Goal: Task Accomplishment & Management: Manage account settings

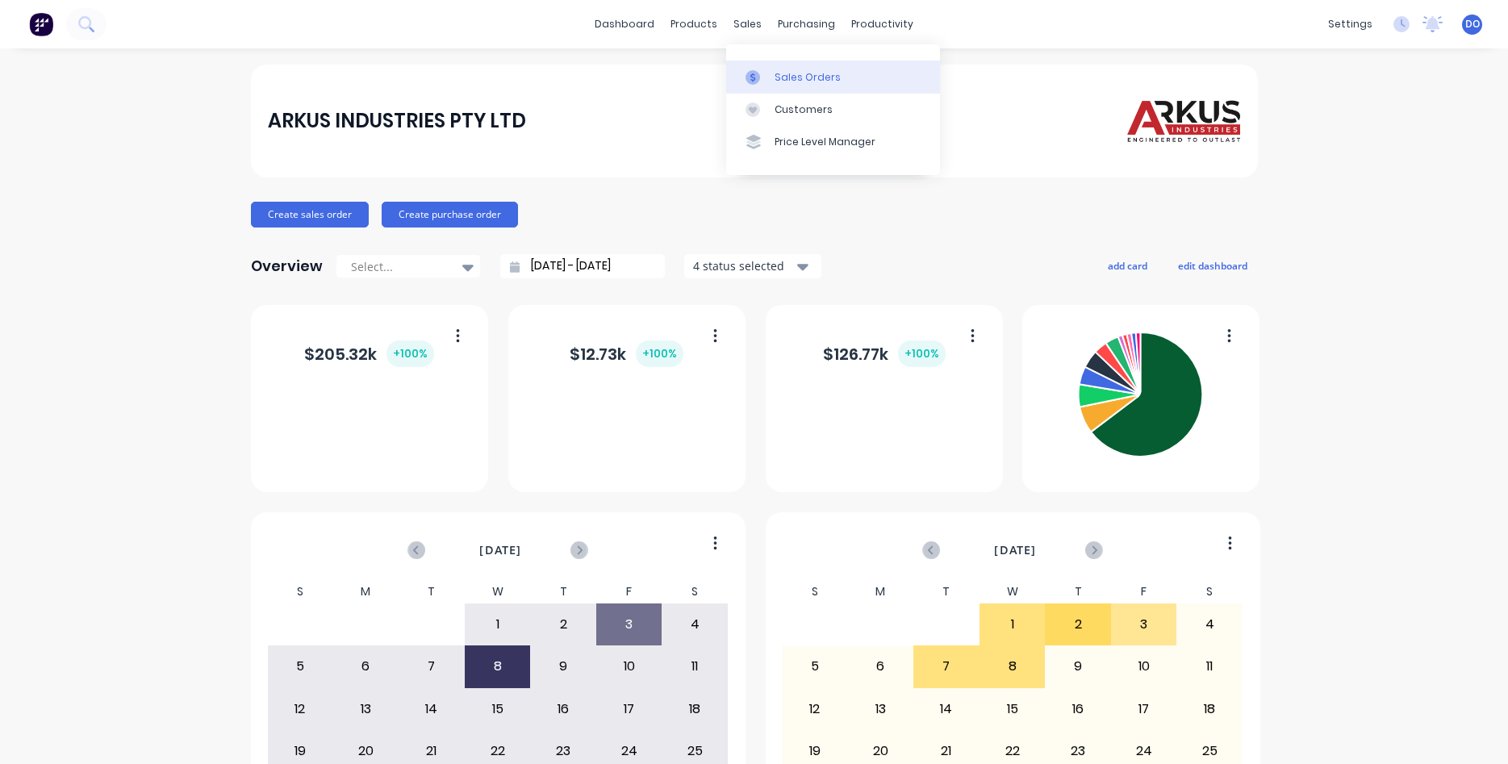
click at [800, 77] on div "Sales Orders" at bounding box center [808, 77] width 66 height 15
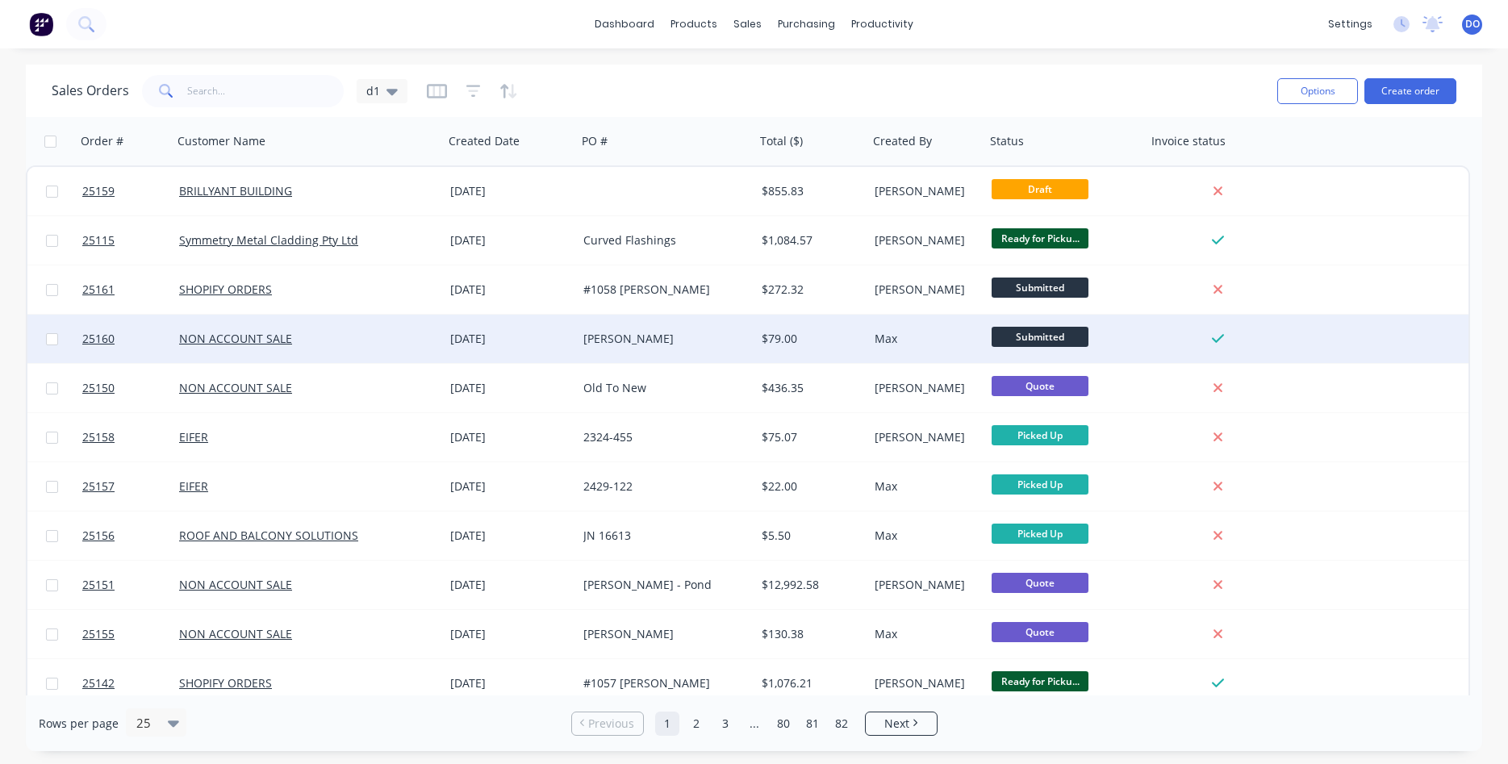
click at [768, 336] on div "$79.00" at bounding box center [809, 339] width 95 height 16
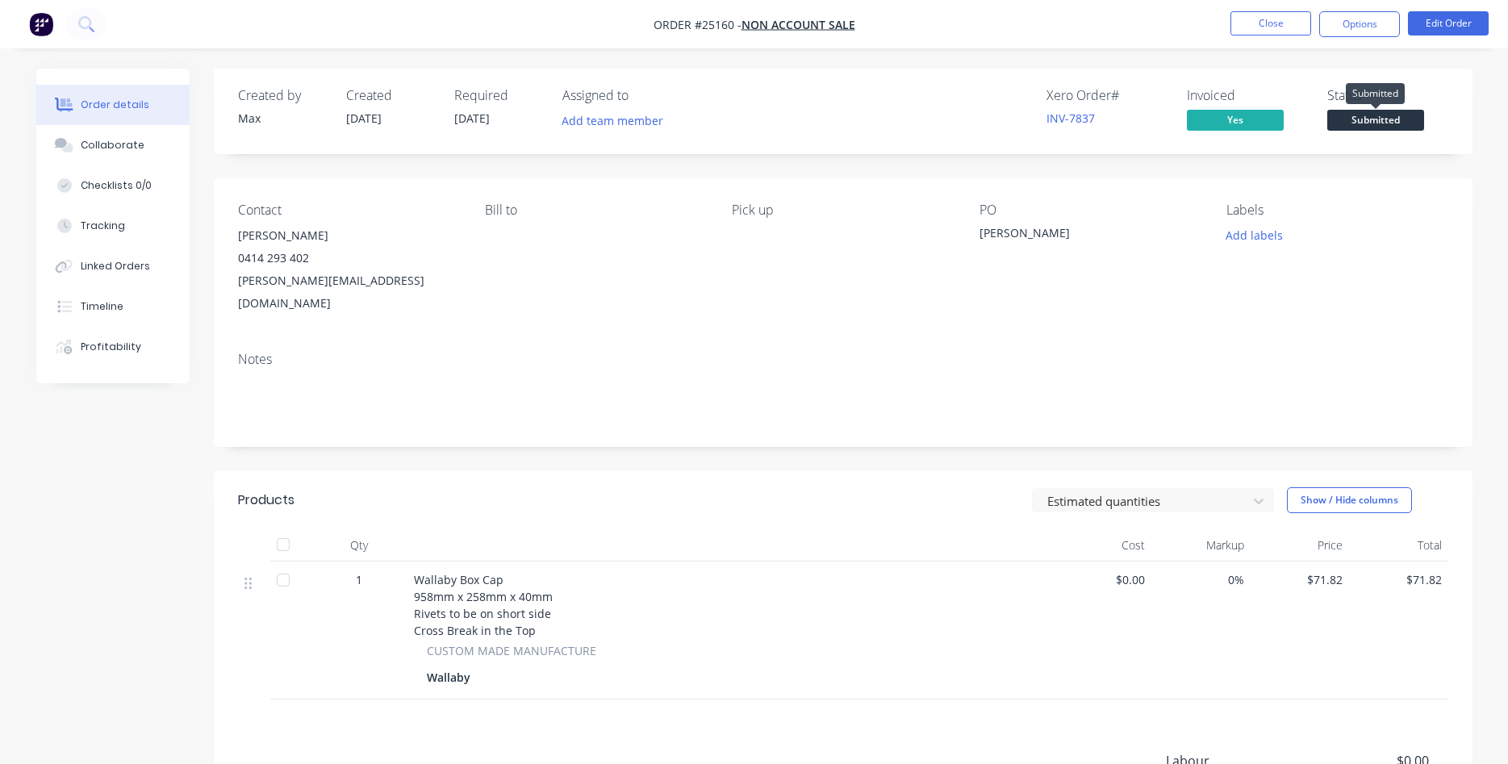
click at [1365, 115] on span "Submitted" at bounding box center [1375, 120] width 97 height 20
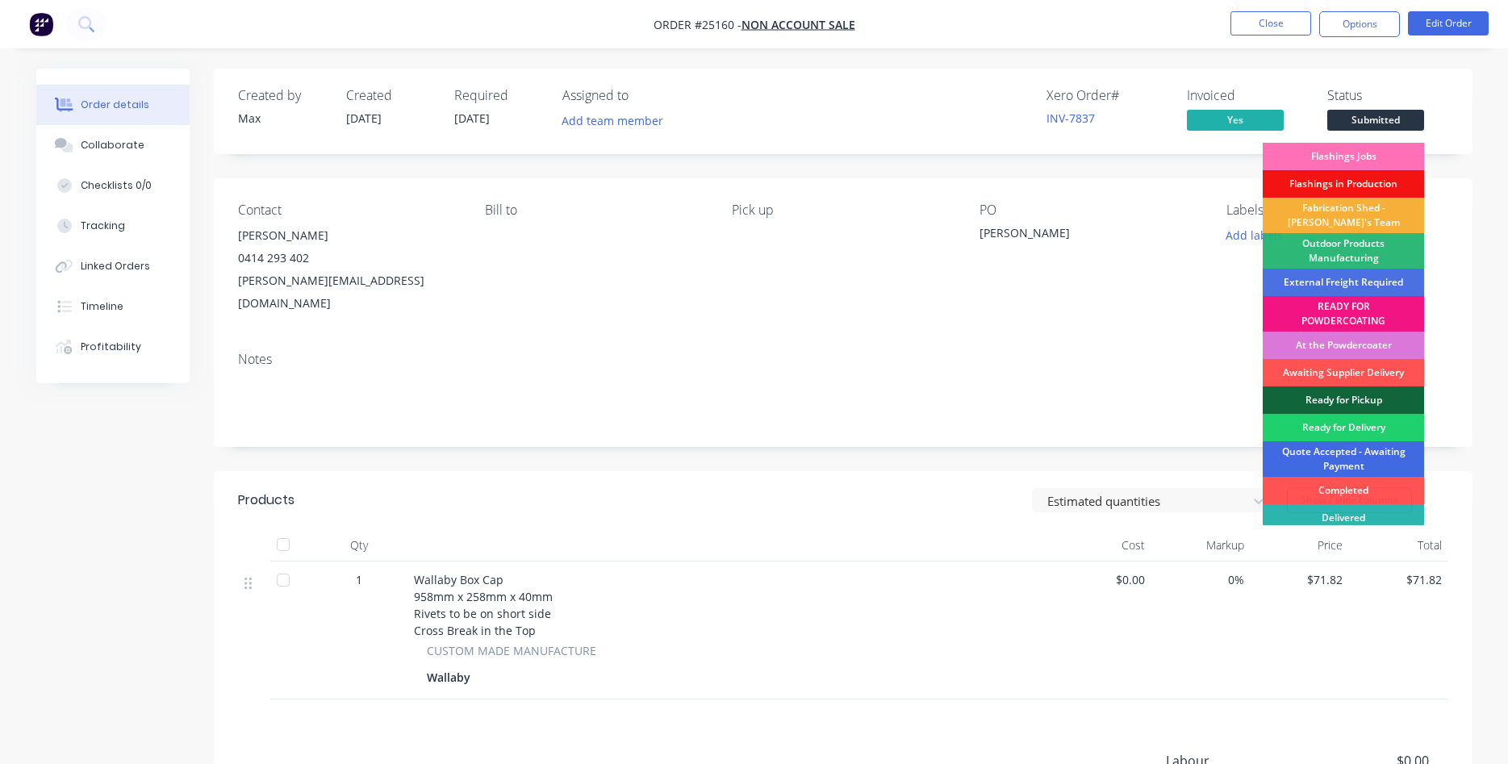
click at [1373, 461] on div "Quote Accepted - Awaiting Payment" at bounding box center [1343, 458] width 161 height 35
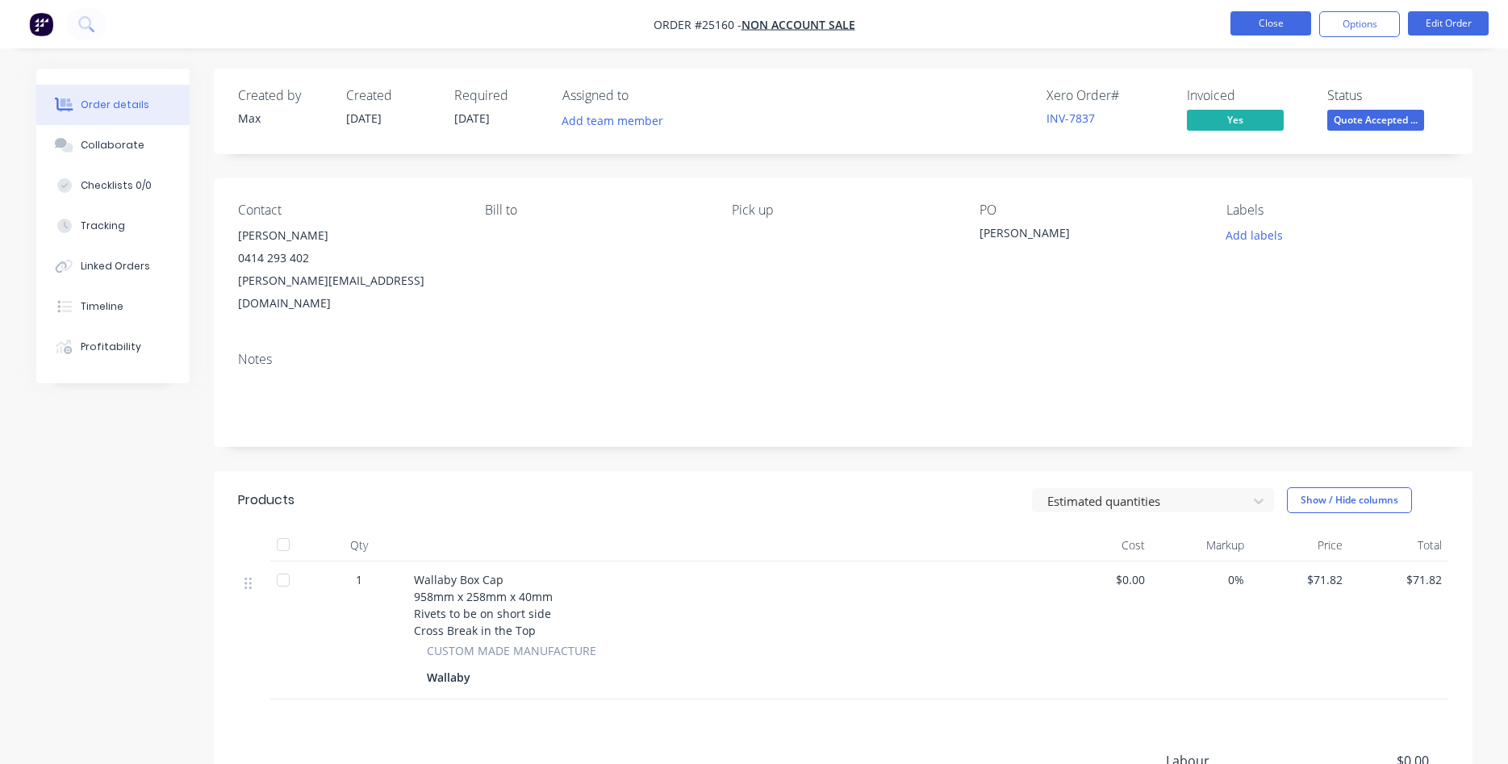
click at [1285, 32] on button "Close" at bounding box center [1270, 23] width 81 height 24
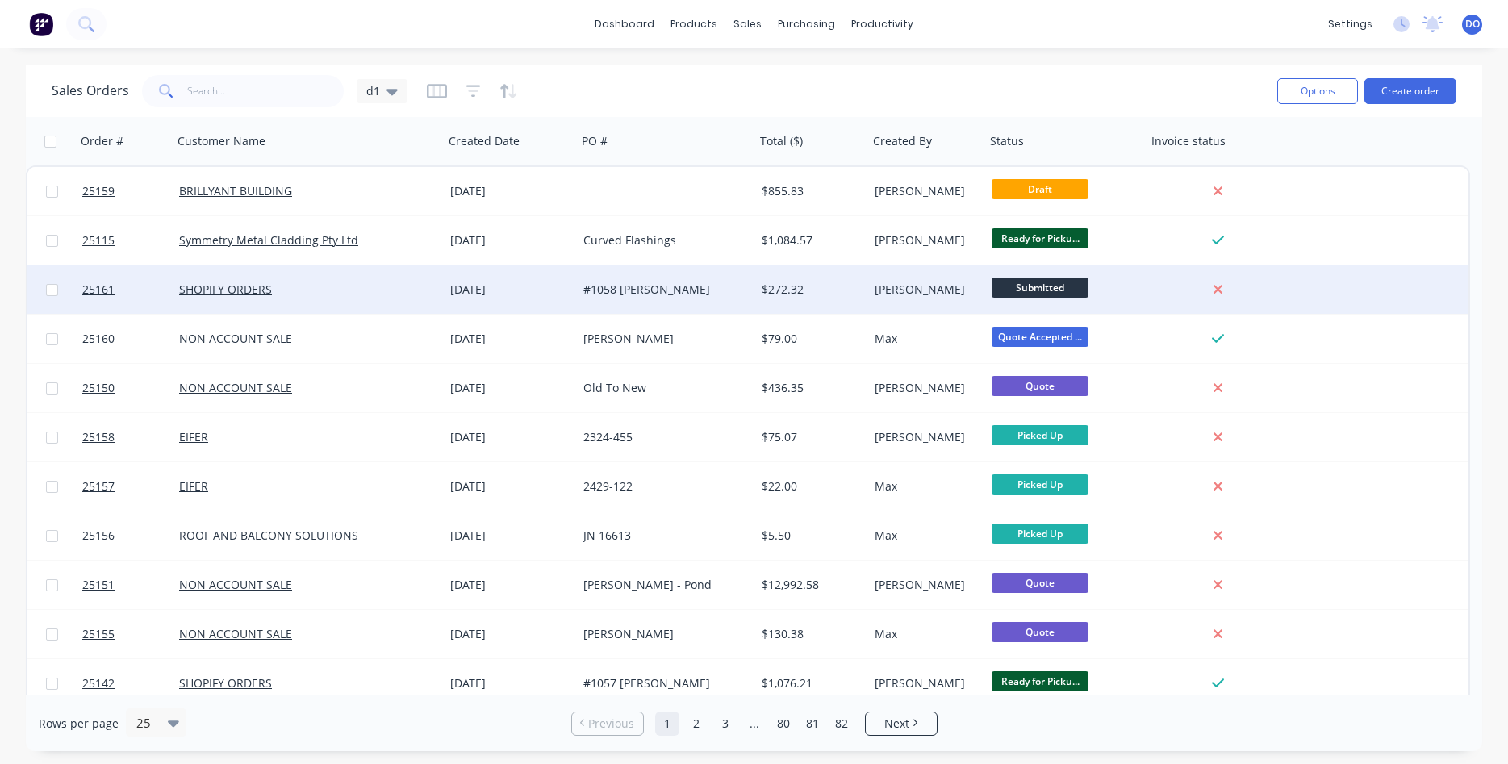
click at [761, 289] on div "$272.32" at bounding box center [811, 289] width 113 height 48
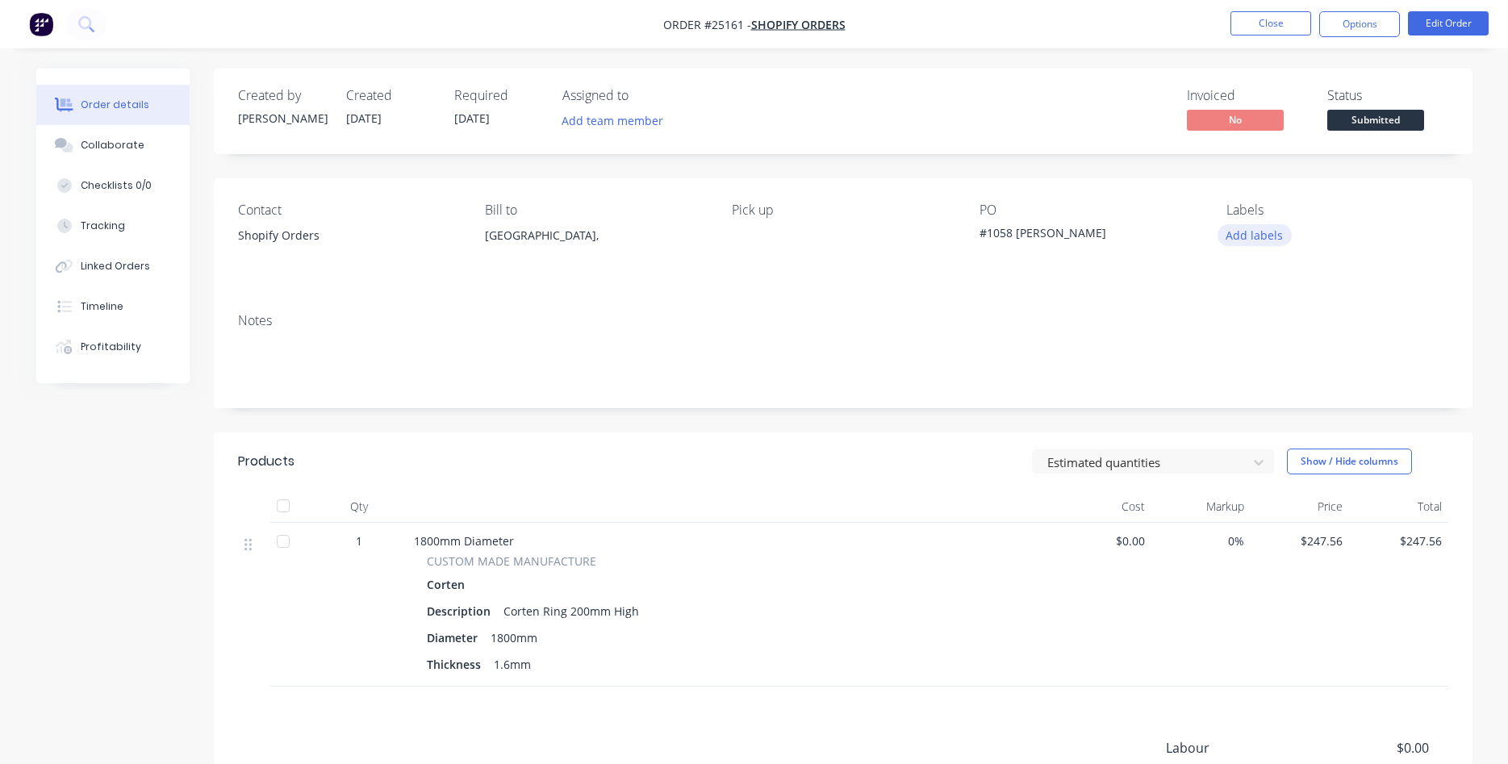
click at [1262, 242] on button "Add labels" at bounding box center [1254, 235] width 74 height 22
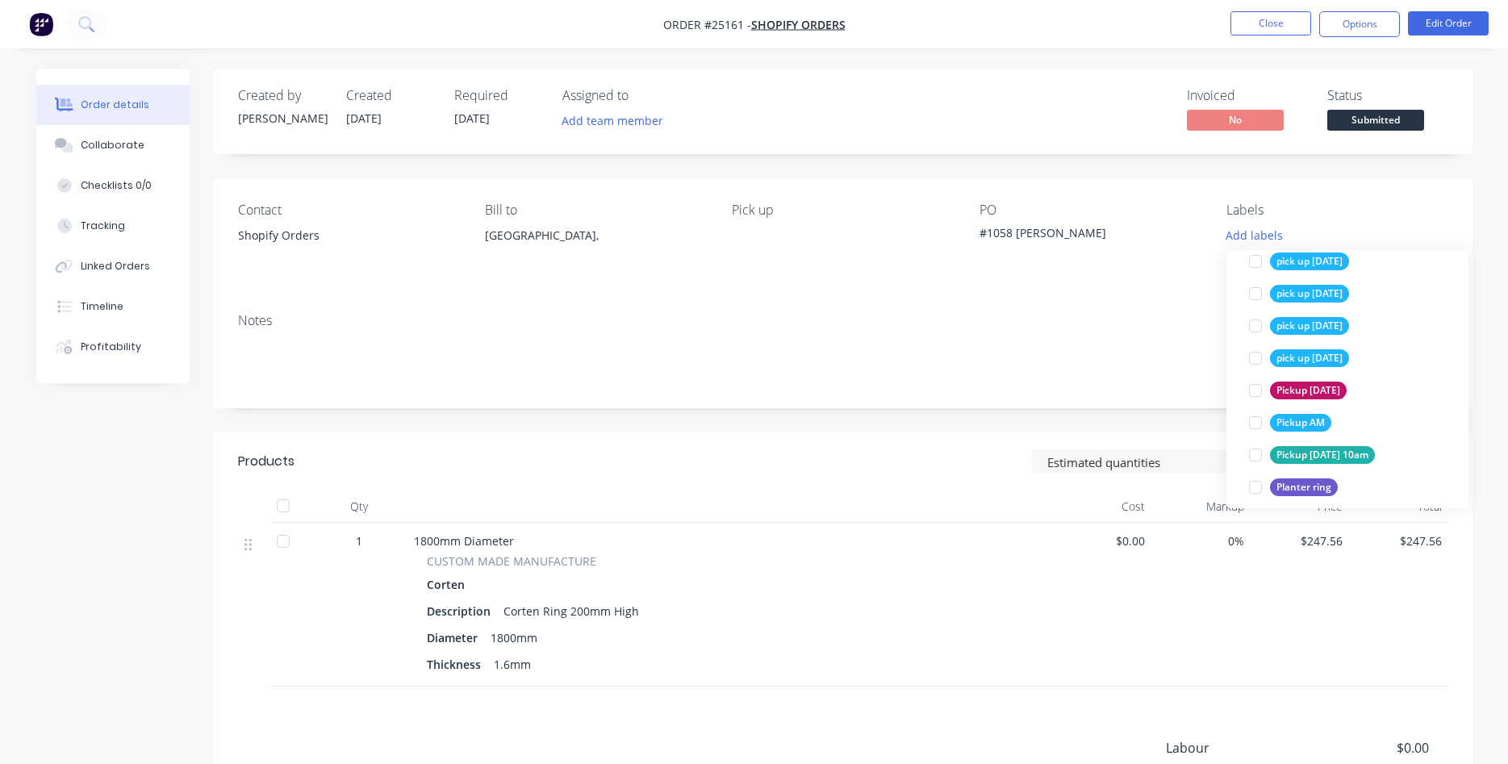
scroll to position [3485, 0]
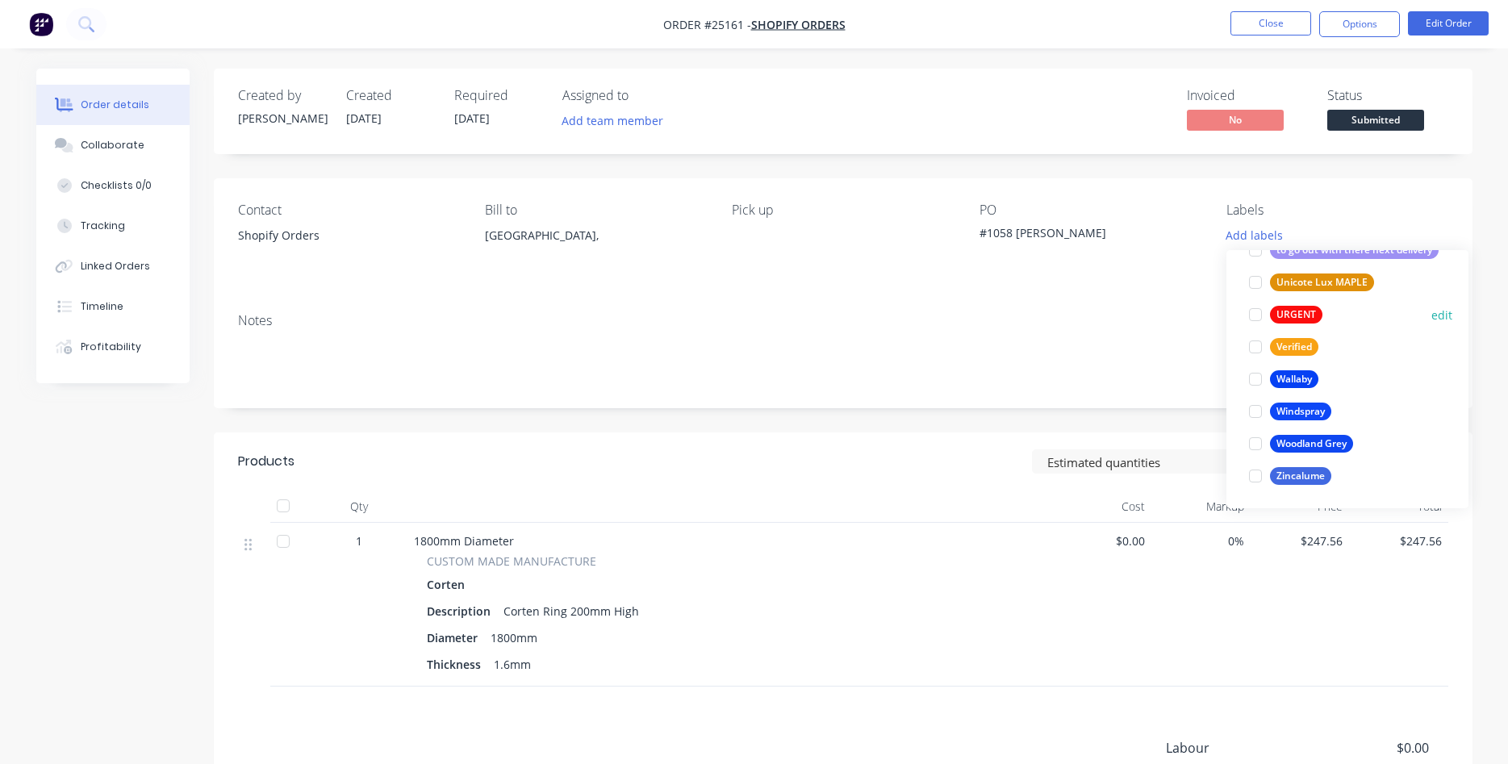
click at [1257, 315] on div at bounding box center [1255, 315] width 32 height 32
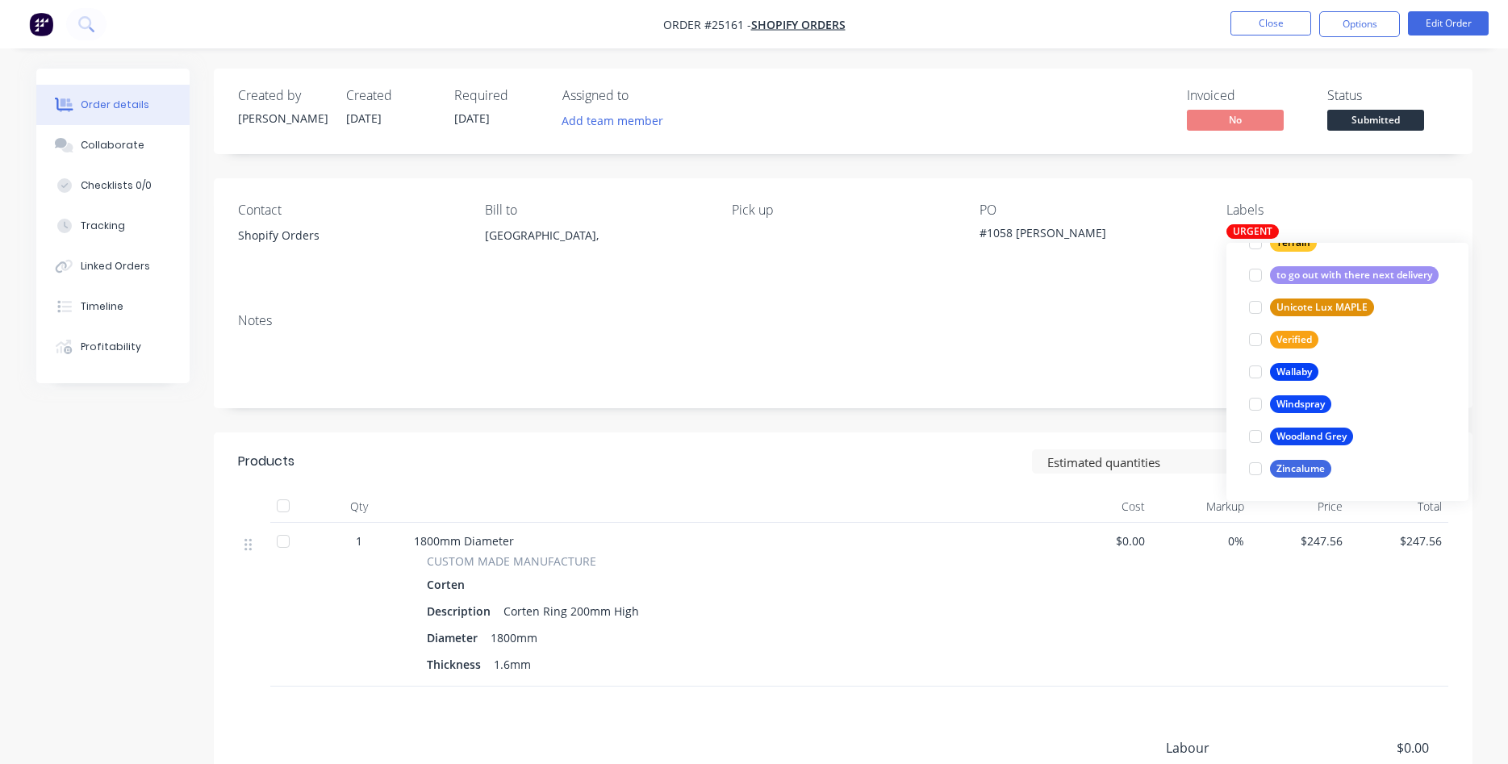
scroll to position [65, 0]
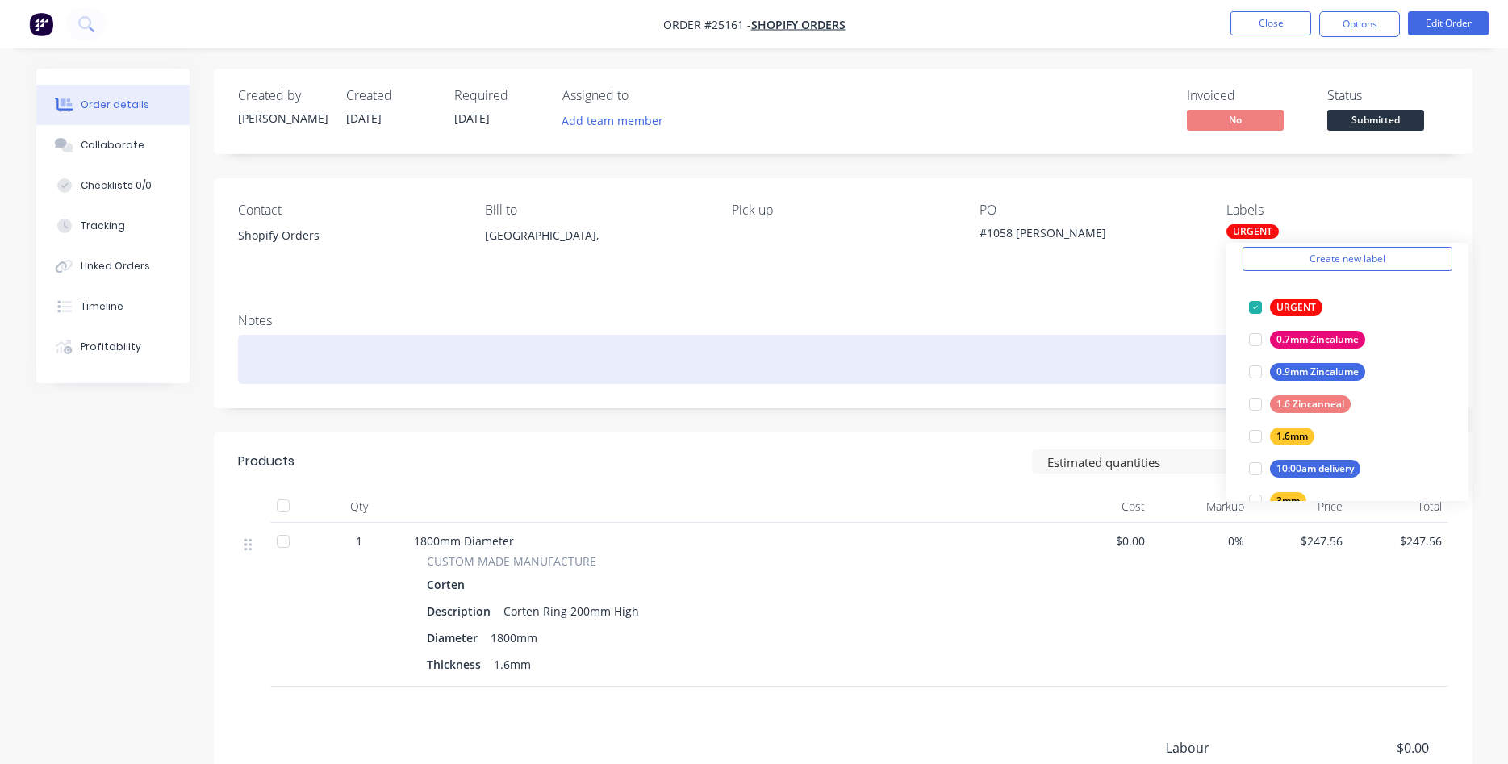
click at [1021, 346] on div at bounding box center [843, 359] width 1210 height 49
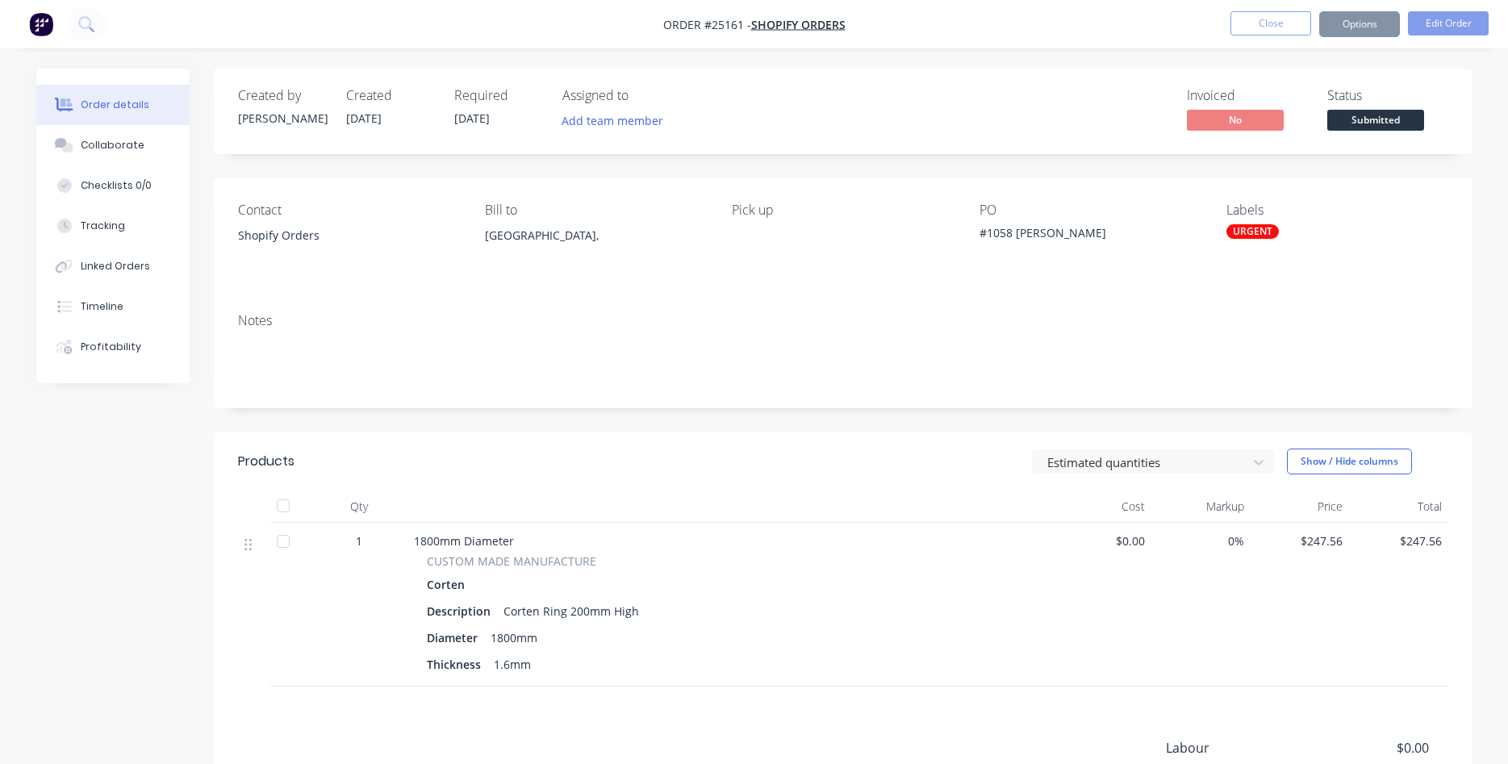
click at [967, 276] on div "Contact Shopify Orders Bill to [GEOGRAPHIC_DATA], Pick up PO #1058 [PERSON_NAME…" at bounding box center [843, 239] width 1259 height 122
click at [1389, 120] on span "Submitted" at bounding box center [1375, 120] width 97 height 20
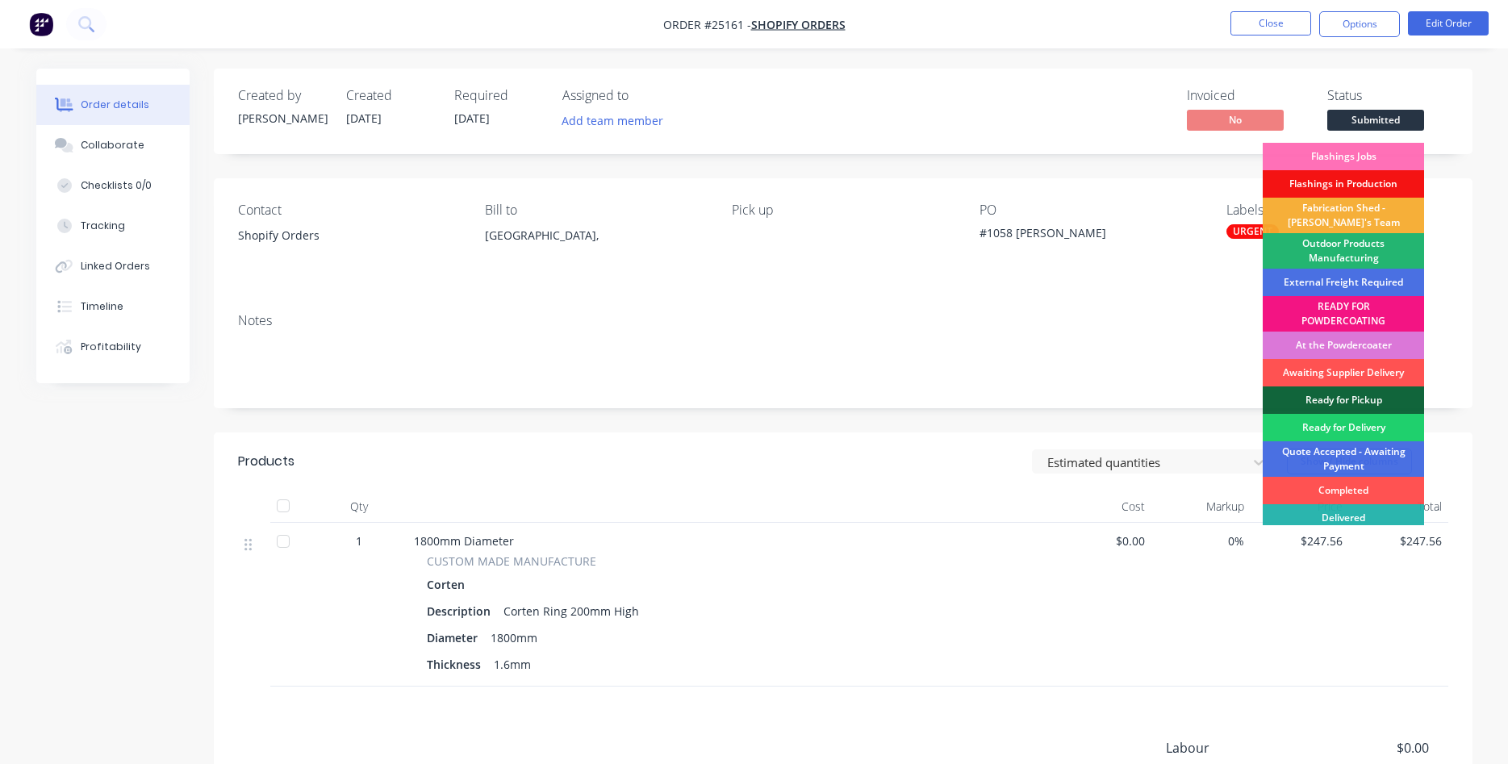
click at [1331, 249] on div "Outdoor Products Manufacturing" at bounding box center [1343, 250] width 161 height 35
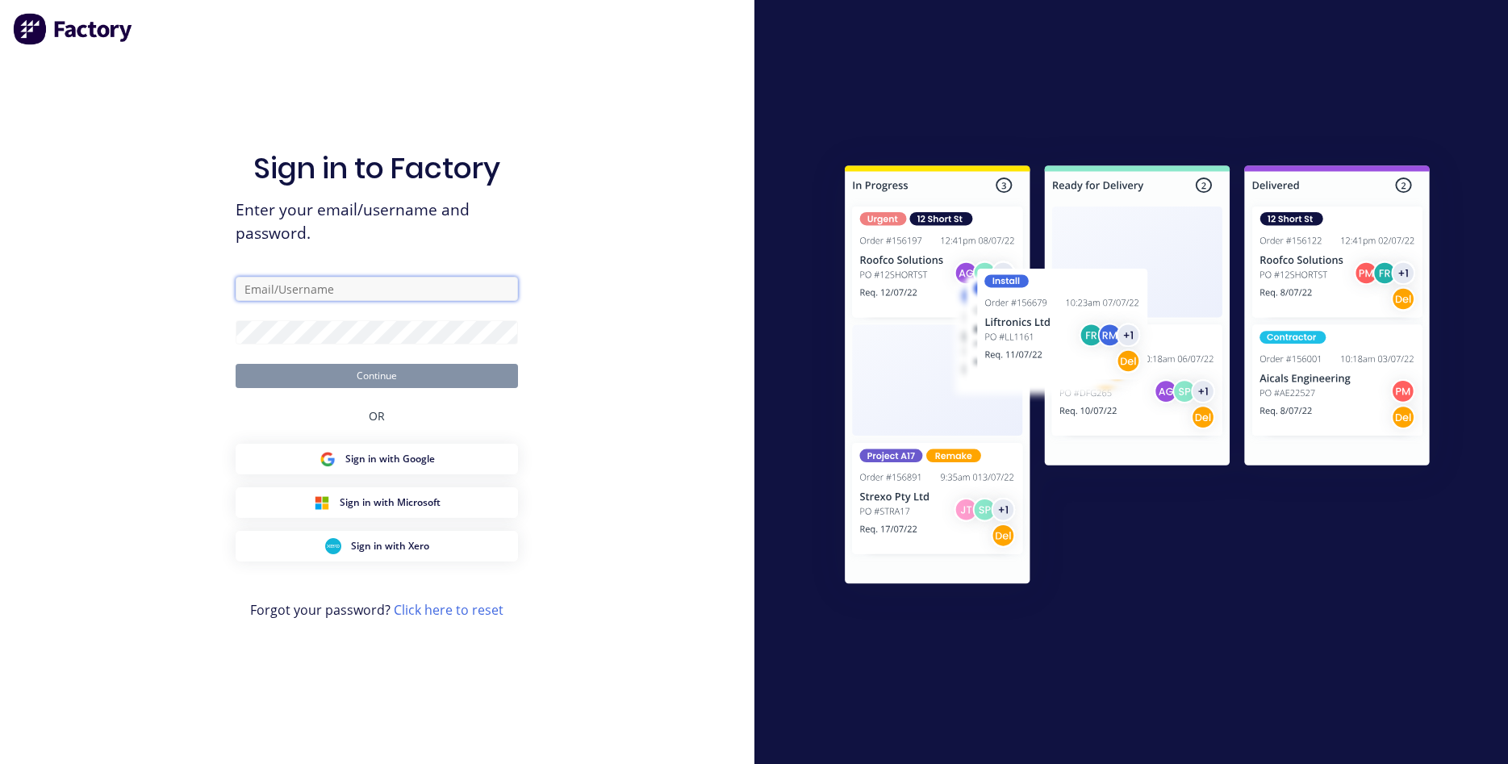
click at [346, 289] on input "text" at bounding box center [377, 289] width 282 height 24
type input "[PERSON_NAME][EMAIL_ADDRESS][PERSON_NAME][DOMAIN_NAME]"
drag, startPoint x: 366, startPoint y: 364, endPoint x: 363, endPoint y: 372, distance: 8.7
click at [364, 371] on form "[PERSON_NAME][EMAIL_ADDRESS][PERSON_NAME][DOMAIN_NAME] Continue" at bounding box center [377, 332] width 282 height 111
click at [363, 368] on button "Continue" at bounding box center [377, 376] width 282 height 24
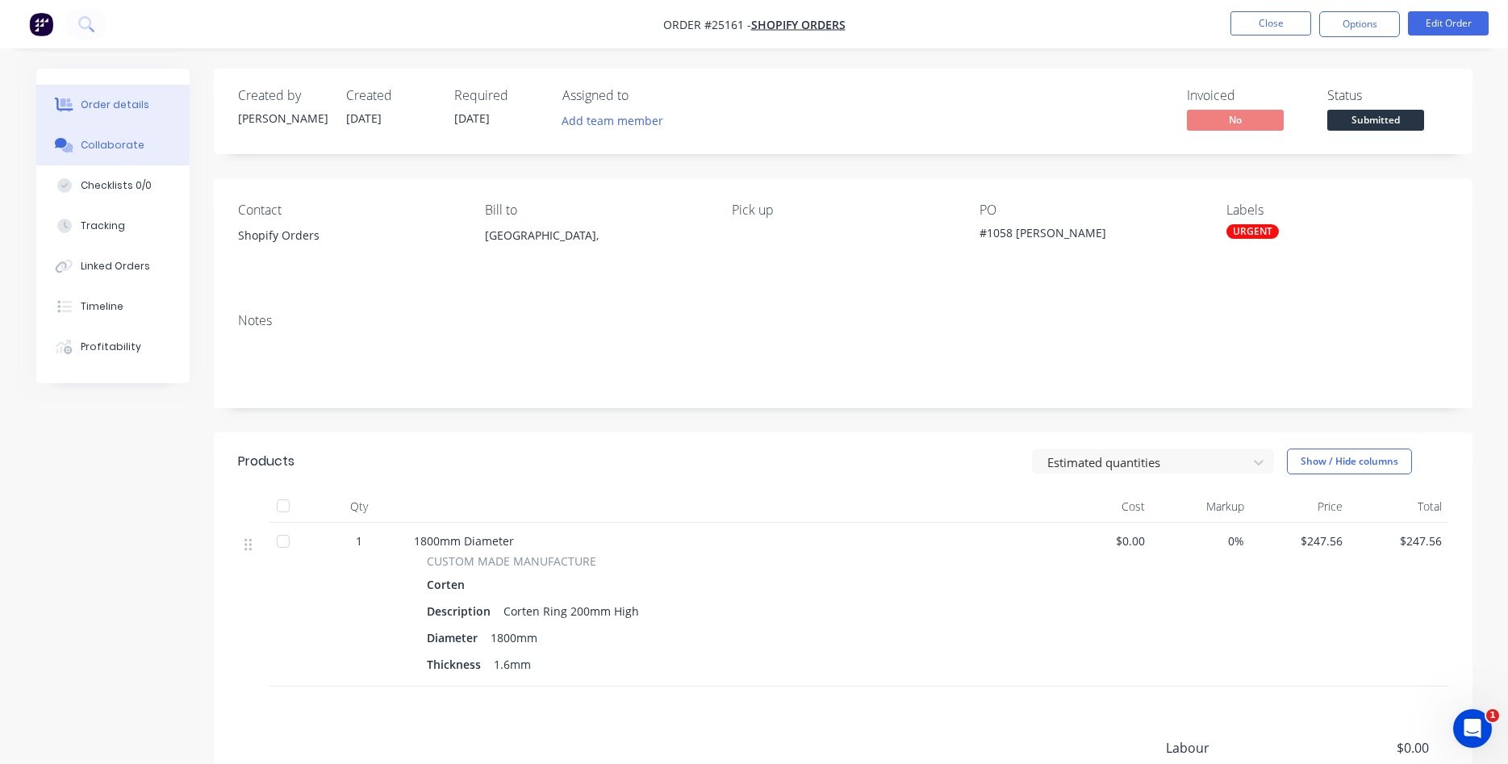
click at [123, 148] on div "Collaborate" at bounding box center [113, 145] width 64 height 15
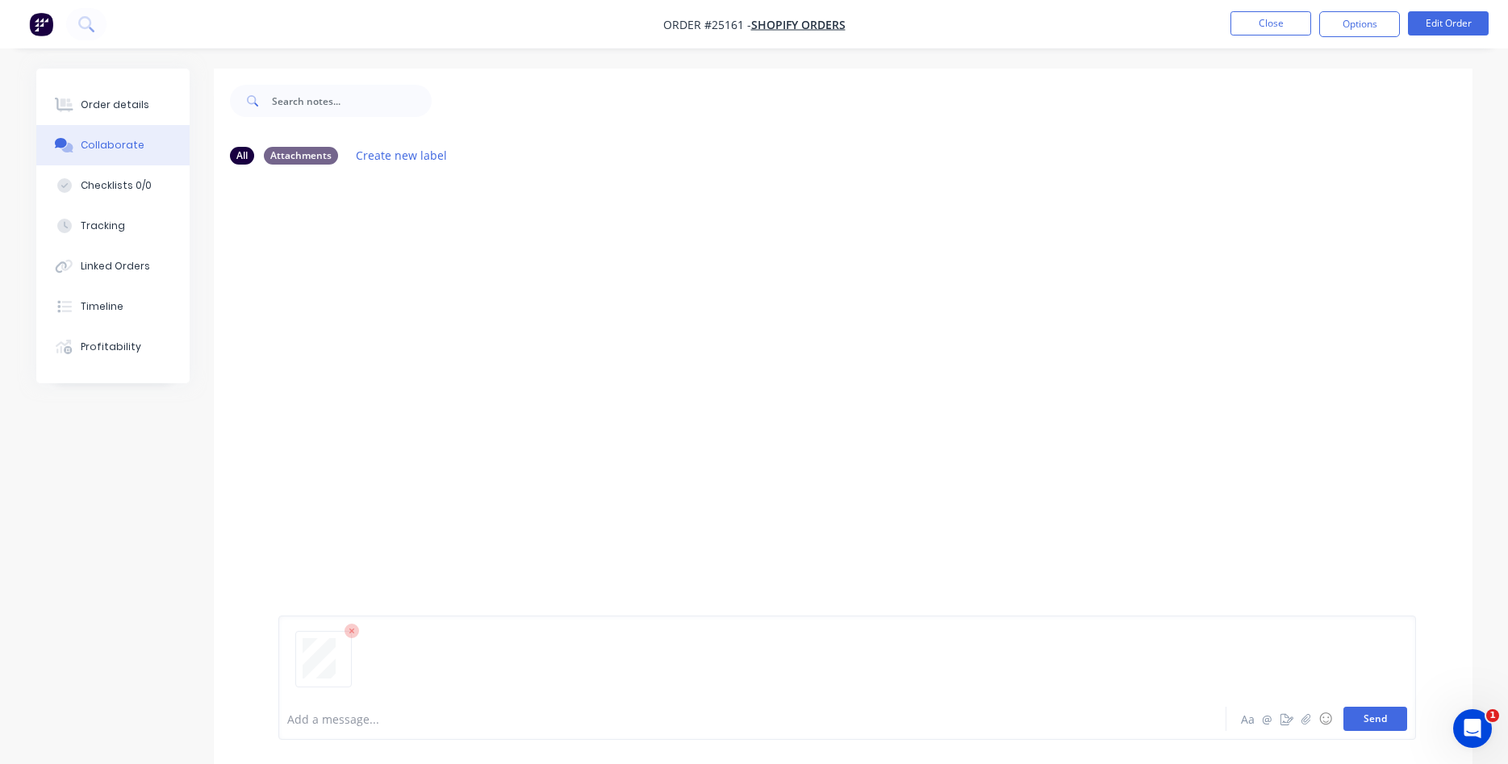
click at [1369, 719] on button "Send" at bounding box center [1375, 719] width 64 height 24
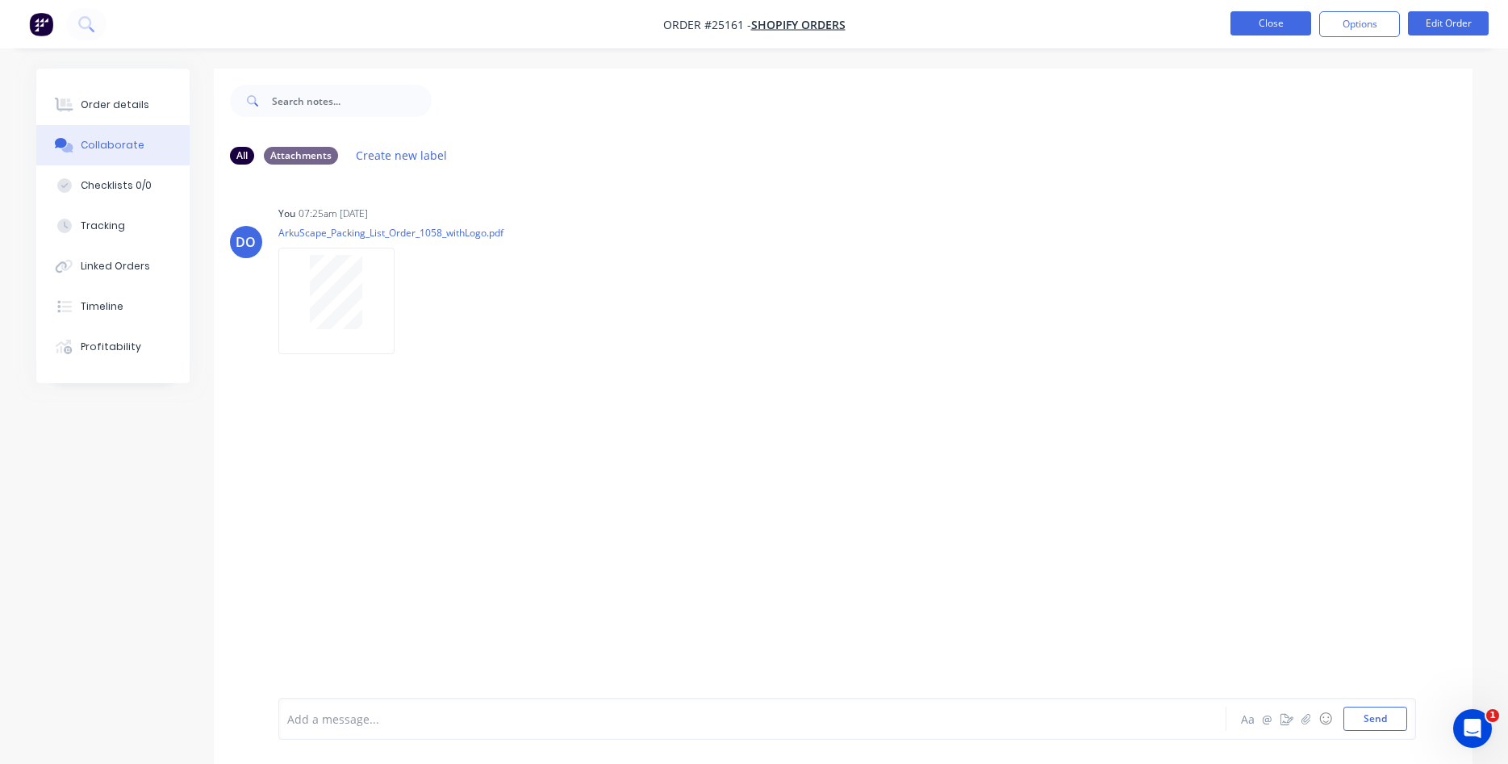
click at [1270, 24] on button "Close" at bounding box center [1270, 23] width 81 height 24
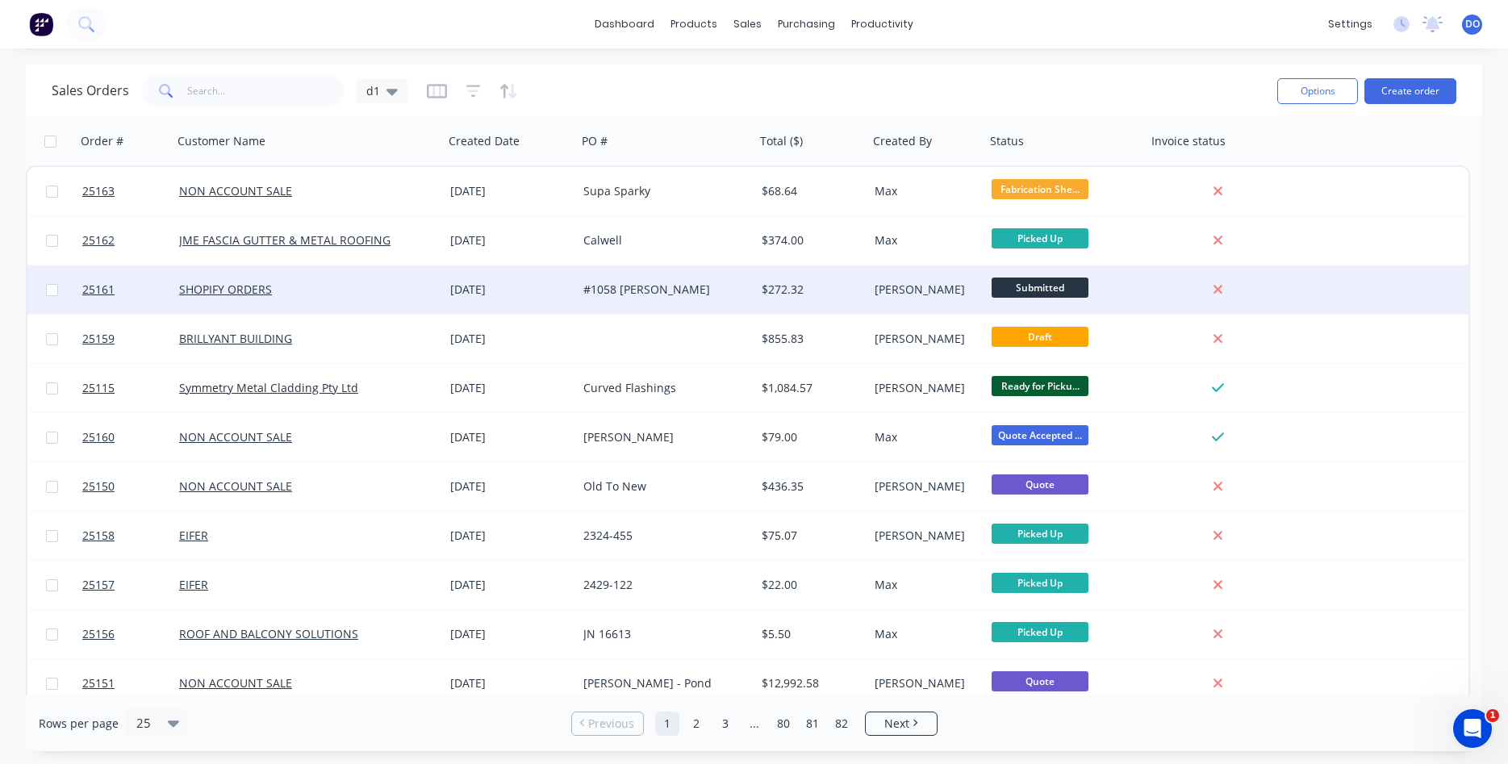
click at [1113, 294] on div "Submitted" at bounding box center [1062, 290] width 141 height 24
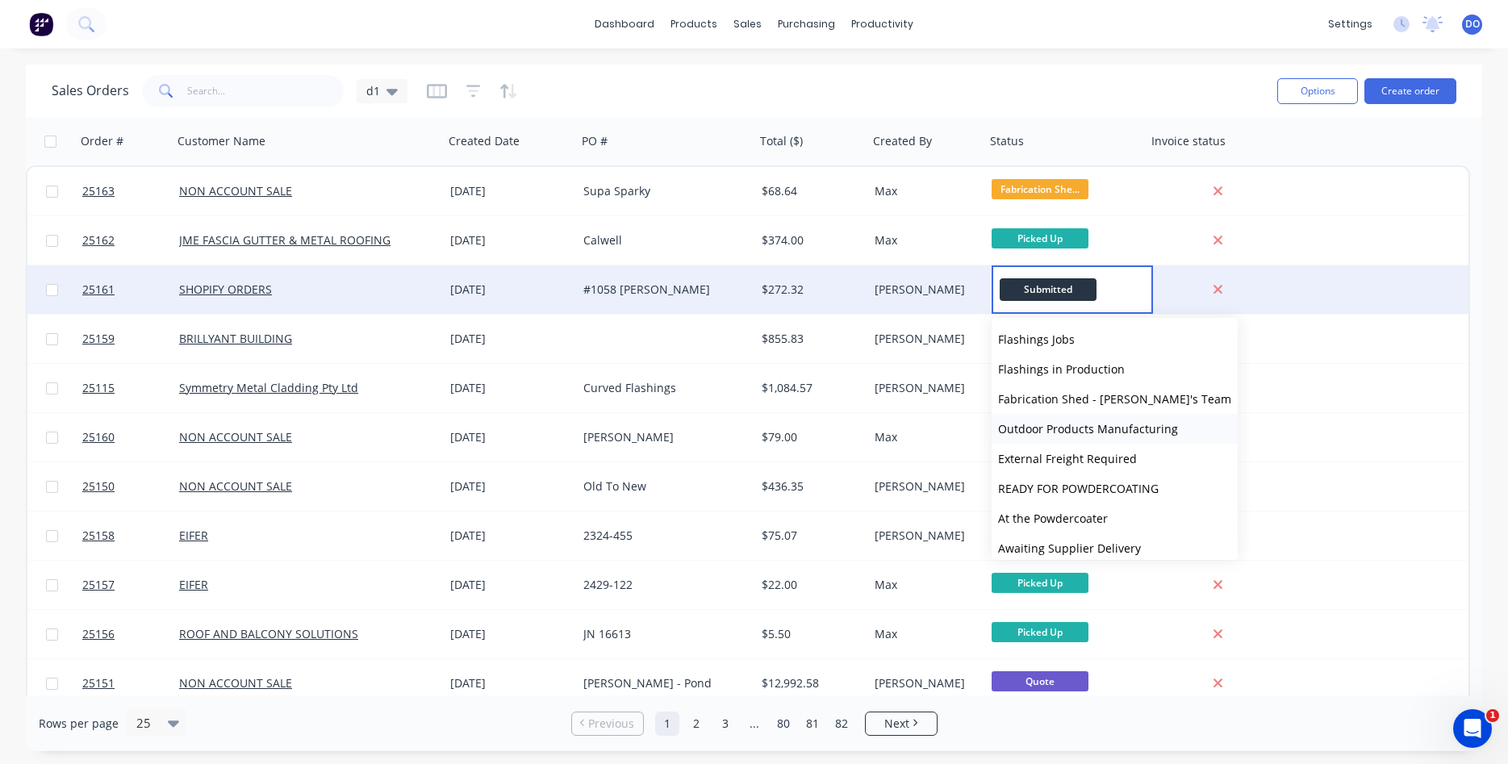
click at [1090, 425] on span "Outdoor Products Manufacturing" at bounding box center [1088, 428] width 180 height 15
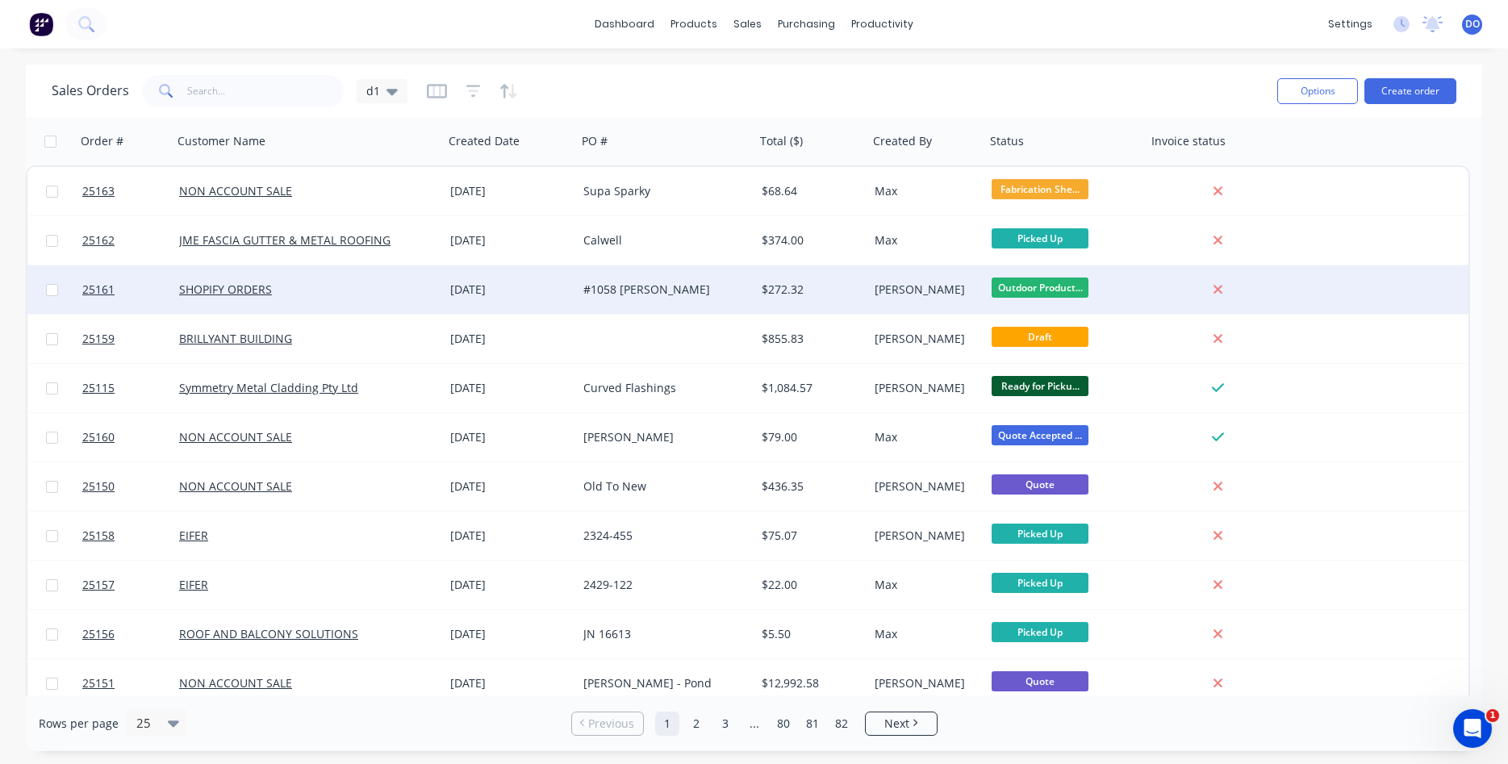
click at [974, 290] on div "[PERSON_NAME]" at bounding box center [927, 290] width 104 height 16
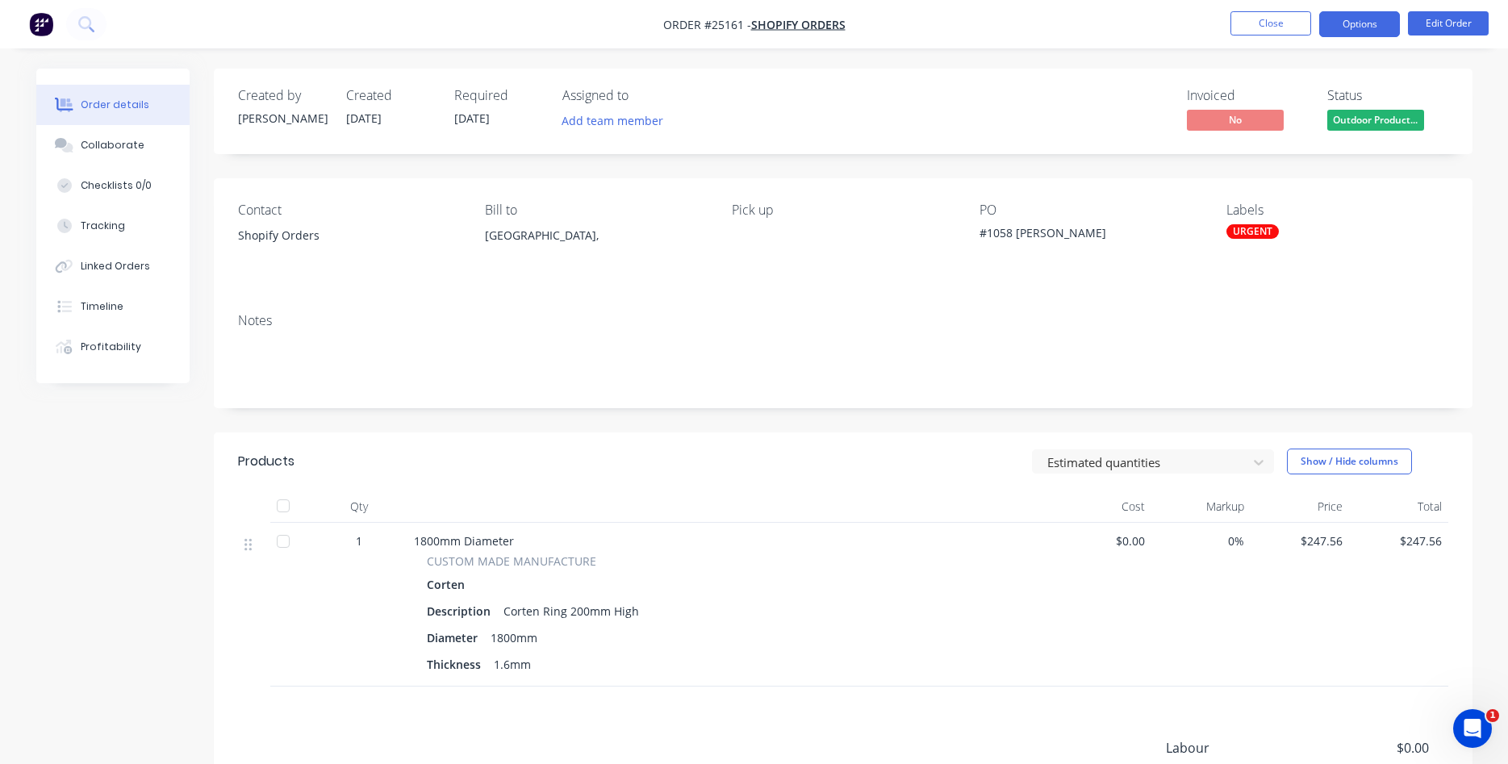
click at [1364, 30] on button "Options" at bounding box center [1359, 24] width 81 height 26
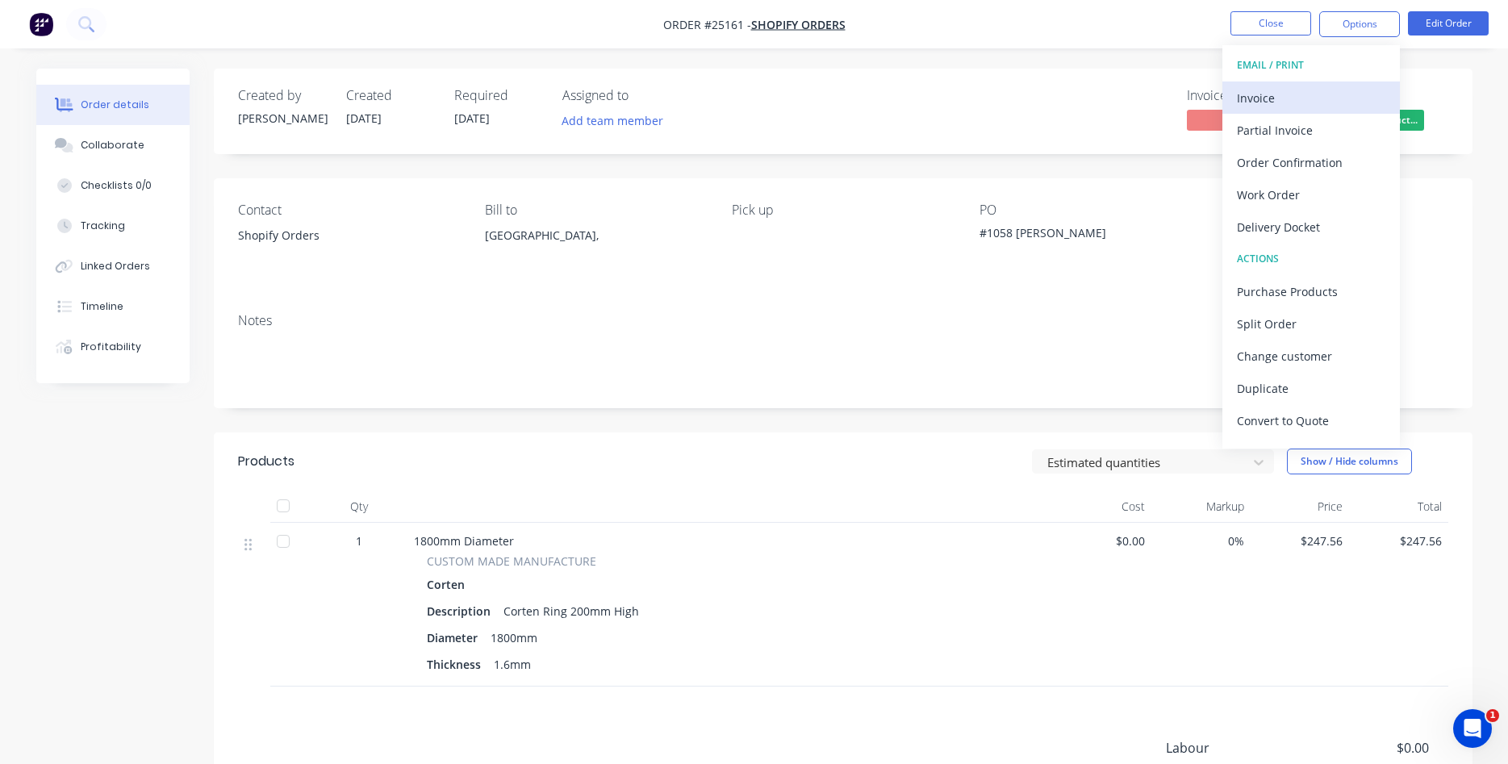
click at [1290, 97] on div "Invoice" at bounding box center [1311, 97] width 148 height 23
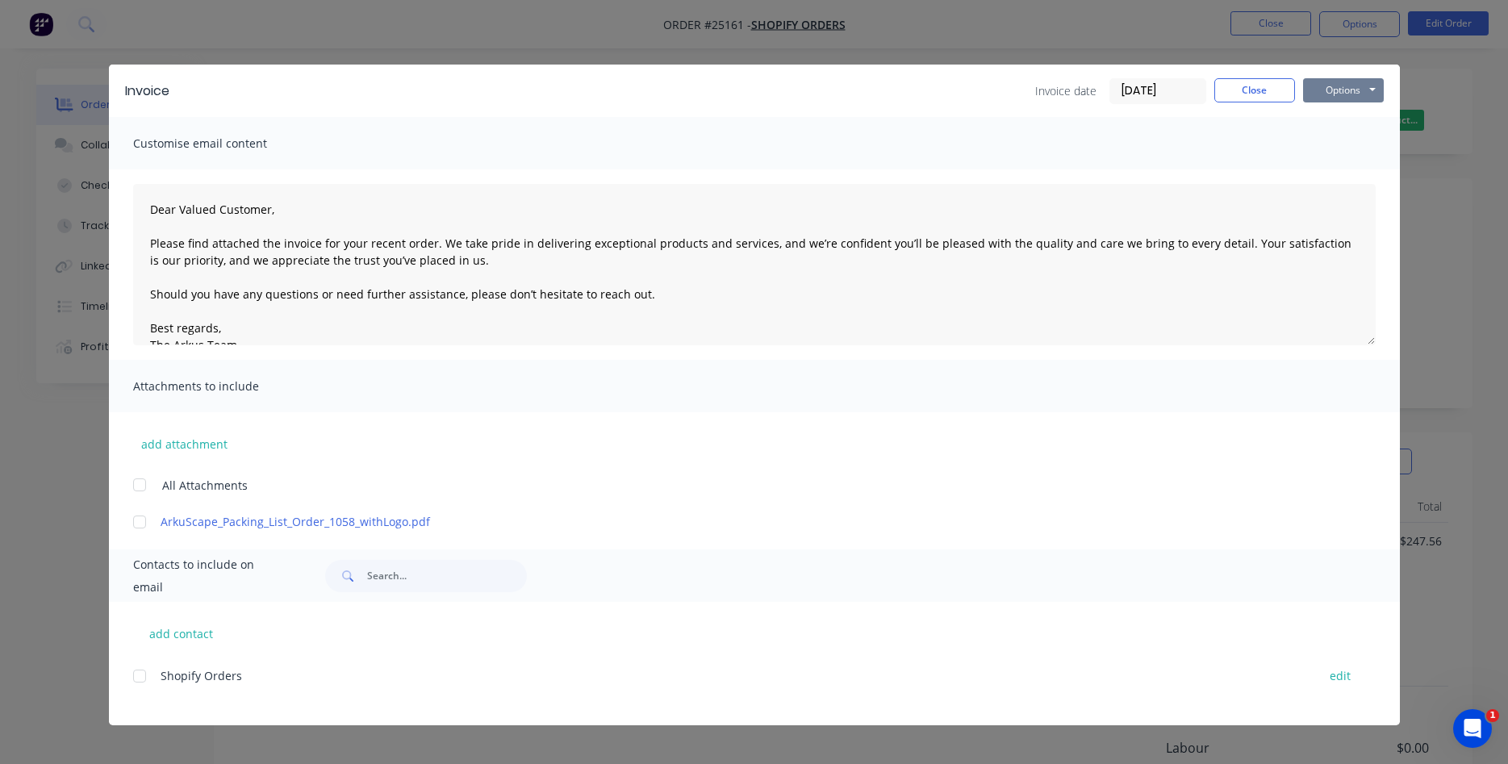
click at [1359, 94] on button "Options" at bounding box center [1343, 90] width 81 height 24
click at [1351, 145] on button "Print" at bounding box center [1354, 145] width 103 height 27
click at [1256, 88] on button "Close" at bounding box center [1254, 90] width 81 height 24
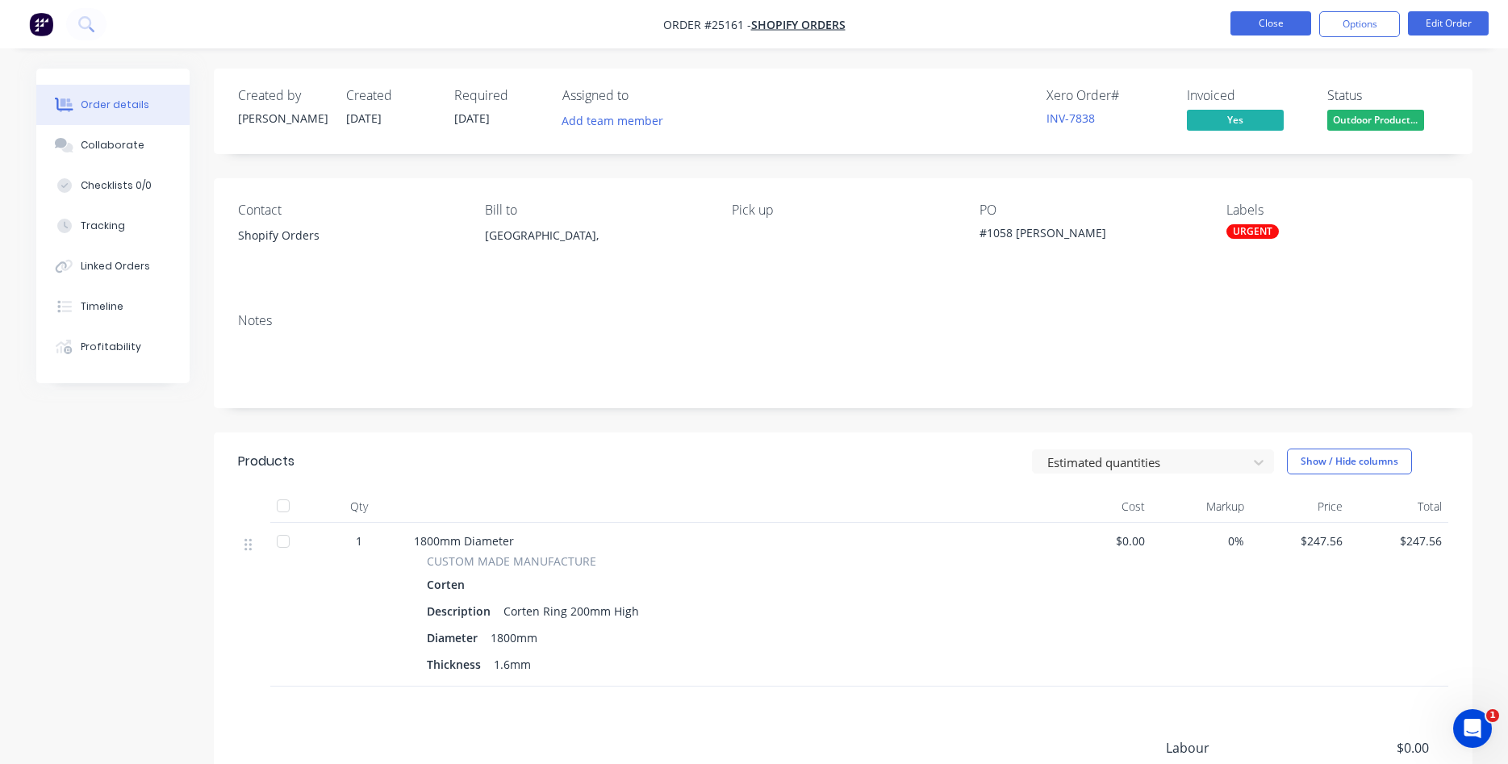
click at [1268, 15] on button "Close" at bounding box center [1270, 23] width 81 height 24
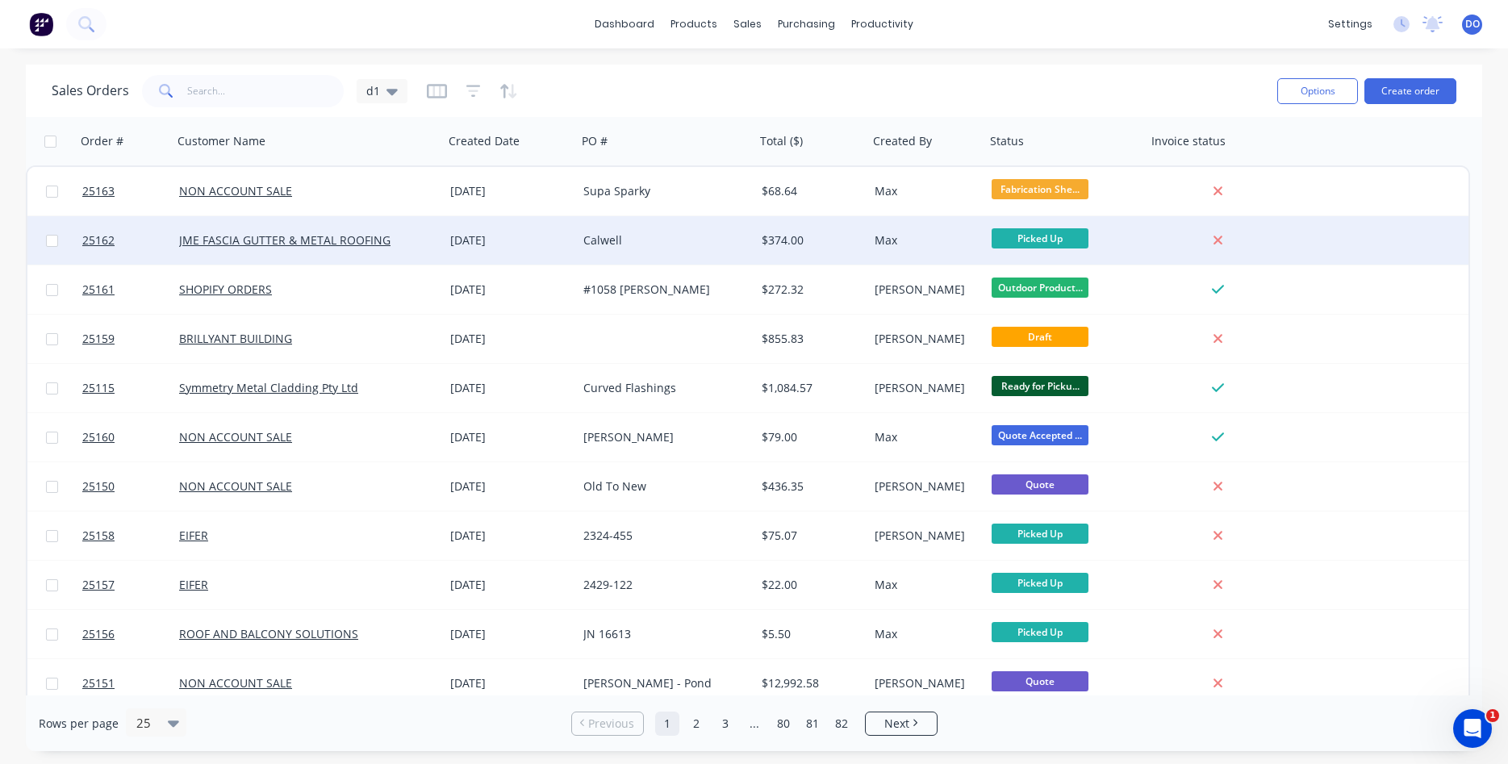
click at [1149, 236] on div at bounding box center [1220, 240] width 149 height 48
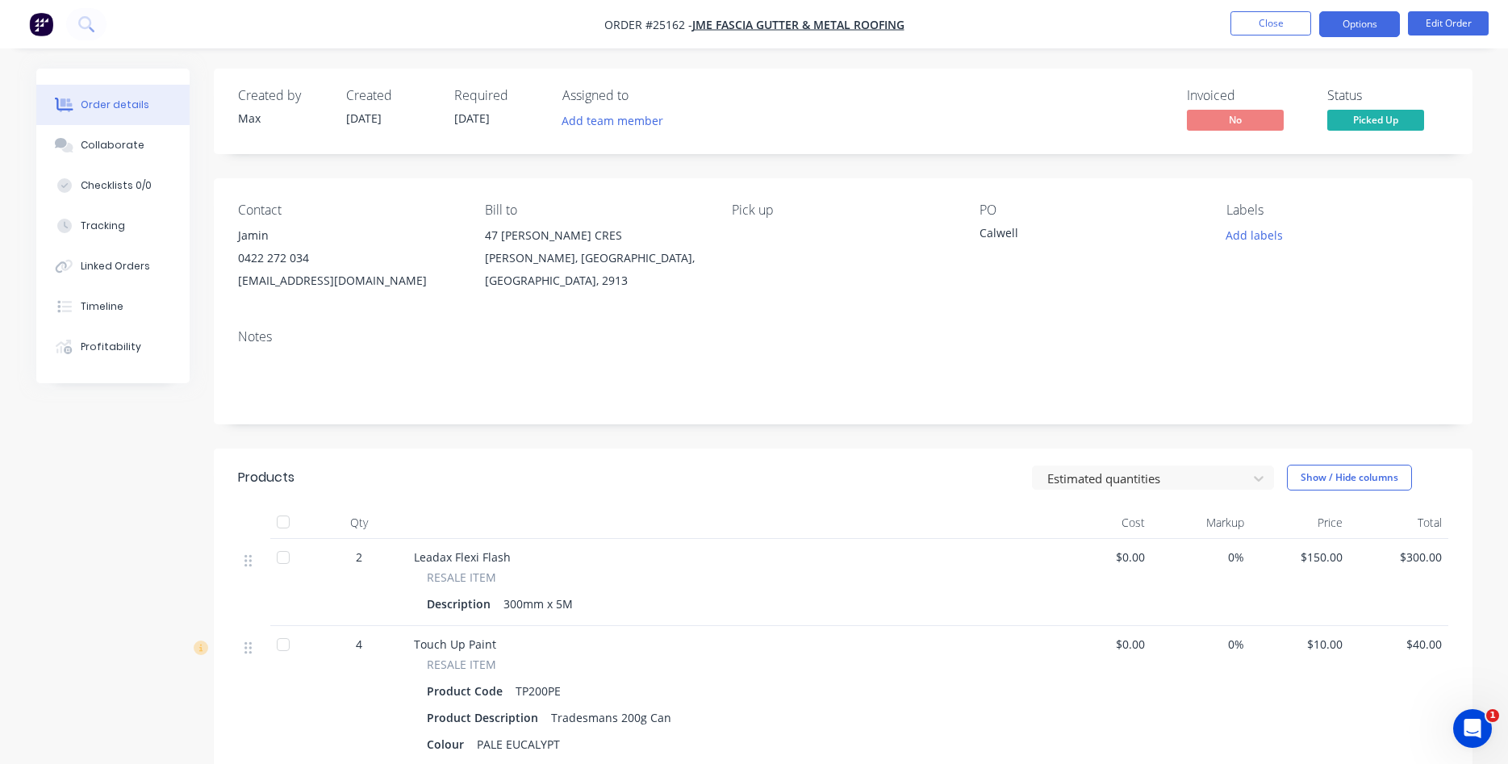
click at [1368, 19] on button "Options" at bounding box center [1359, 24] width 81 height 26
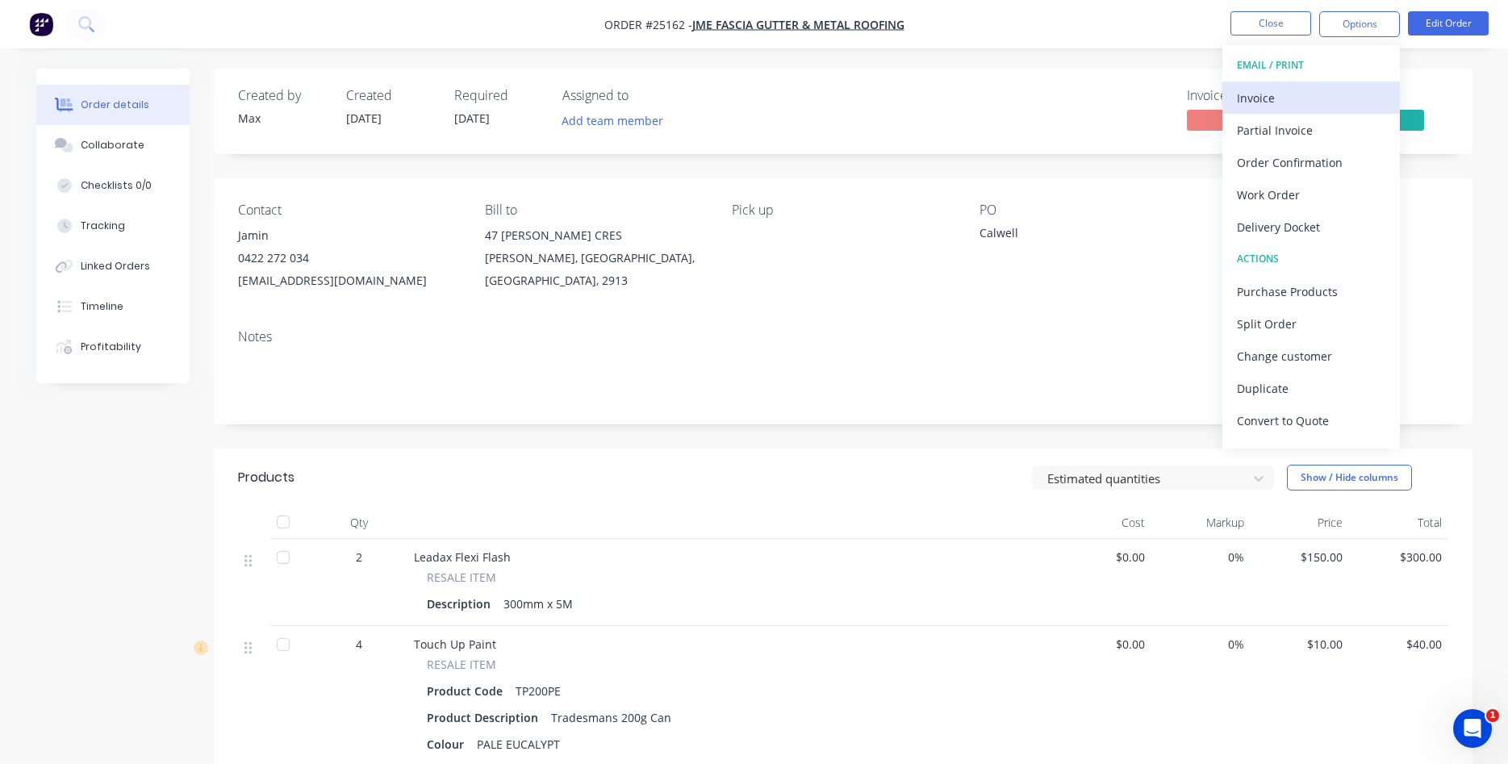
click at [1262, 90] on div "Invoice" at bounding box center [1311, 97] width 148 height 23
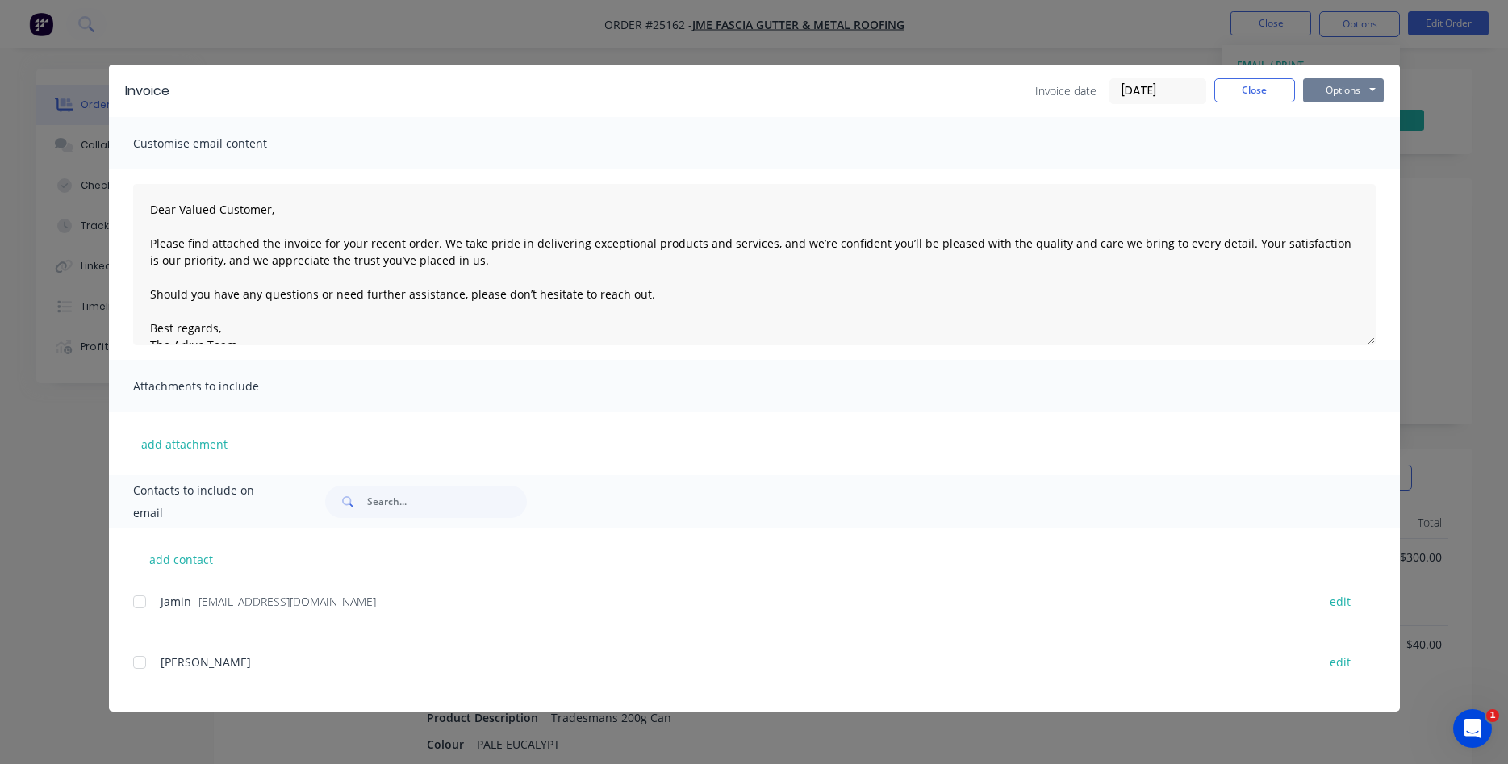
click at [1330, 87] on button "Options" at bounding box center [1343, 90] width 81 height 24
click at [1334, 145] on button "Print" at bounding box center [1354, 145] width 103 height 27
click at [1242, 88] on button "Close" at bounding box center [1254, 90] width 81 height 24
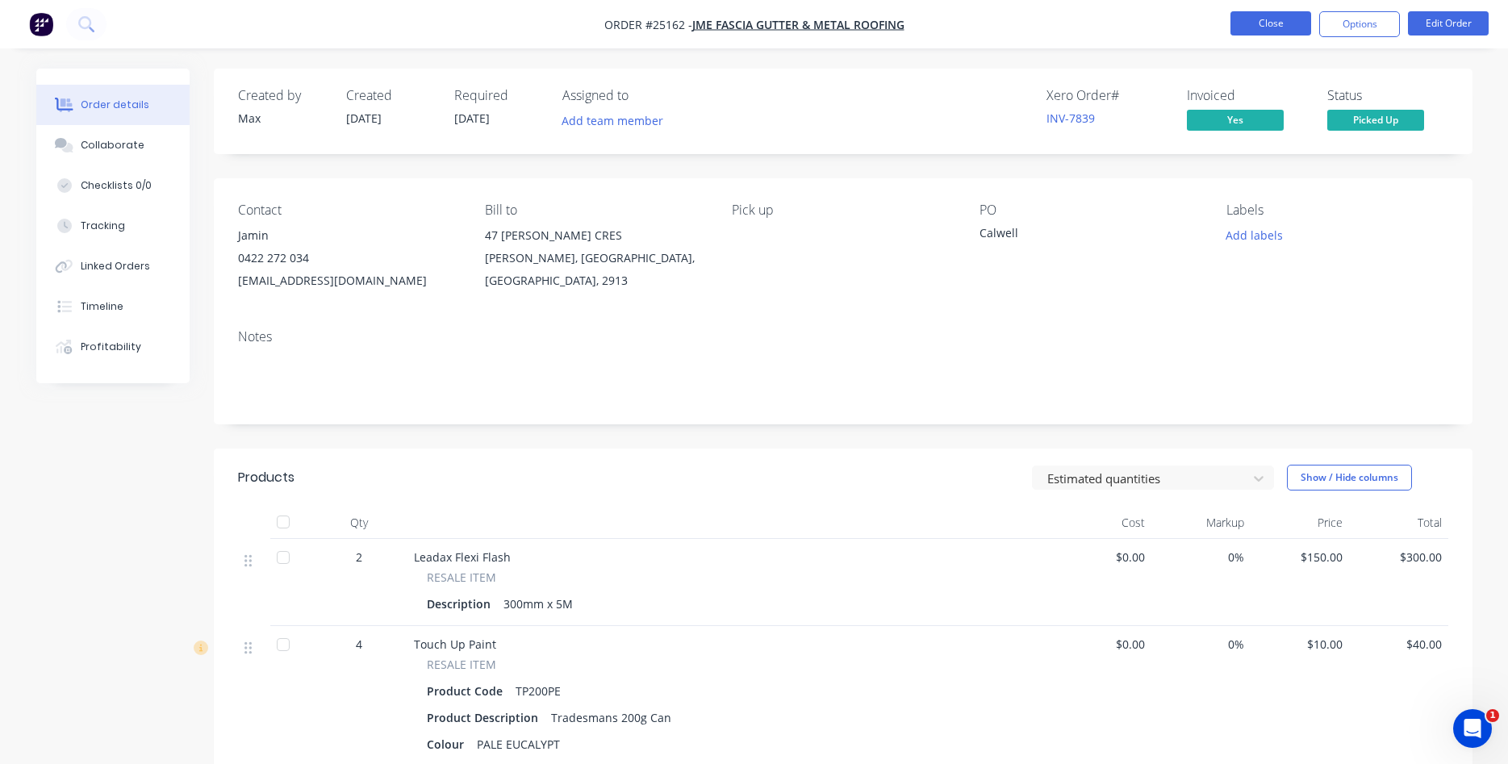
click at [1261, 31] on button "Close" at bounding box center [1270, 23] width 81 height 24
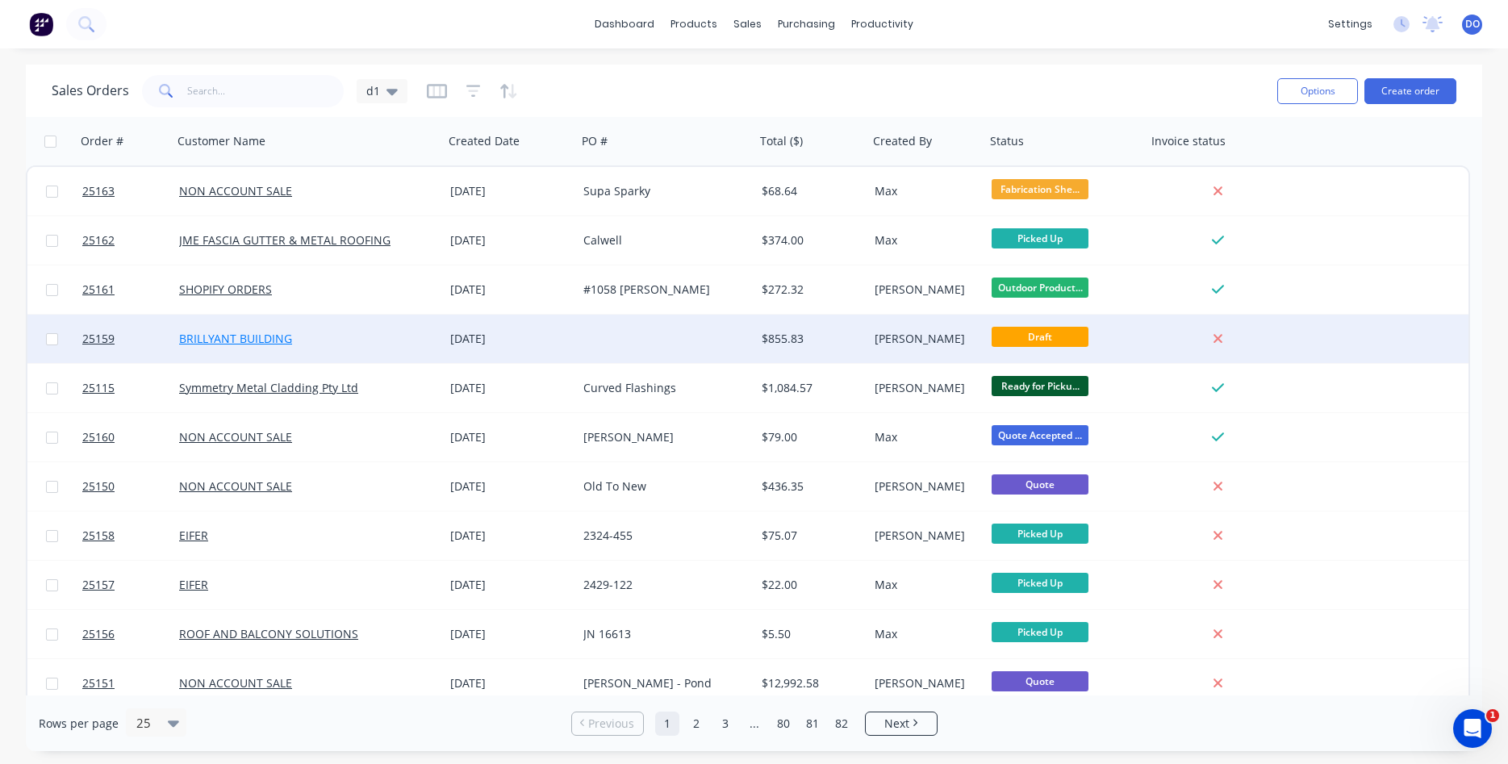
click at [269, 339] on link "BRILLYANT BUILDING" at bounding box center [235, 338] width 113 height 15
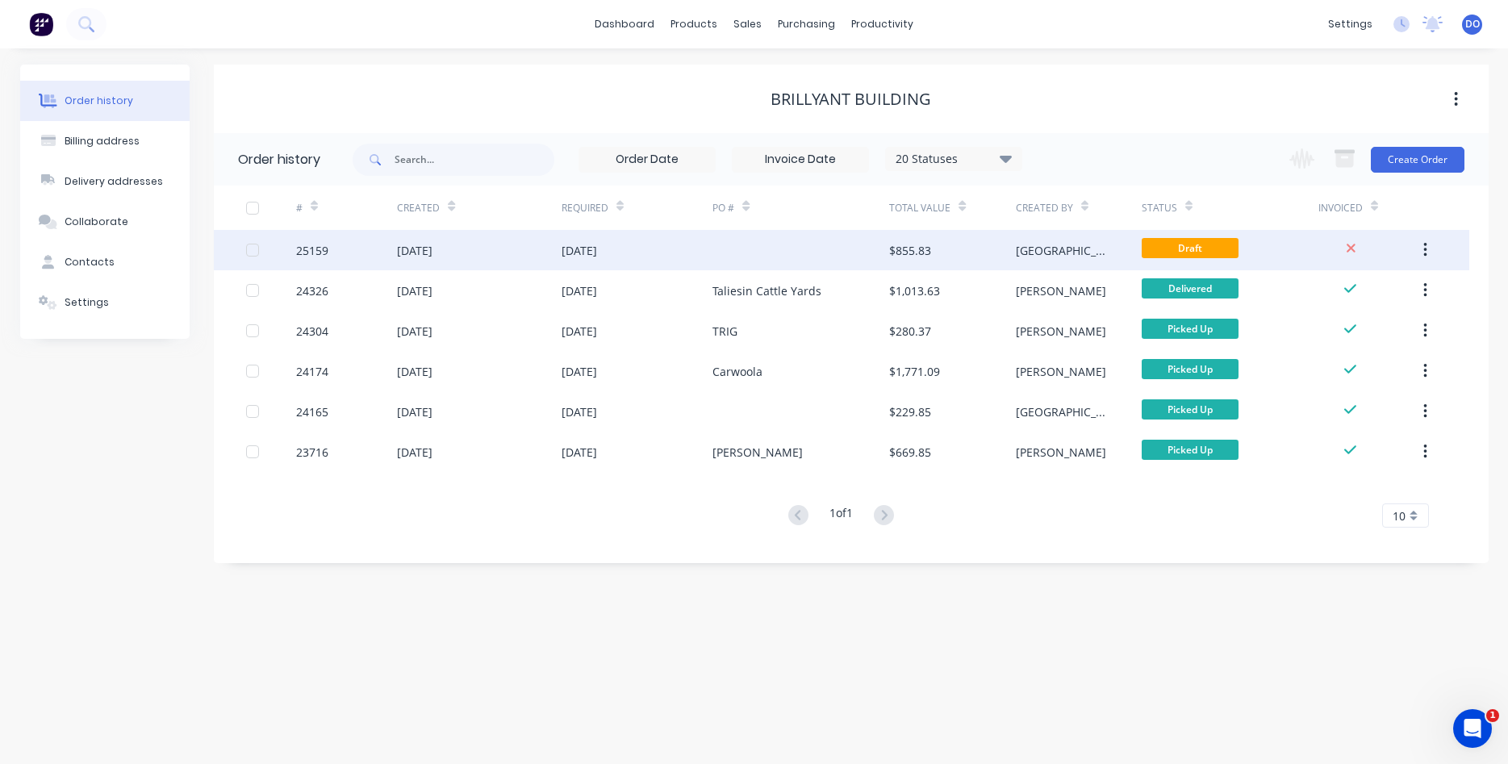
click at [582, 242] on div "[DATE]" at bounding box center [579, 250] width 35 height 17
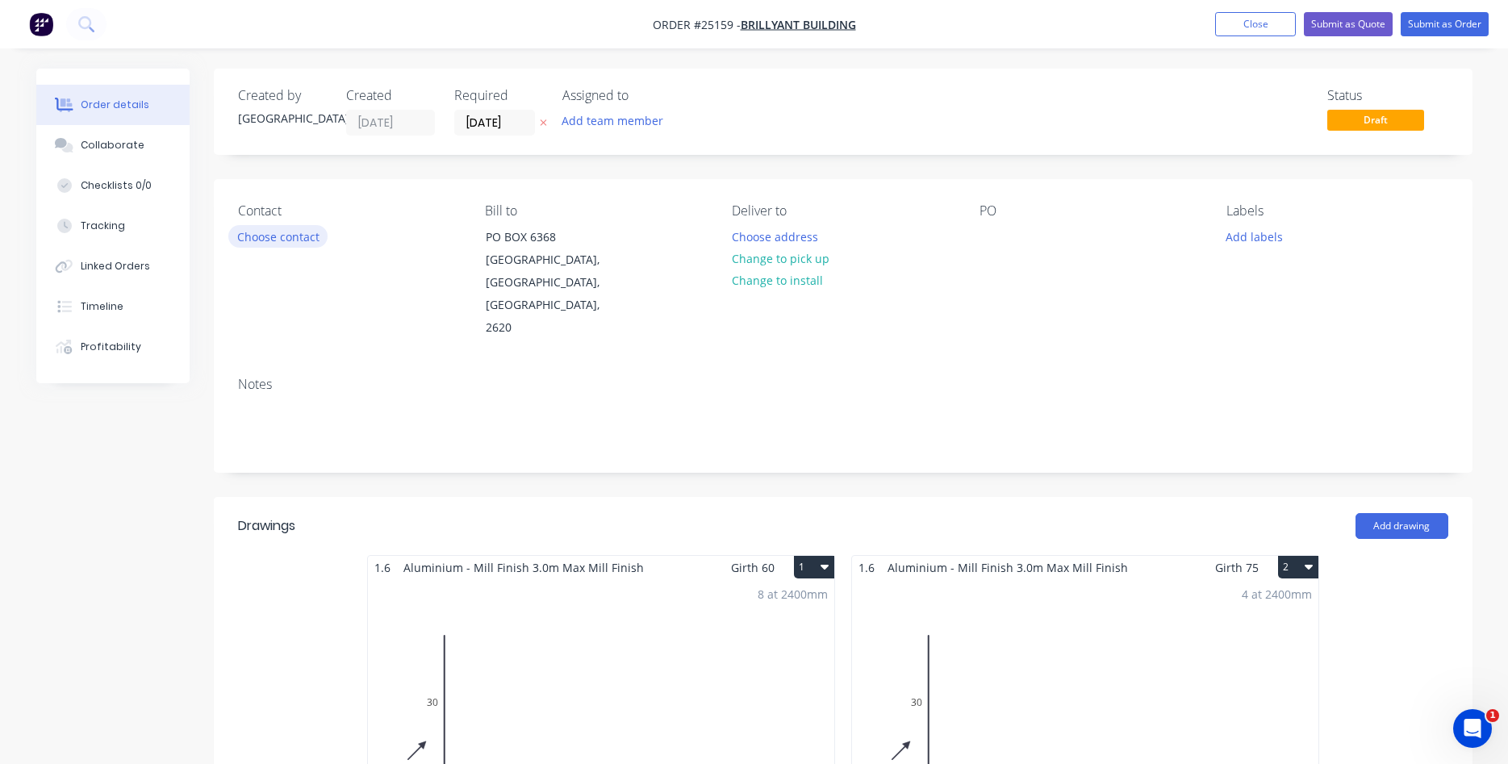
click at [259, 233] on button "Choose contact" at bounding box center [277, 236] width 99 height 22
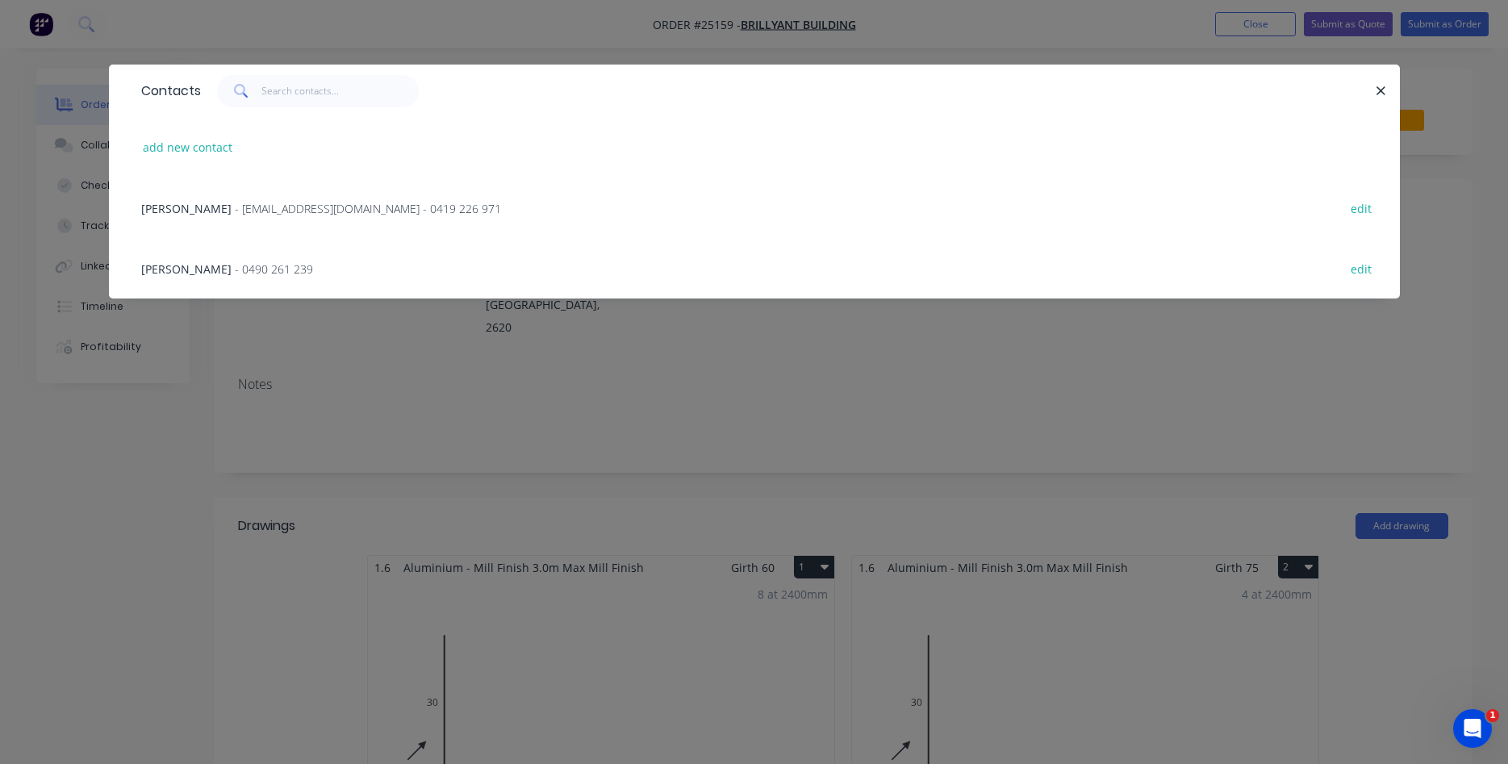
click at [235, 203] on span "- [EMAIL_ADDRESS][DOMAIN_NAME] - 0419 226 971" at bounding box center [368, 208] width 266 height 15
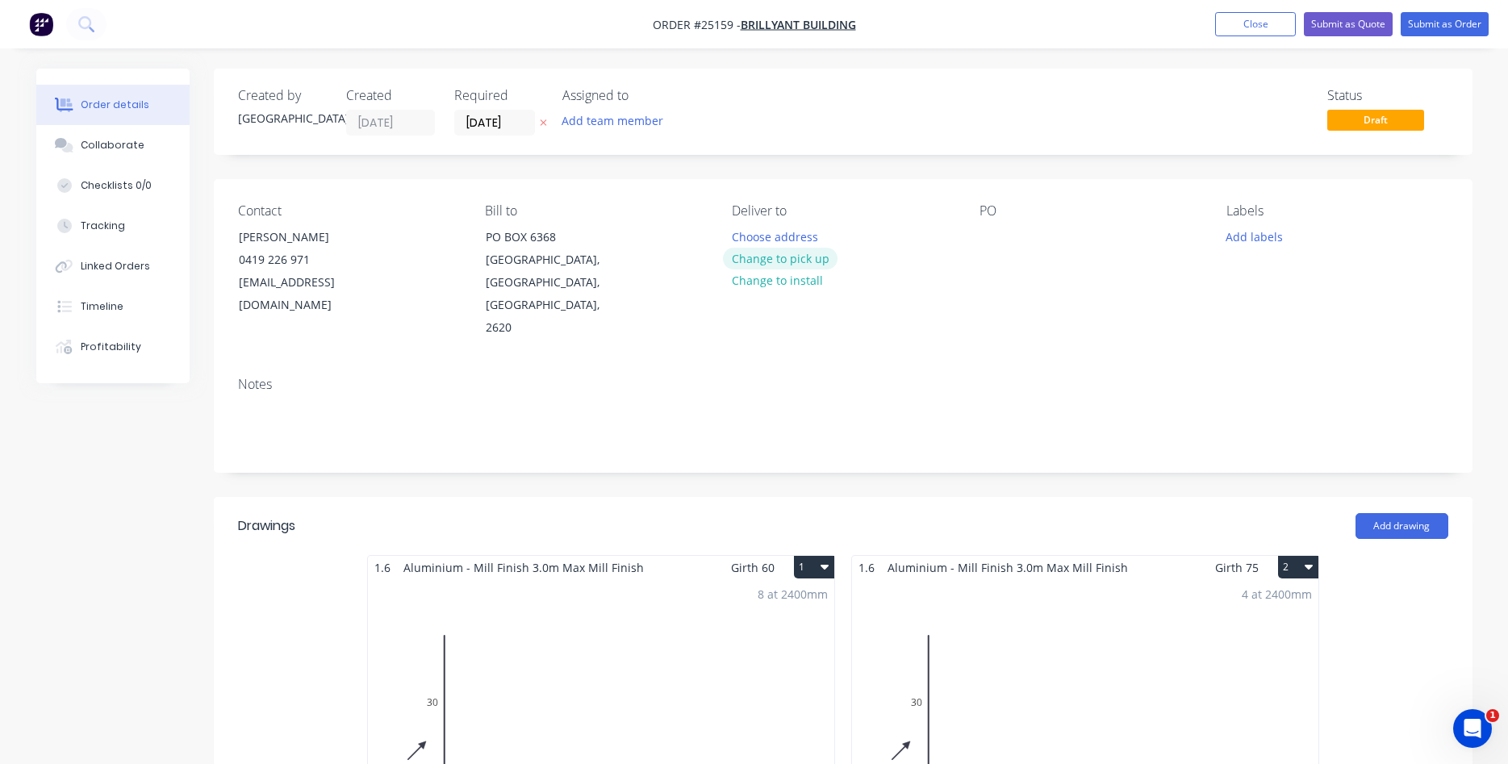
click at [782, 264] on button "Change to pick up" at bounding box center [780, 259] width 115 height 22
click at [991, 246] on div at bounding box center [992, 236] width 26 height 23
click at [1443, 25] on button "Submit as Order" at bounding box center [1445, 24] width 88 height 24
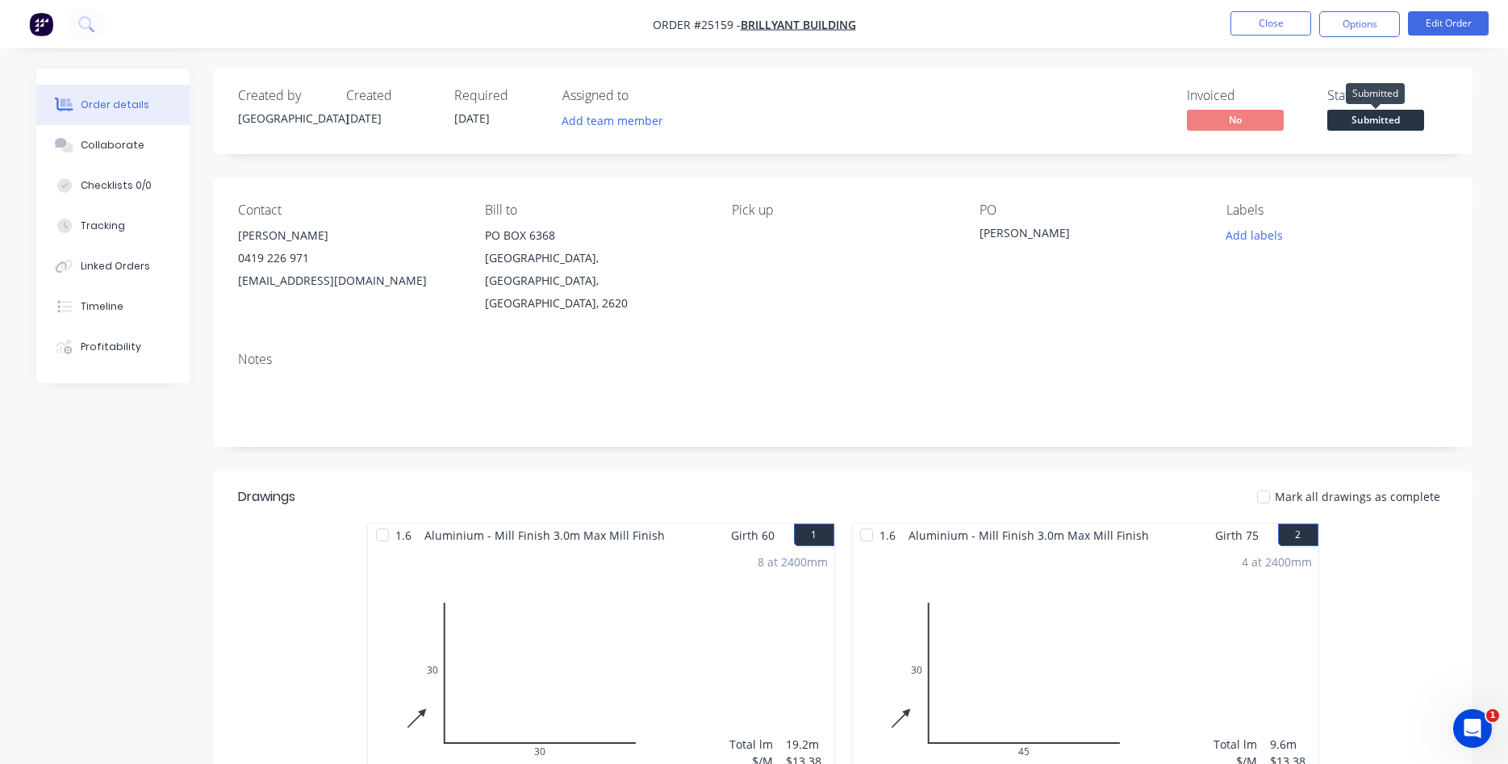
click at [1360, 116] on span "Submitted" at bounding box center [1375, 120] width 97 height 20
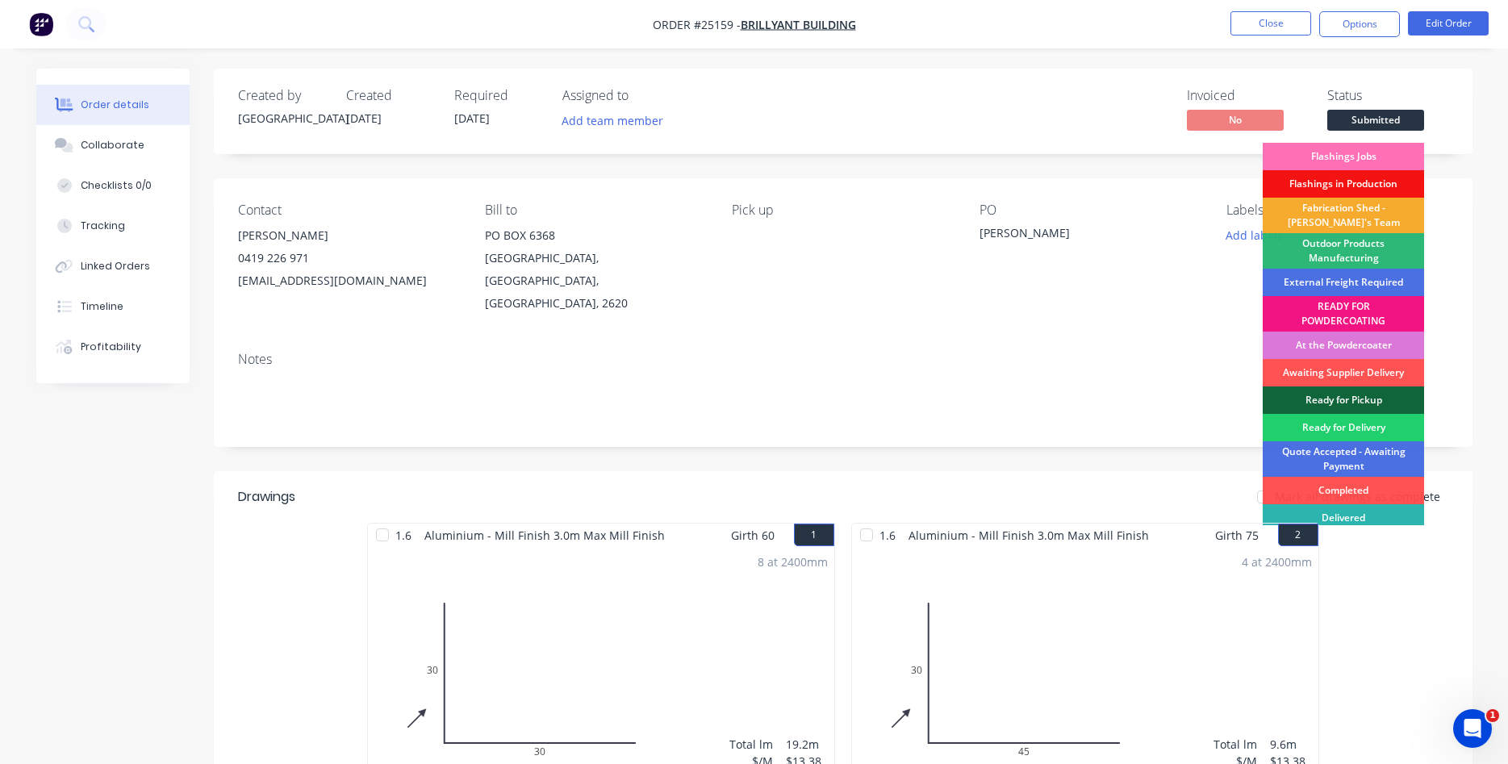
click at [1362, 215] on div "Fabrication Shed - [PERSON_NAME]'s Team" at bounding box center [1343, 215] width 161 height 35
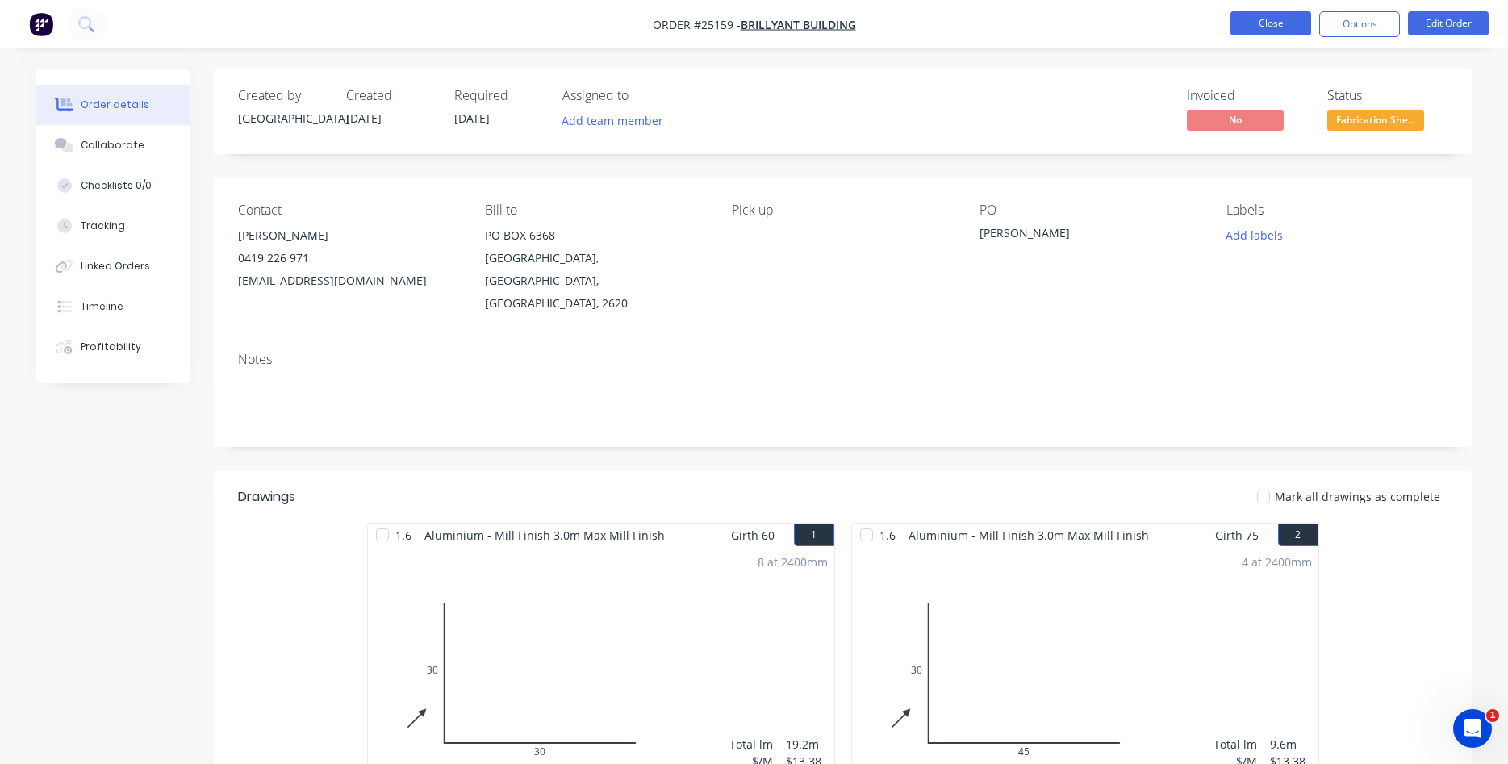
click at [1265, 18] on button "Close" at bounding box center [1270, 23] width 81 height 24
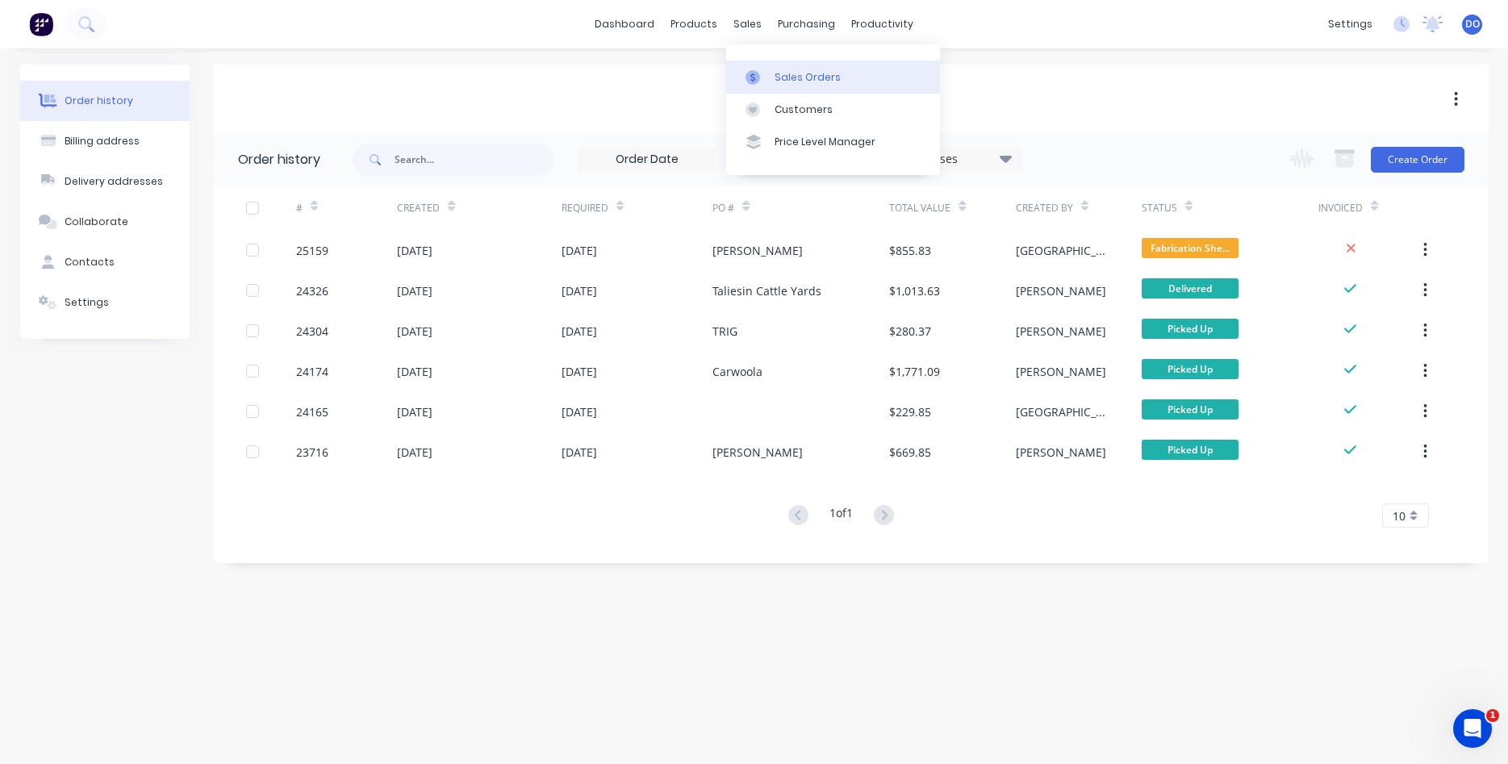
click at [779, 73] on div "Sales Orders" at bounding box center [808, 77] width 66 height 15
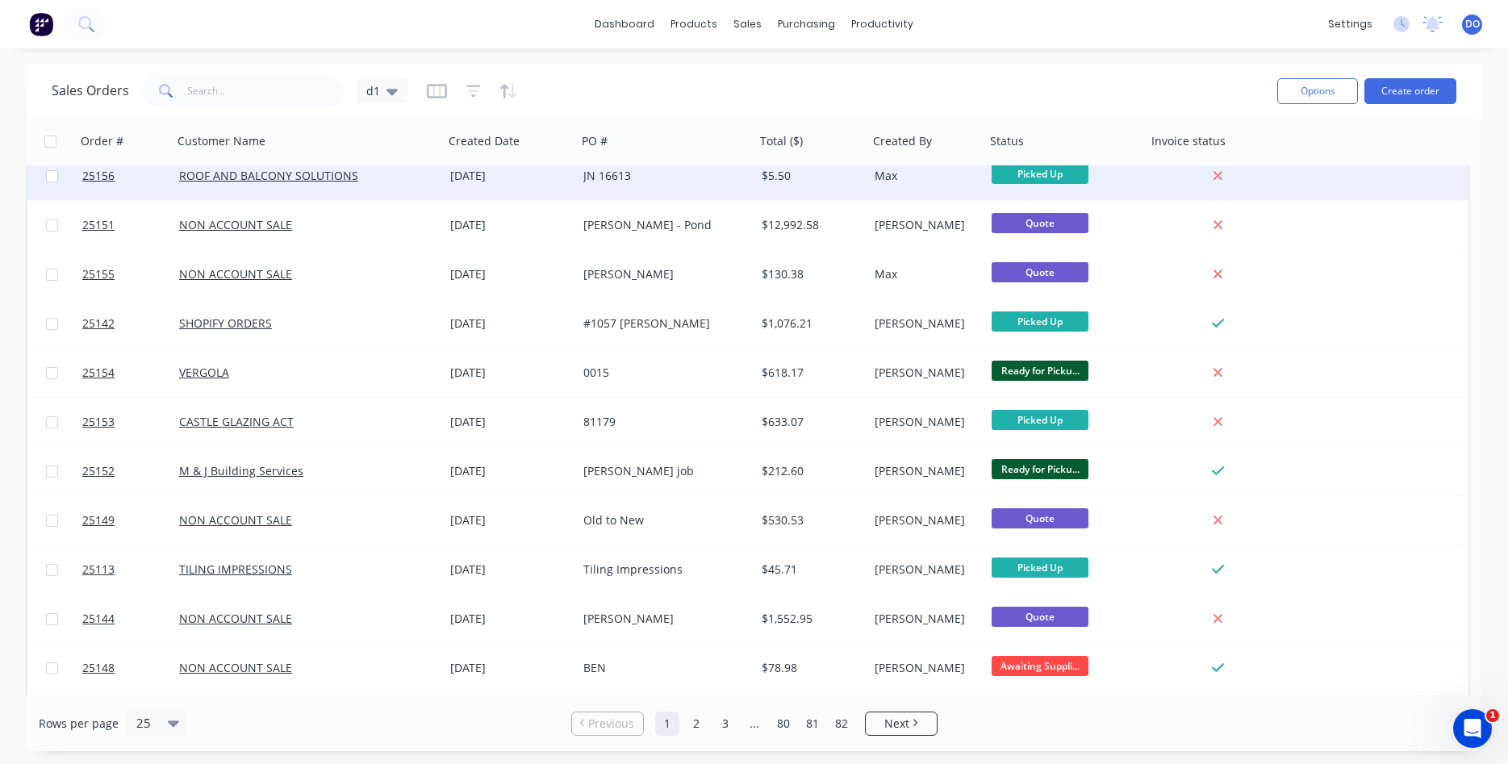
scroll to position [460, 0]
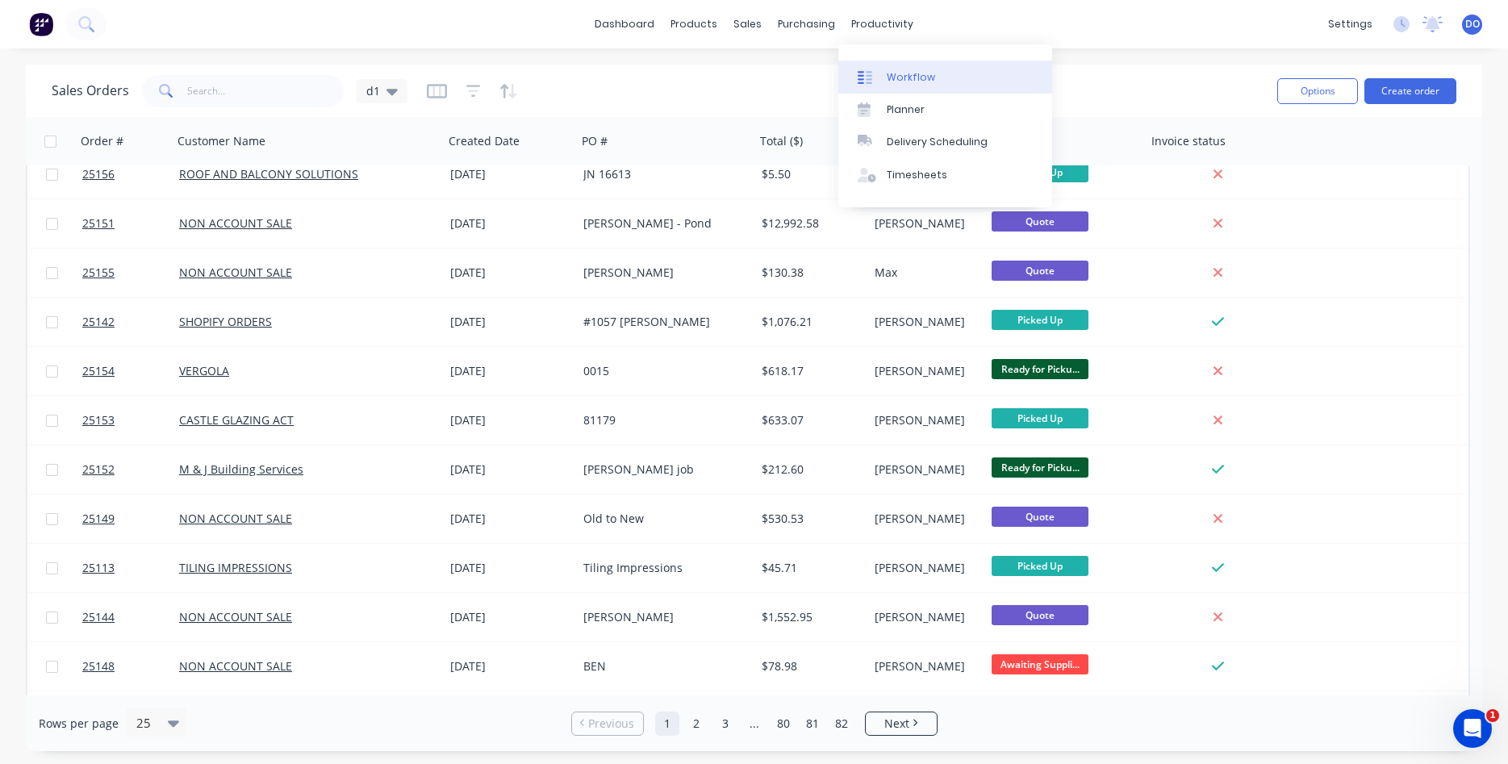
click at [904, 72] on div "Workflow" at bounding box center [911, 77] width 48 height 15
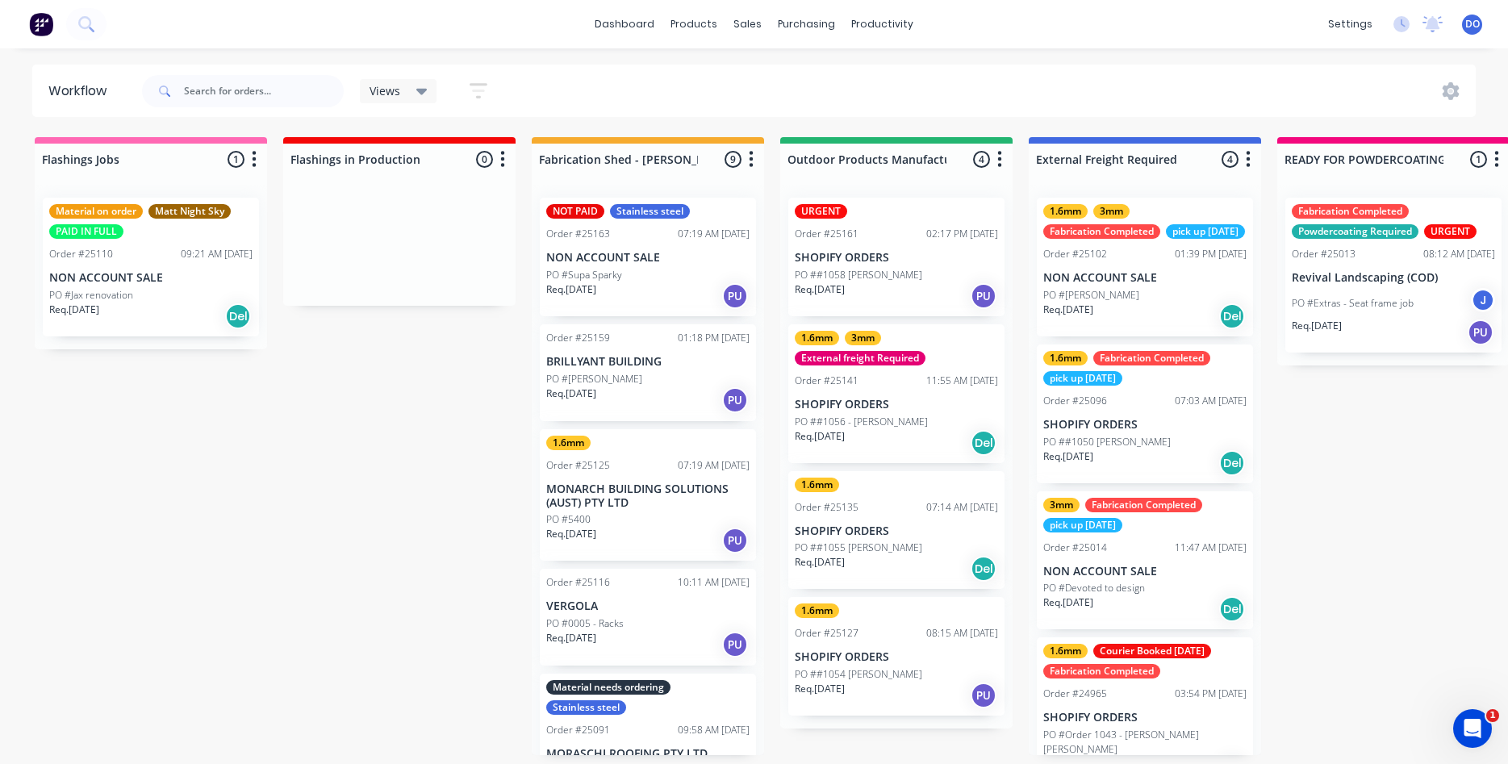
click at [138, 279] on p "NON ACCOUNT SALE" at bounding box center [150, 278] width 203 height 14
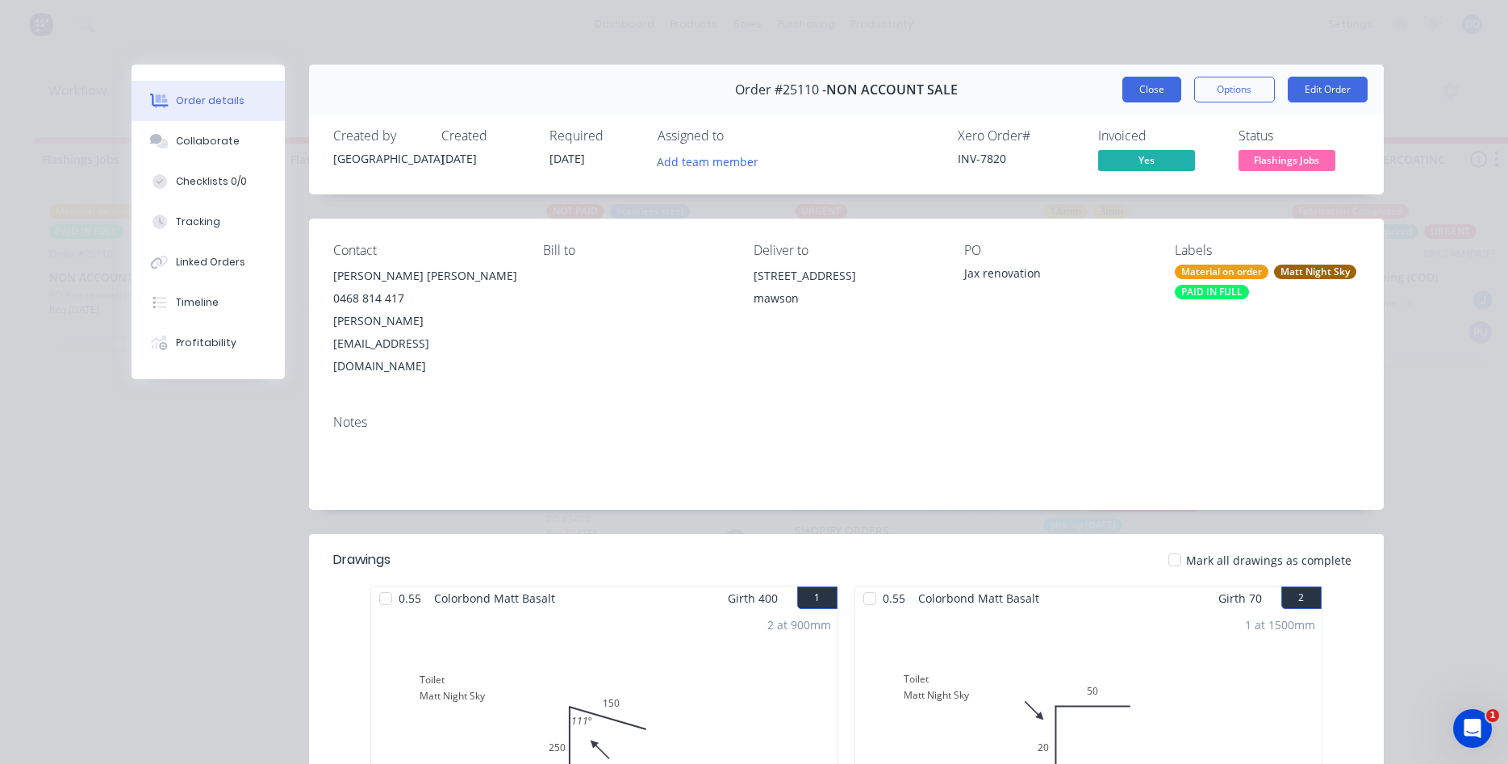
click at [1154, 90] on button "Close" at bounding box center [1151, 90] width 59 height 26
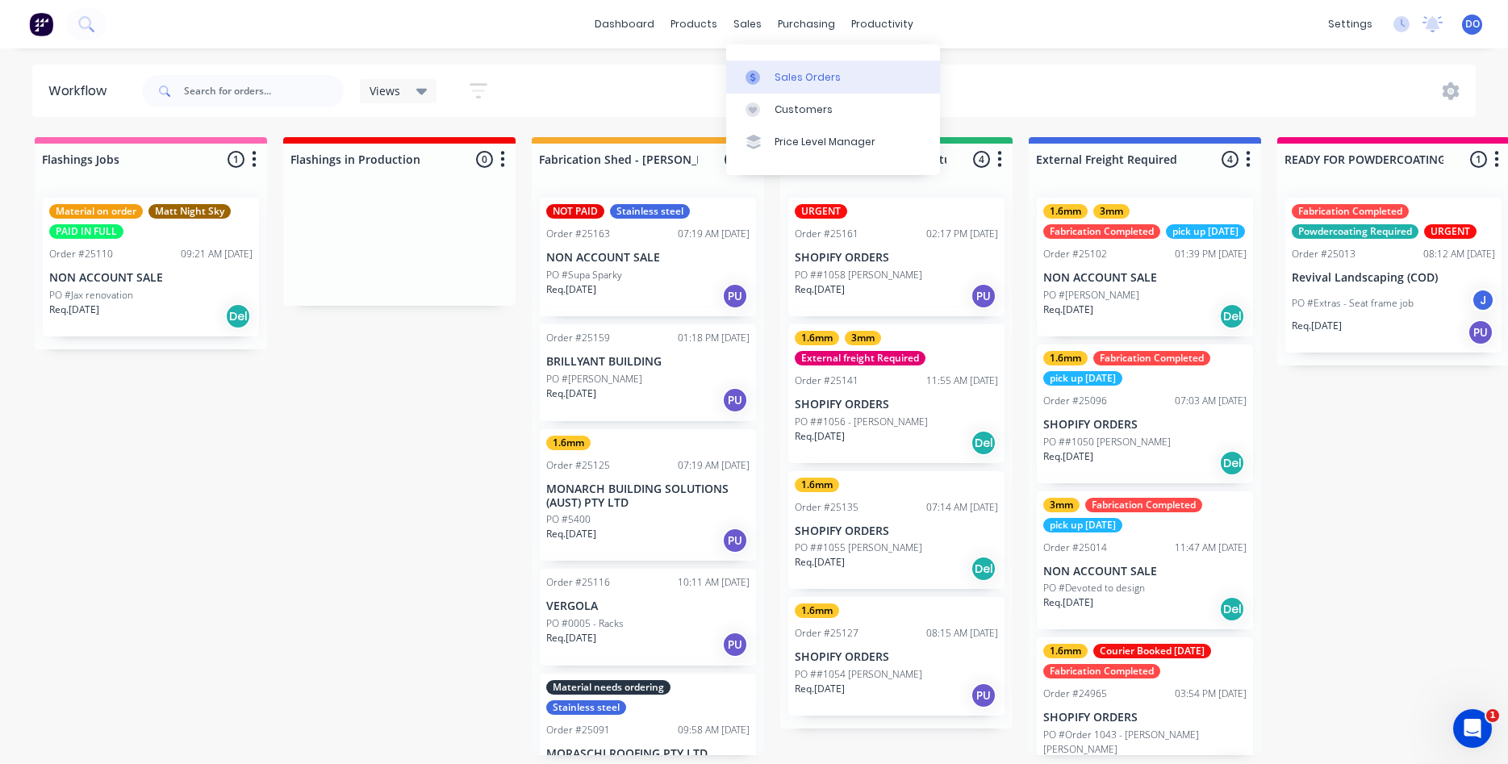
click at [779, 79] on div "Sales Orders" at bounding box center [808, 77] width 66 height 15
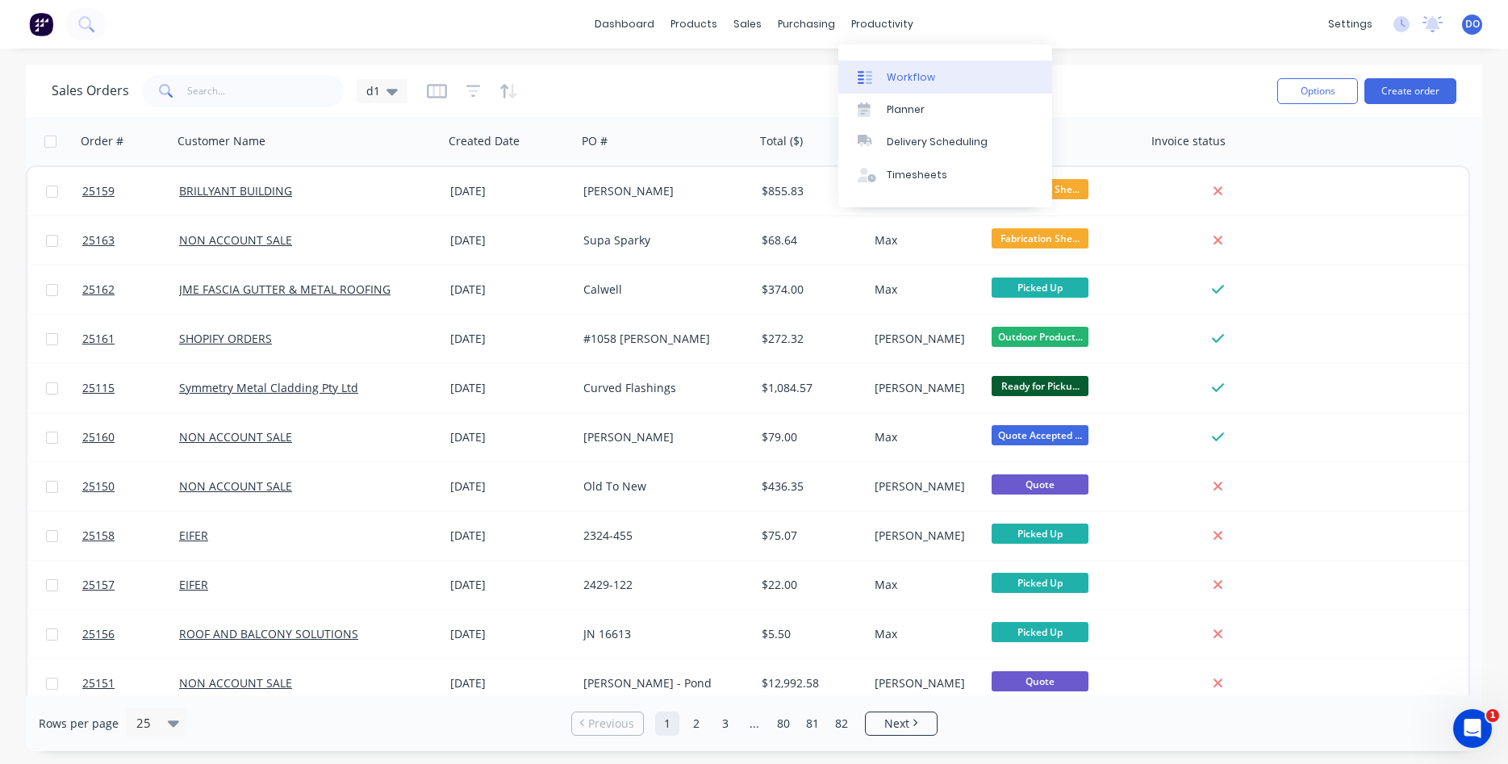
click at [911, 78] on div "Workflow" at bounding box center [911, 77] width 48 height 15
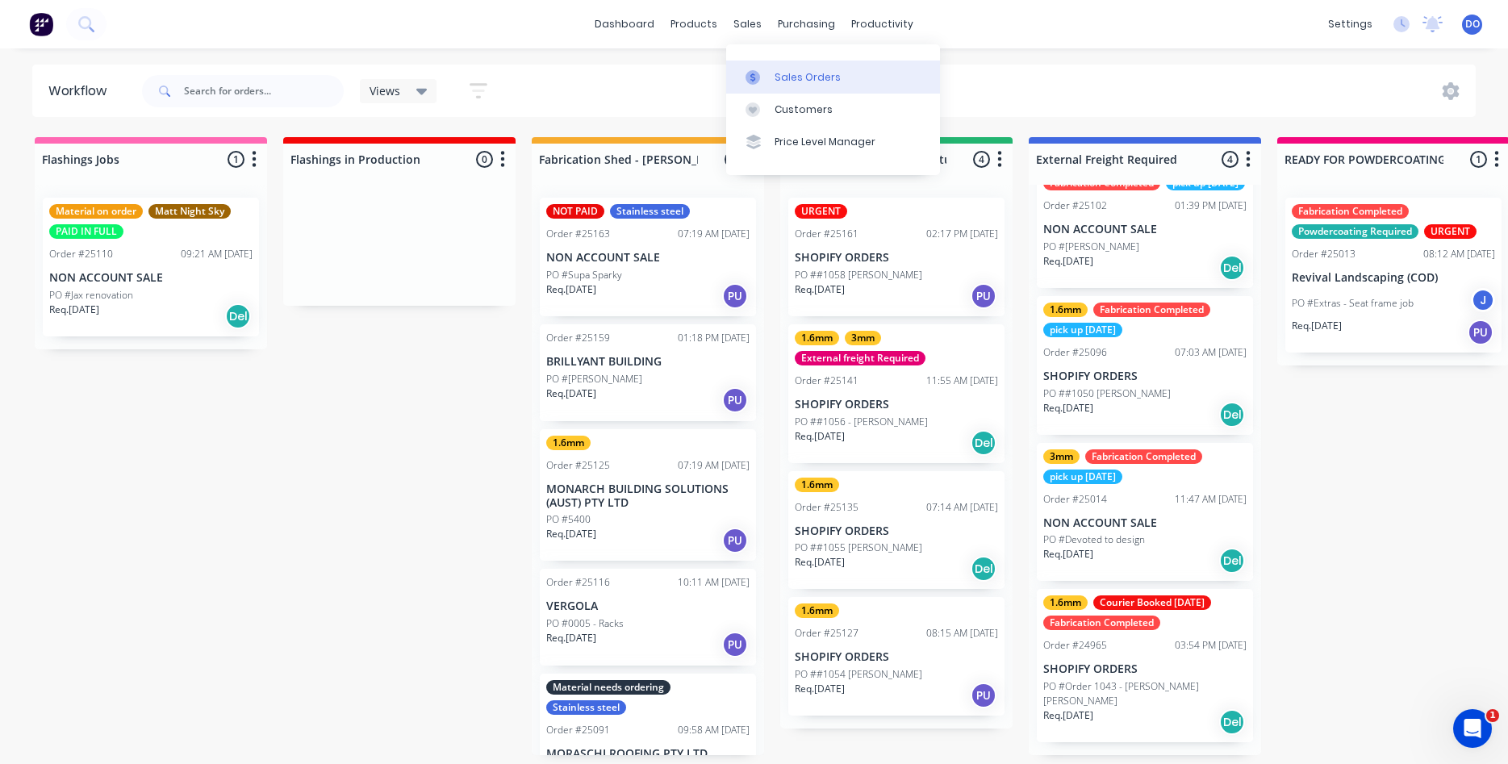
click at [796, 86] on link "Sales Orders" at bounding box center [833, 77] width 214 height 32
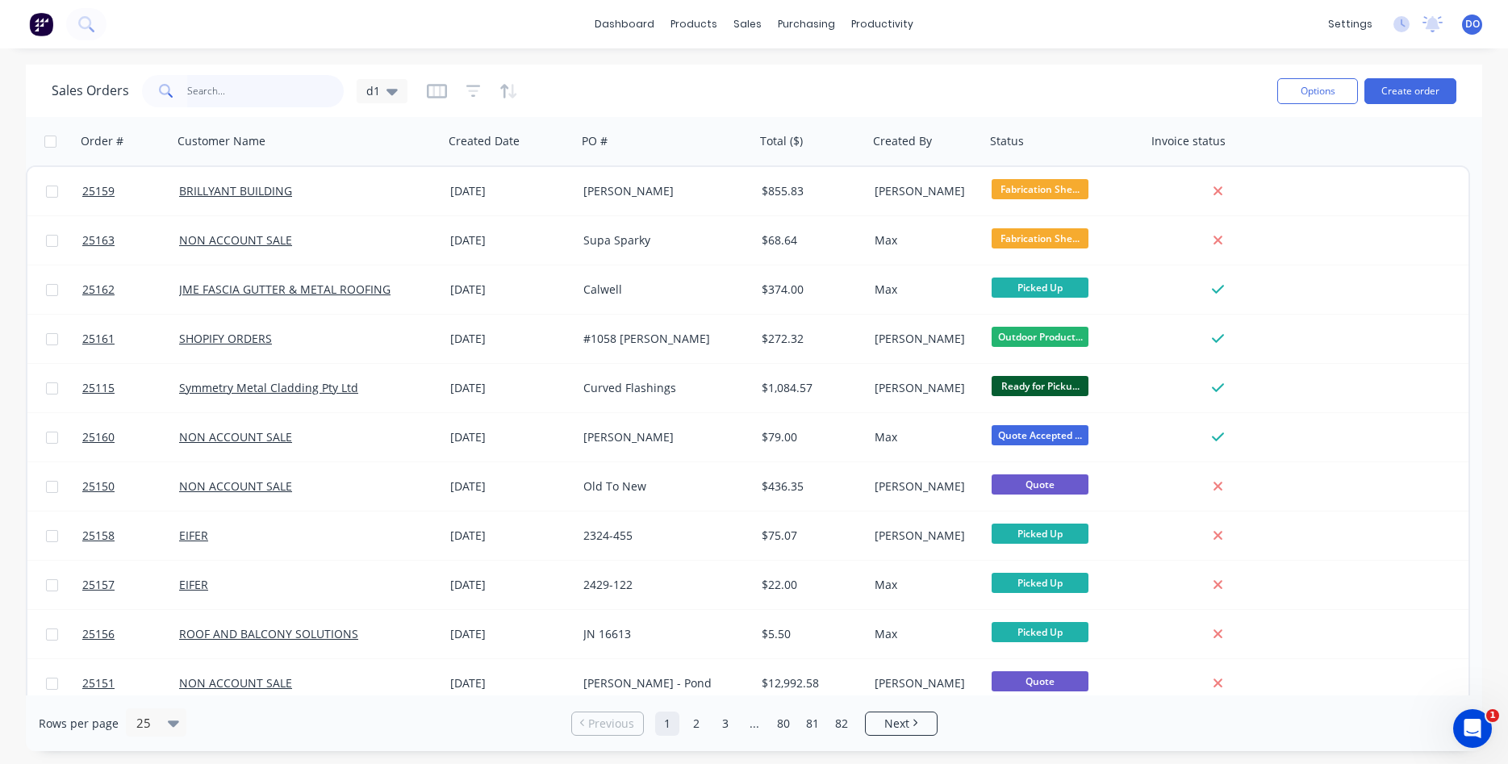
click at [245, 92] on input "text" at bounding box center [265, 91] width 157 height 32
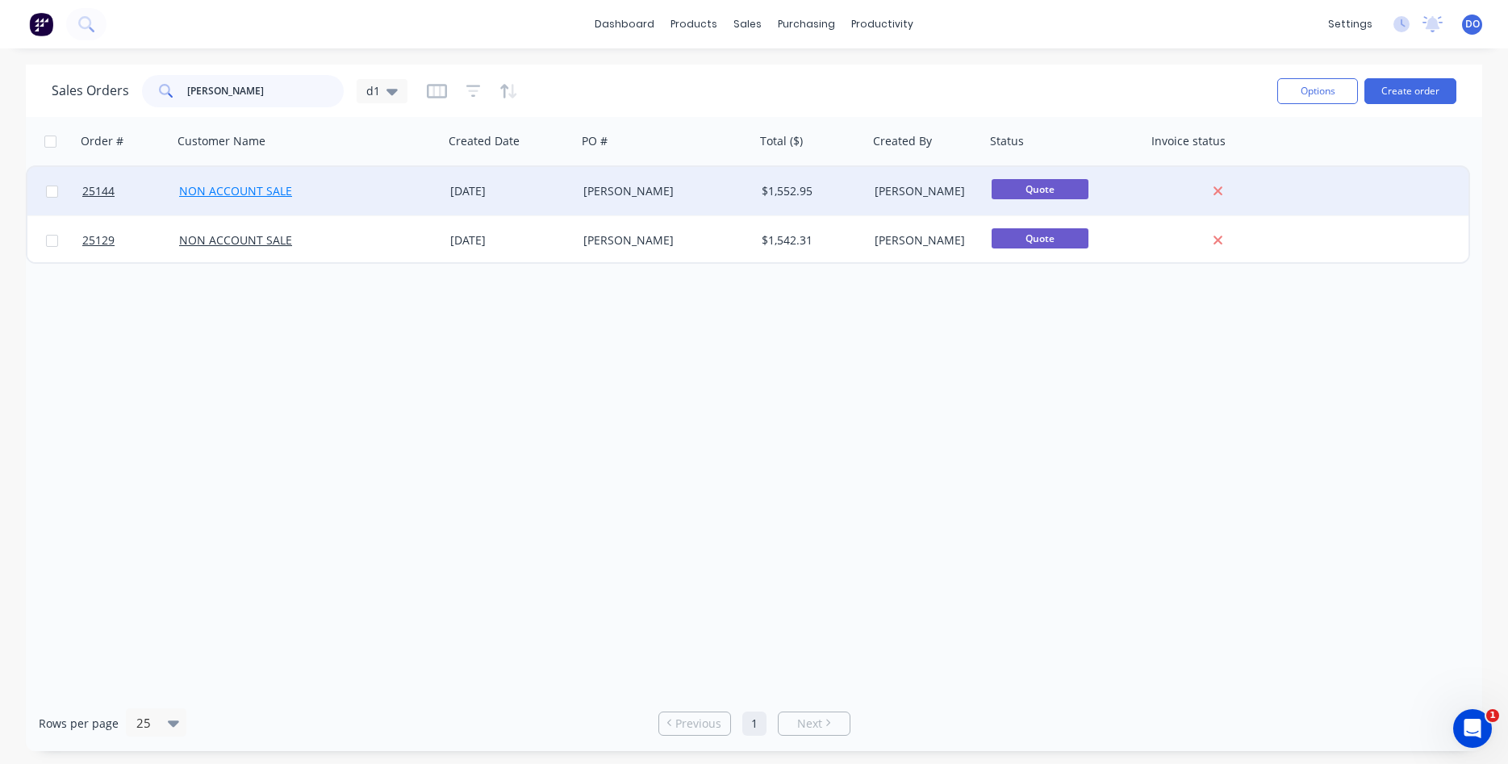
type input "[PERSON_NAME]"
click at [232, 189] on link "NON ACCOUNT SALE" at bounding box center [235, 190] width 113 height 15
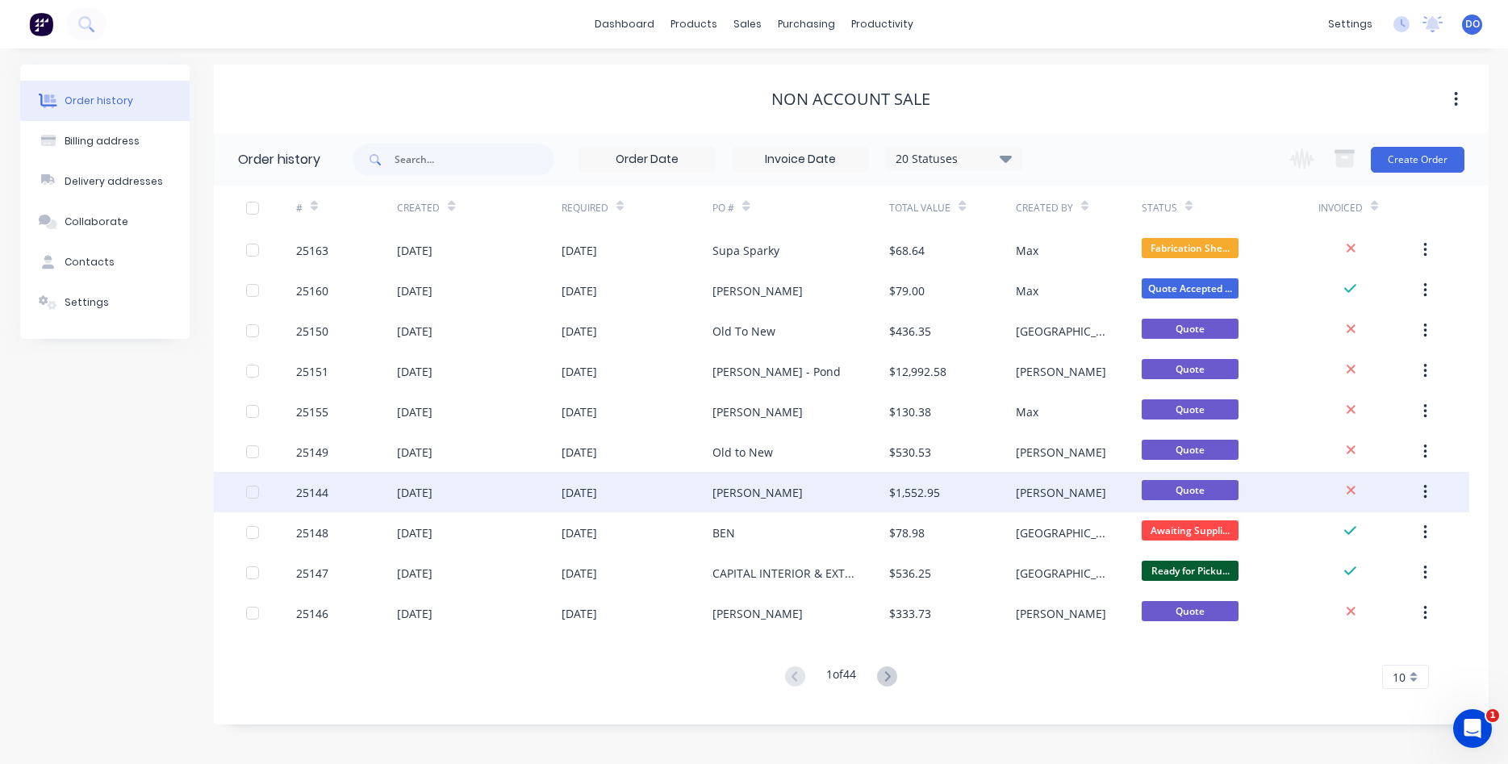
click at [308, 493] on div "25144" at bounding box center [312, 492] width 32 height 17
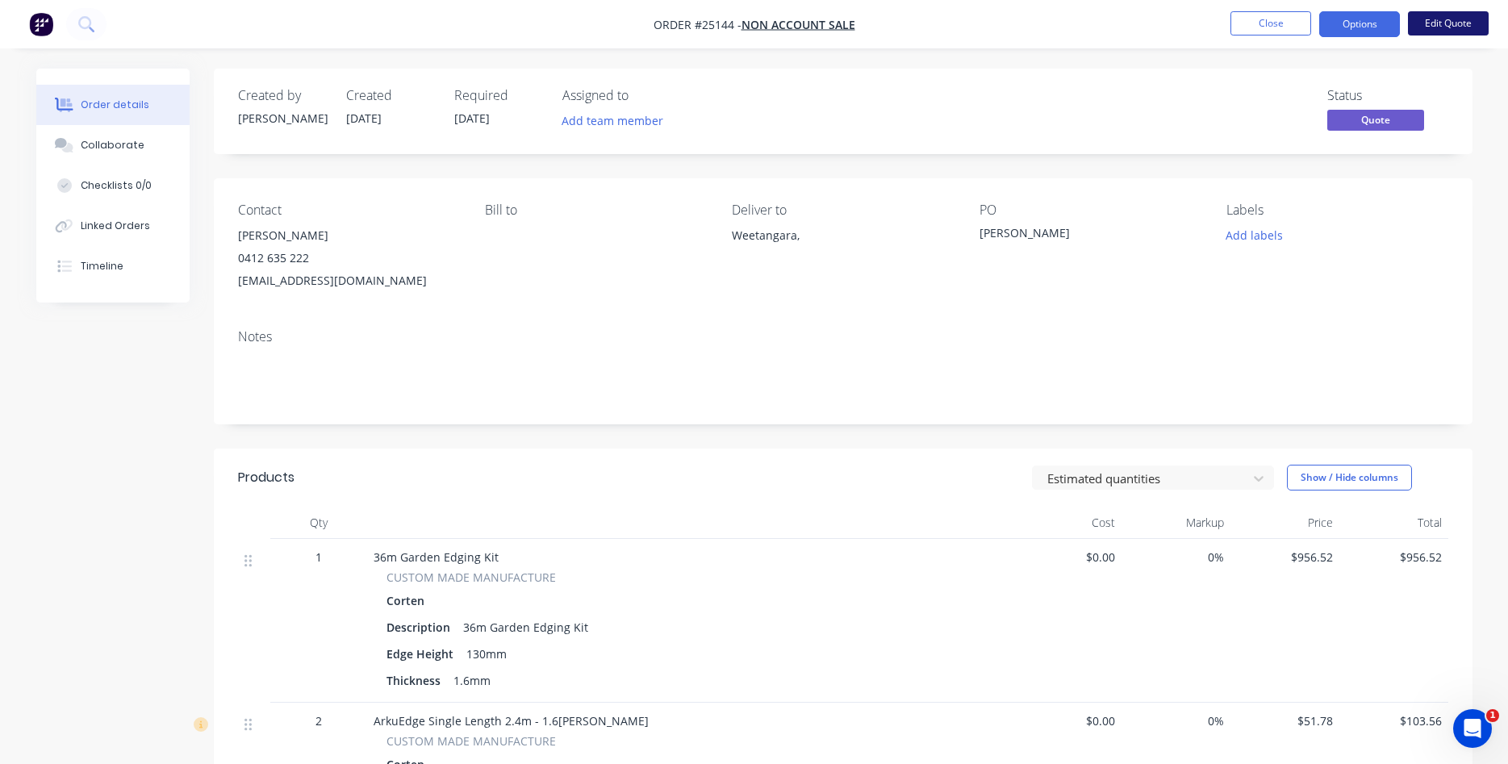
click at [1434, 15] on button "Edit Quote" at bounding box center [1448, 23] width 81 height 24
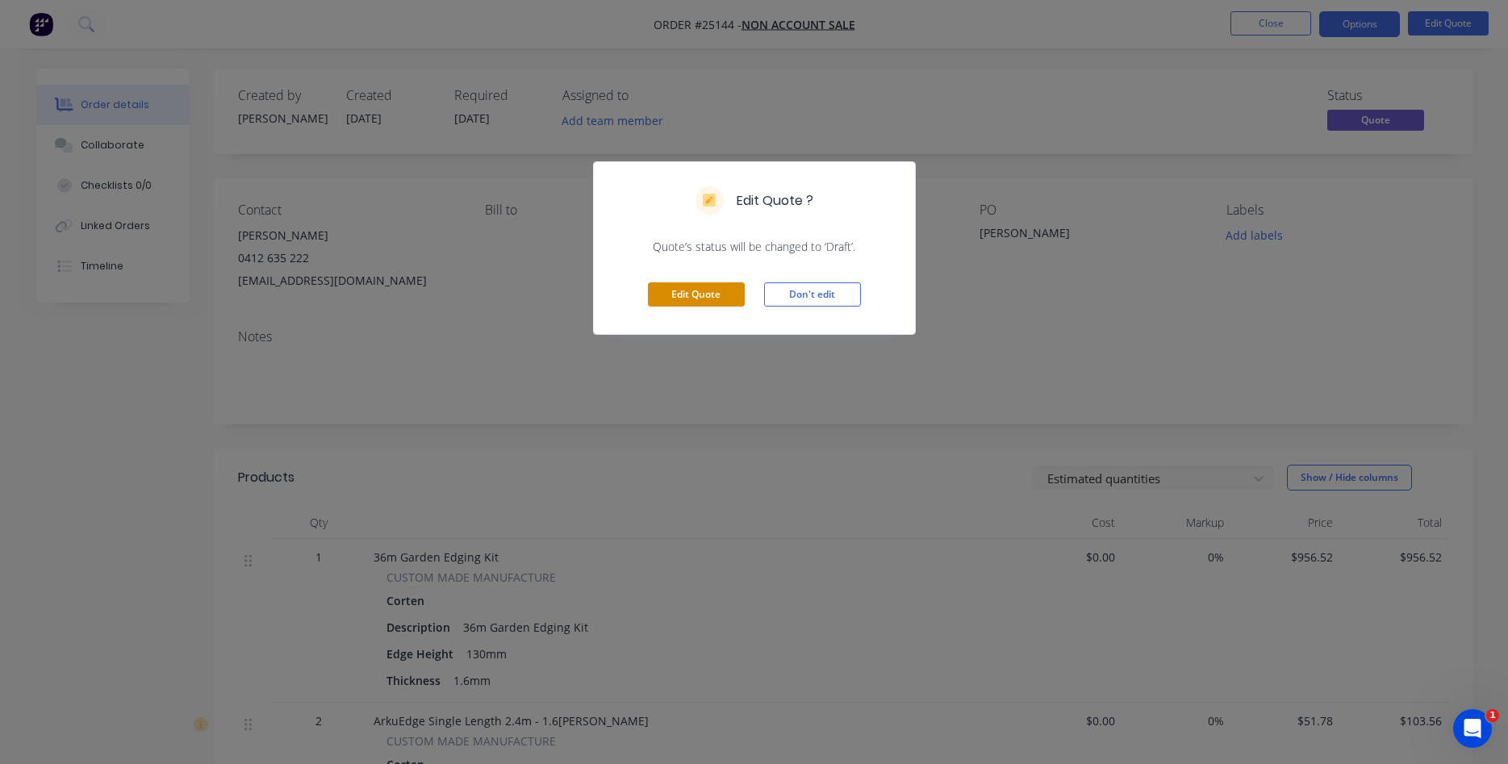
click at [701, 286] on button "Edit Quote" at bounding box center [696, 294] width 97 height 24
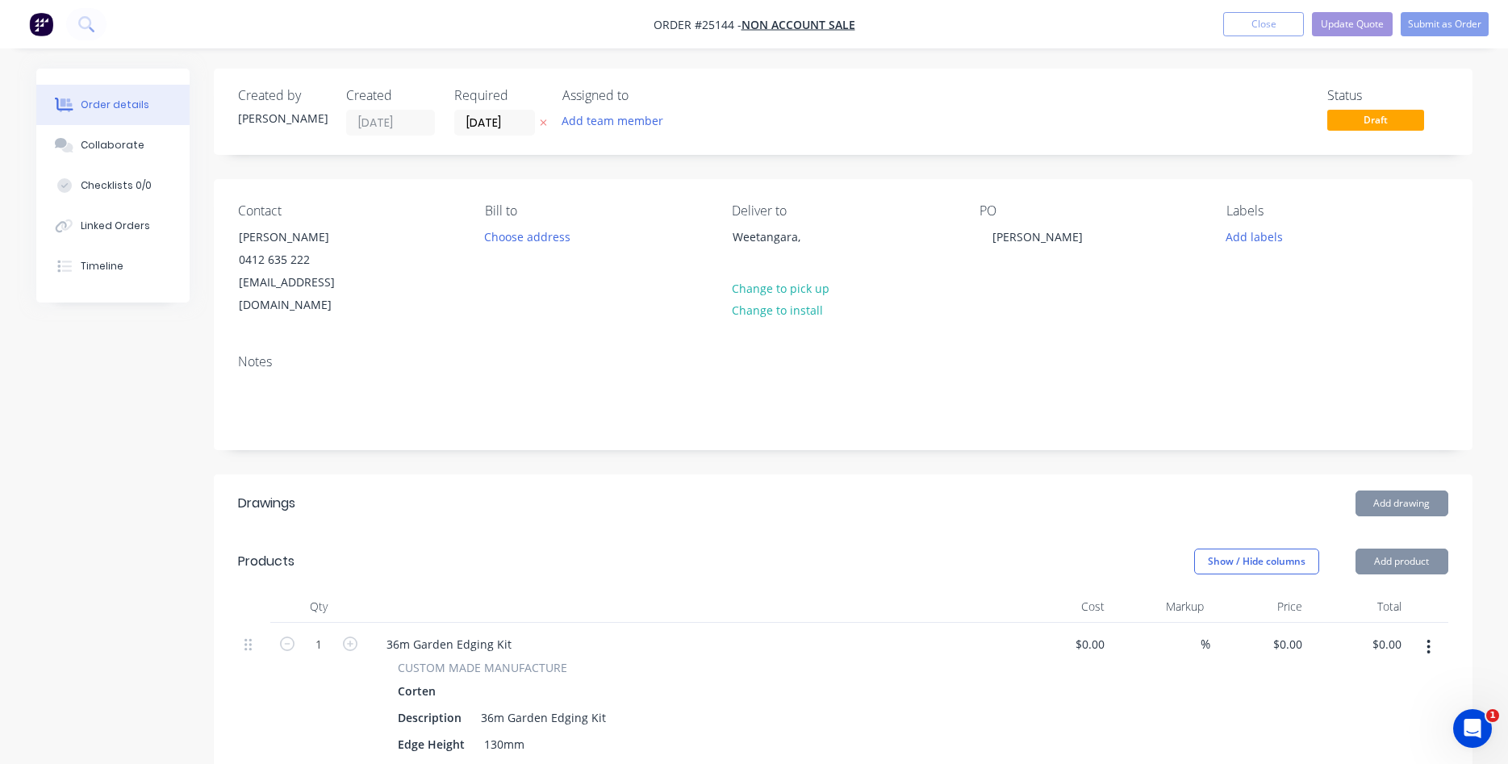
type input "$956.52"
type input "$51.78"
type input "$103.56"
type input "$3.99"
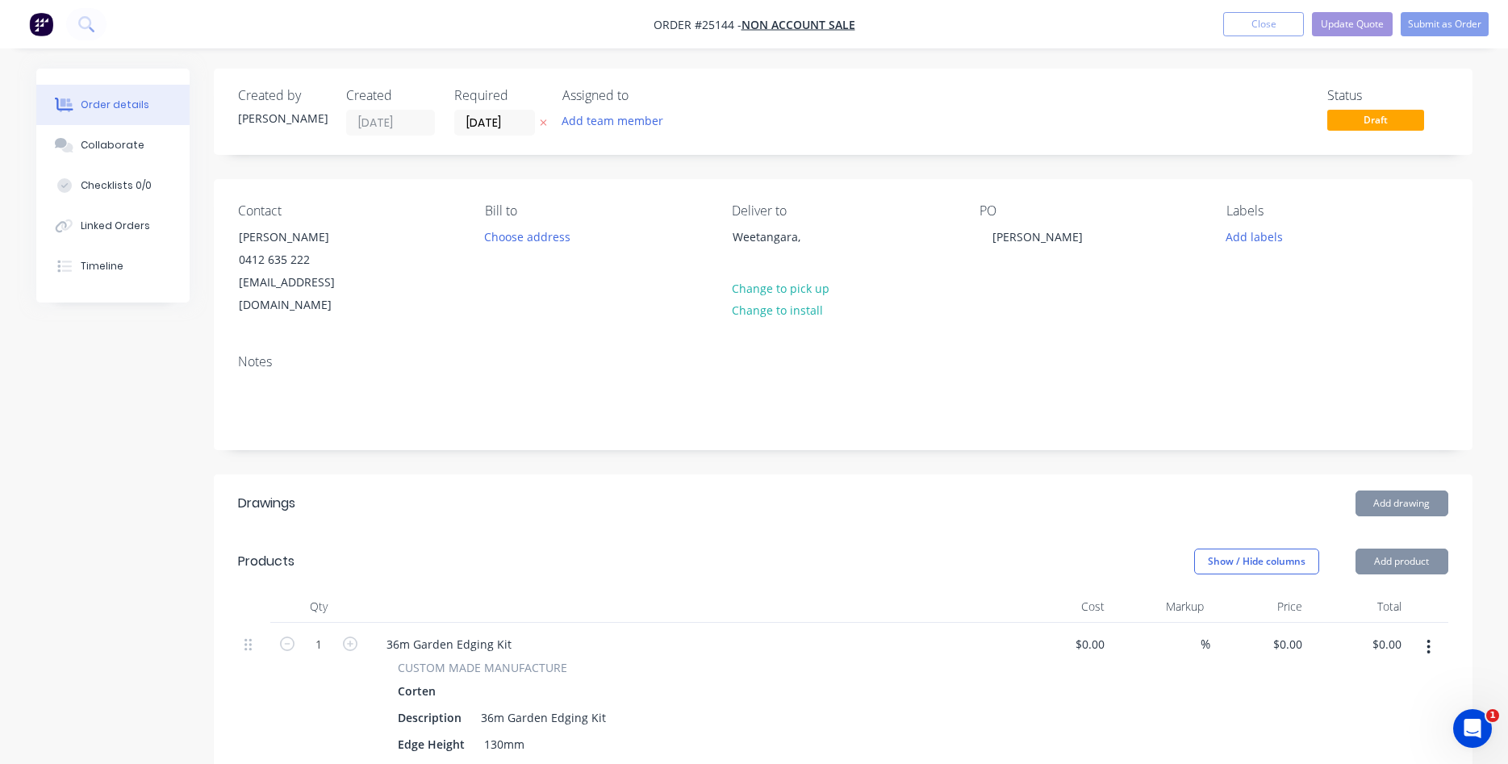
type input "$39.90"
type input "$26.47"
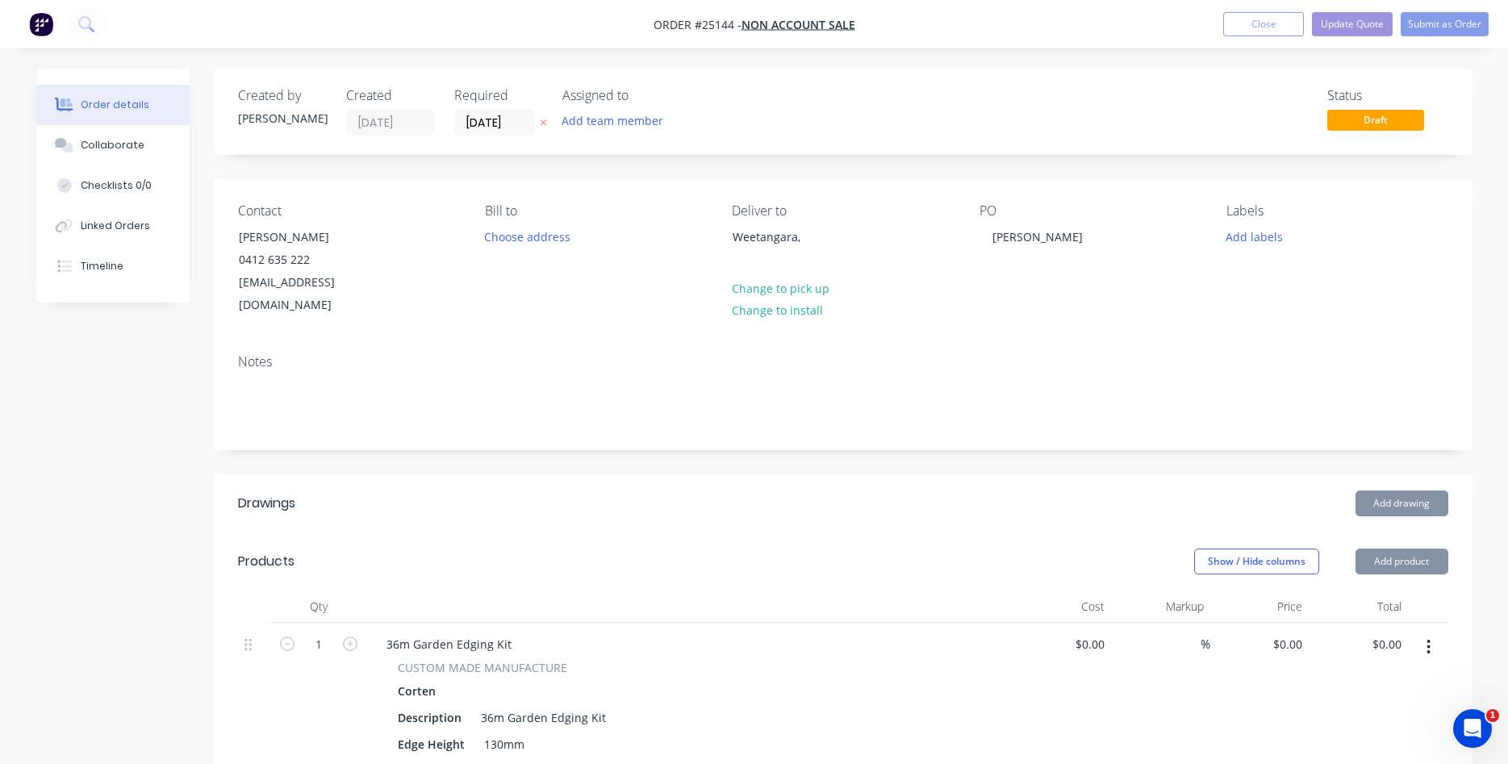
type input "$26.47"
type input "$45.68"
type input "$50.10"
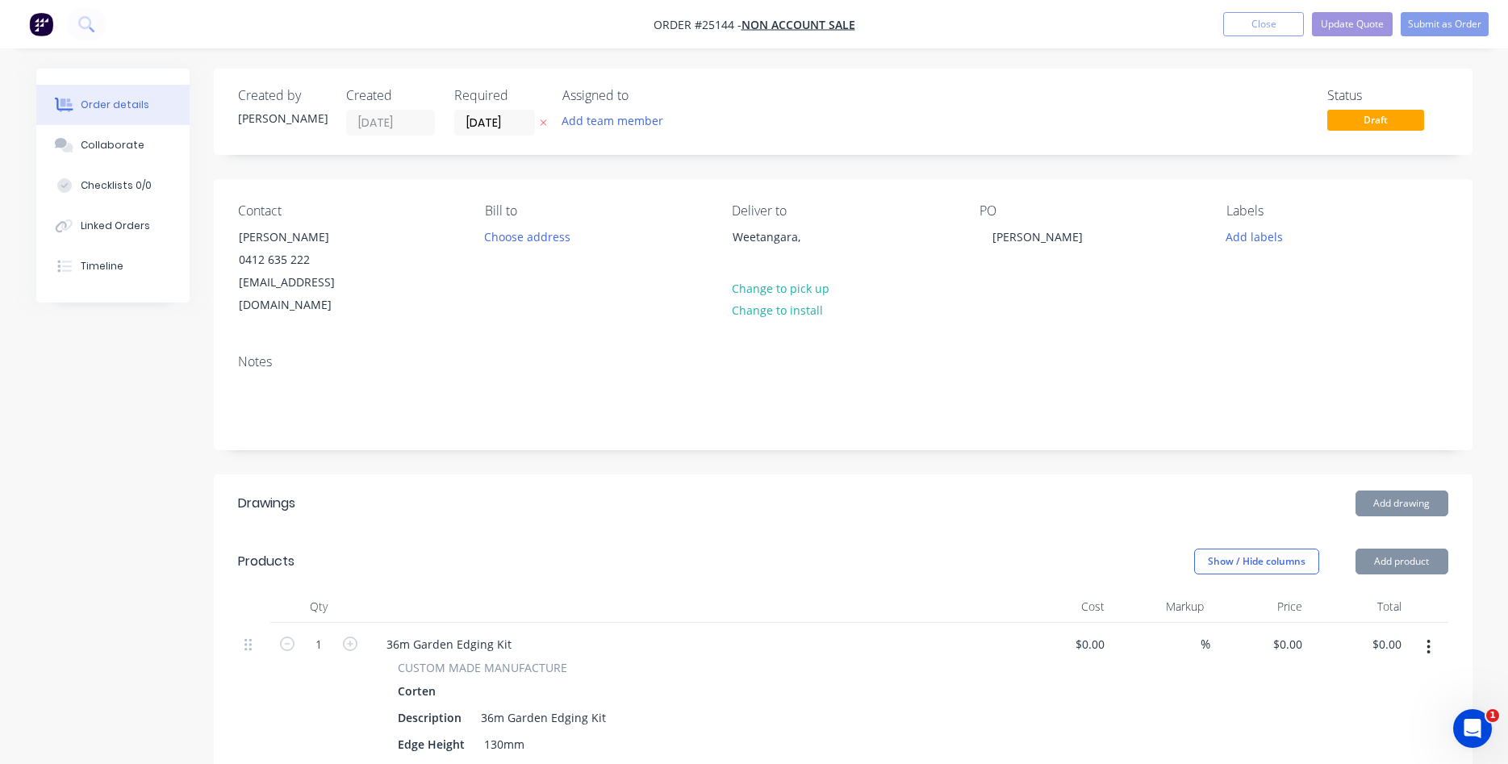
type input "$50.10"
type input "$45.68"
type input "$90.91"
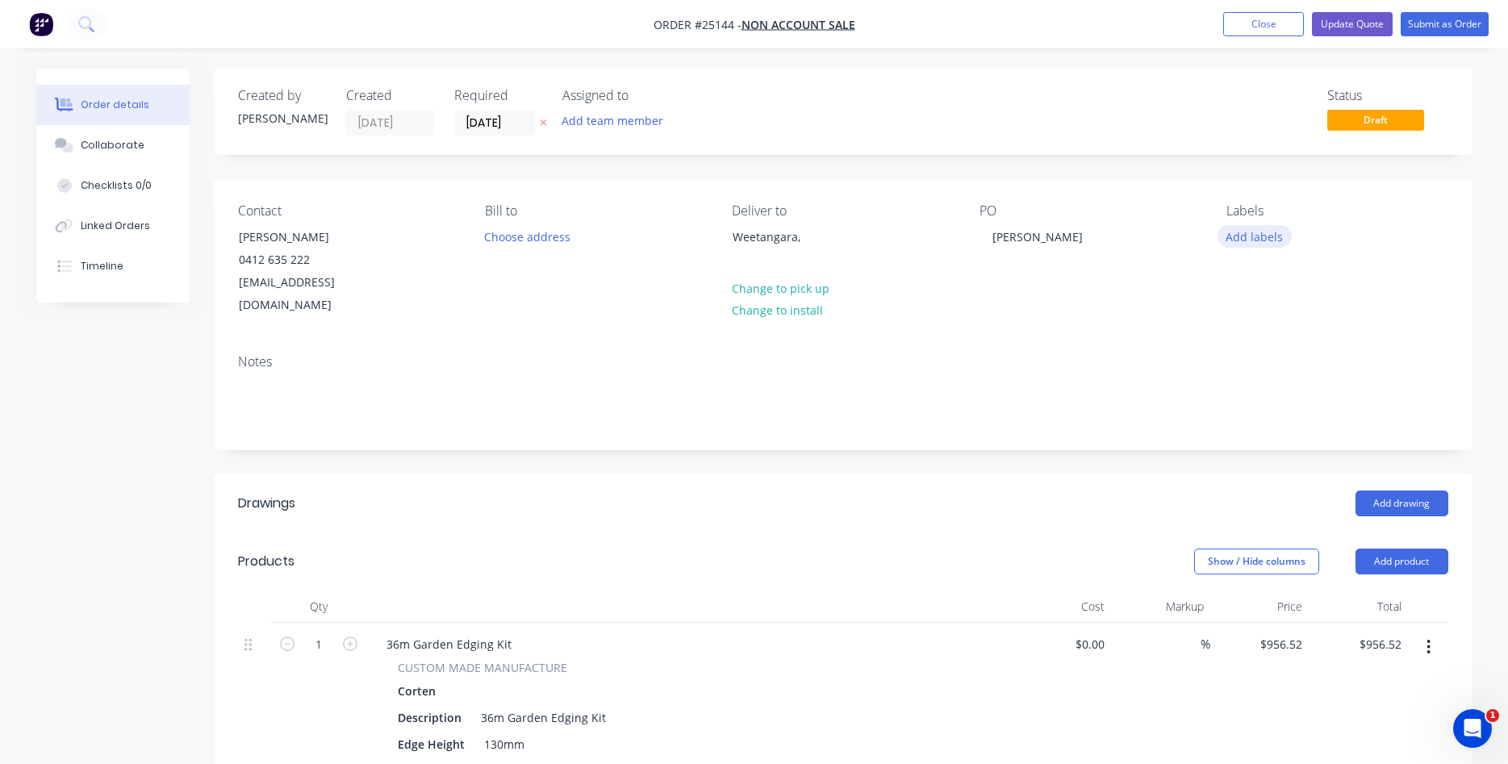
click at [1238, 232] on button "Add labels" at bounding box center [1254, 236] width 74 height 22
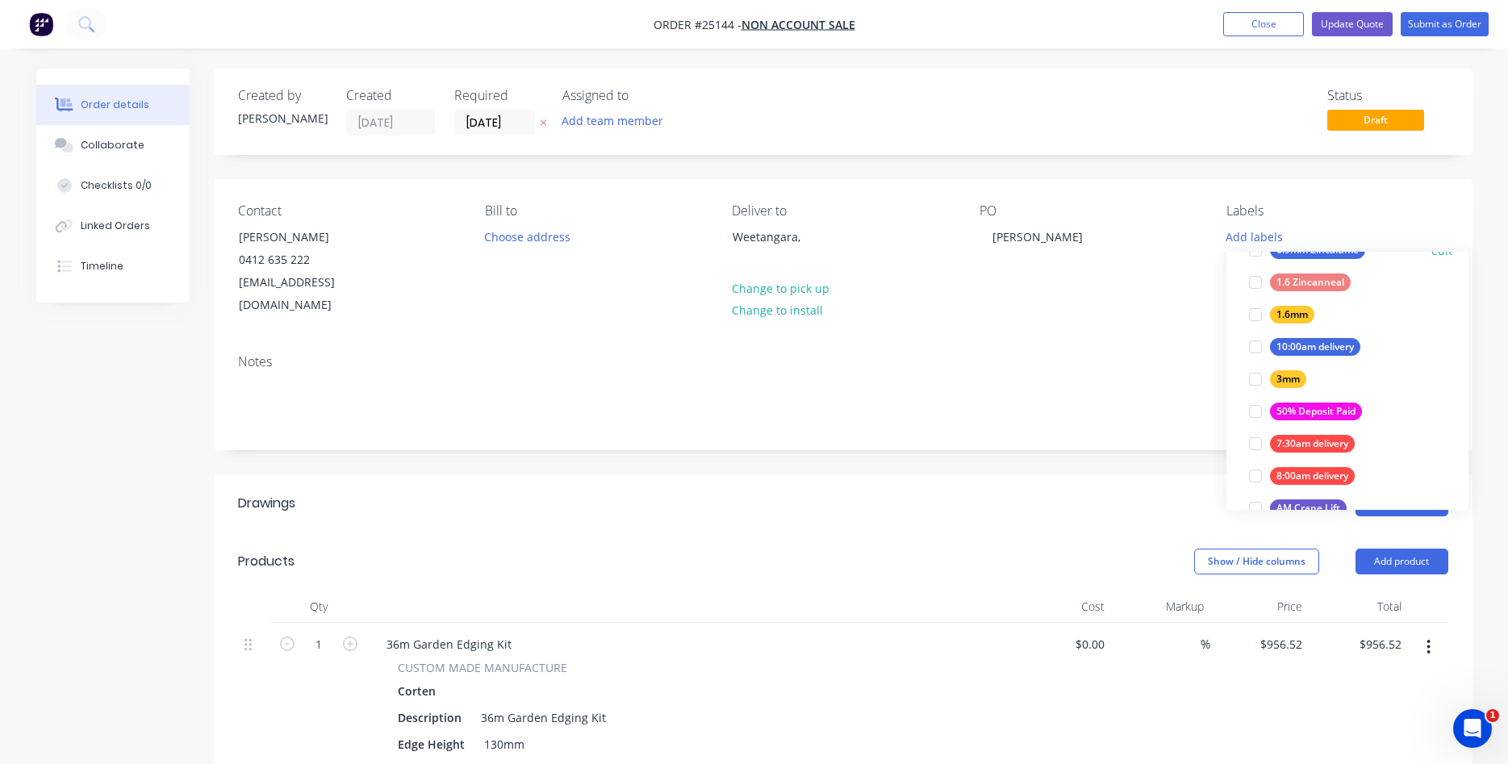
scroll to position [184, 0]
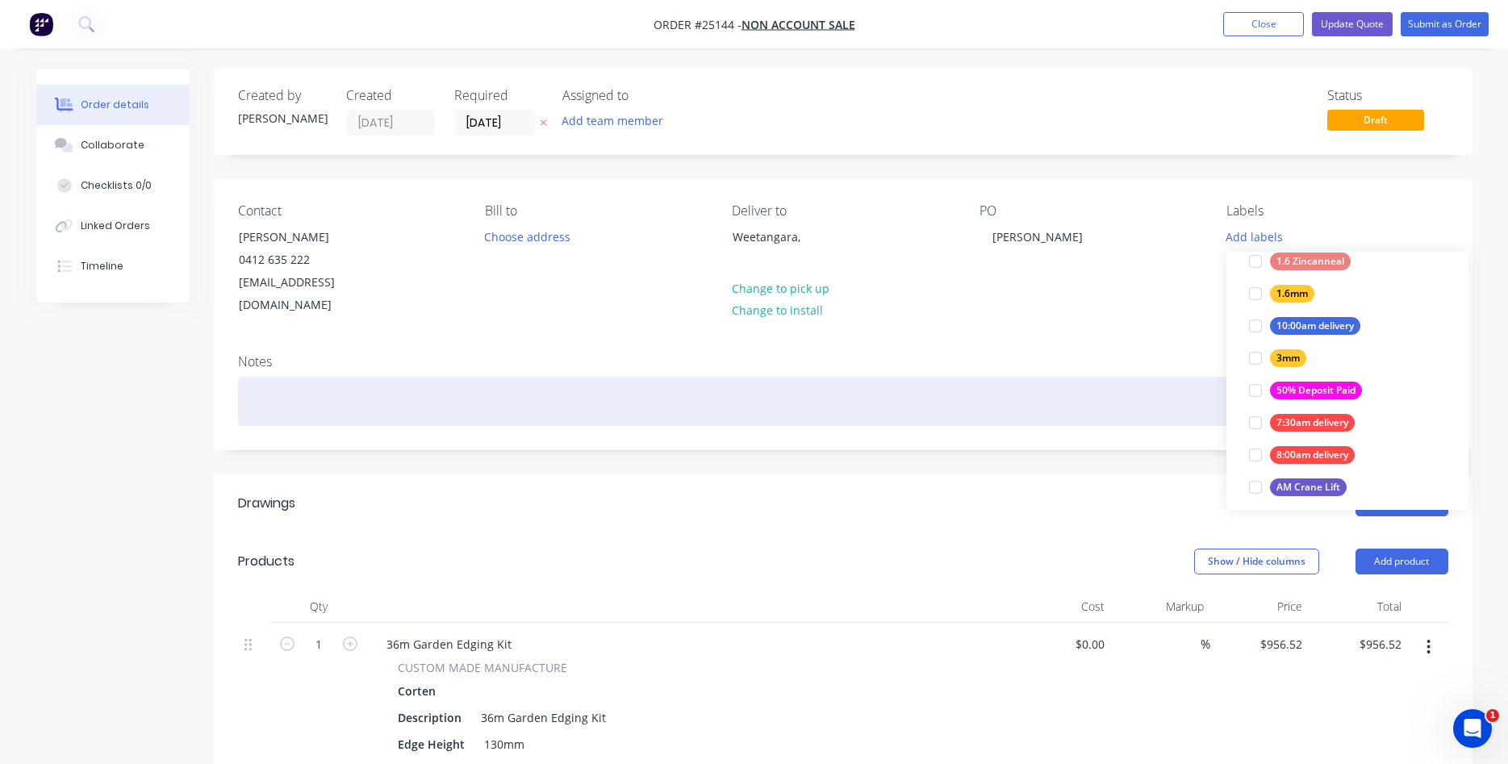
click at [1057, 377] on div at bounding box center [843, 401] width 1210 height 49
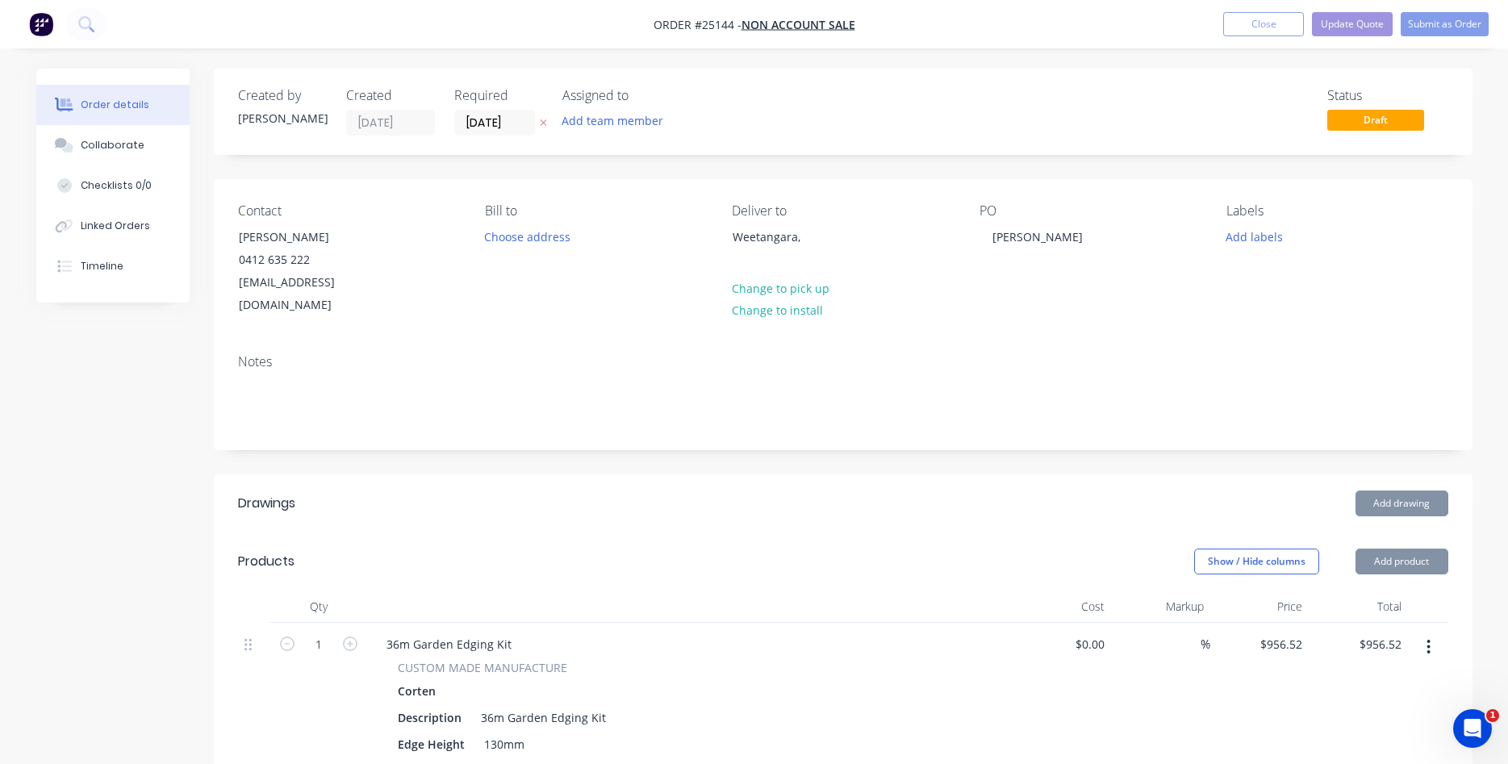
click at [1034, 474] on header "Drawings Add drawing" at bounding box center [843, 503] width 1259 height 58
click at [1373, 132] on div "Status Draft" at bounding box center [1387, 112] width 121 height 48
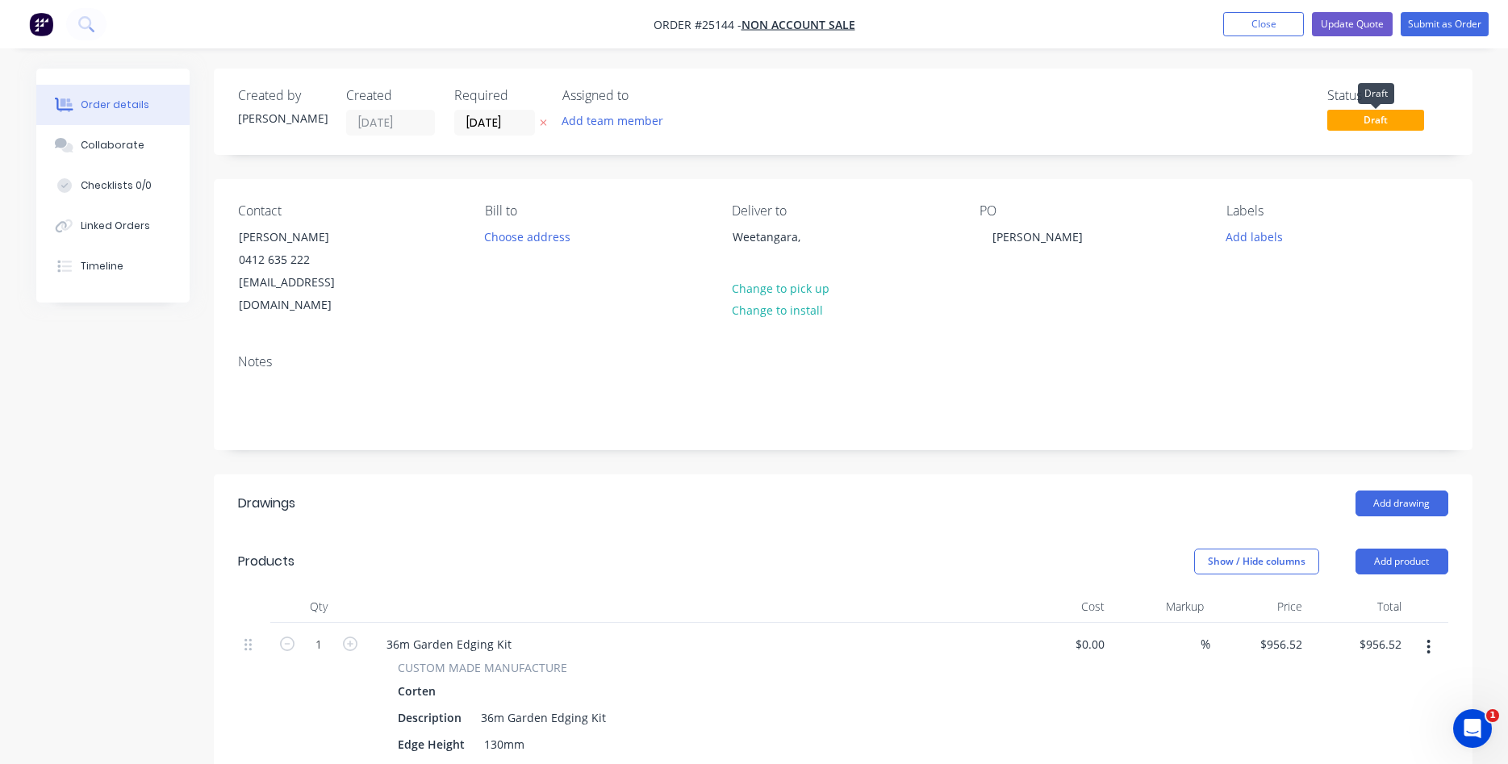
click at [1371, 123] on span "Draft" at bounding box center [1375, 120] width 97 height 20
click at [1448, 23] on button "Submit as Order" at bounding box center [1445, 24] width 88 height 24
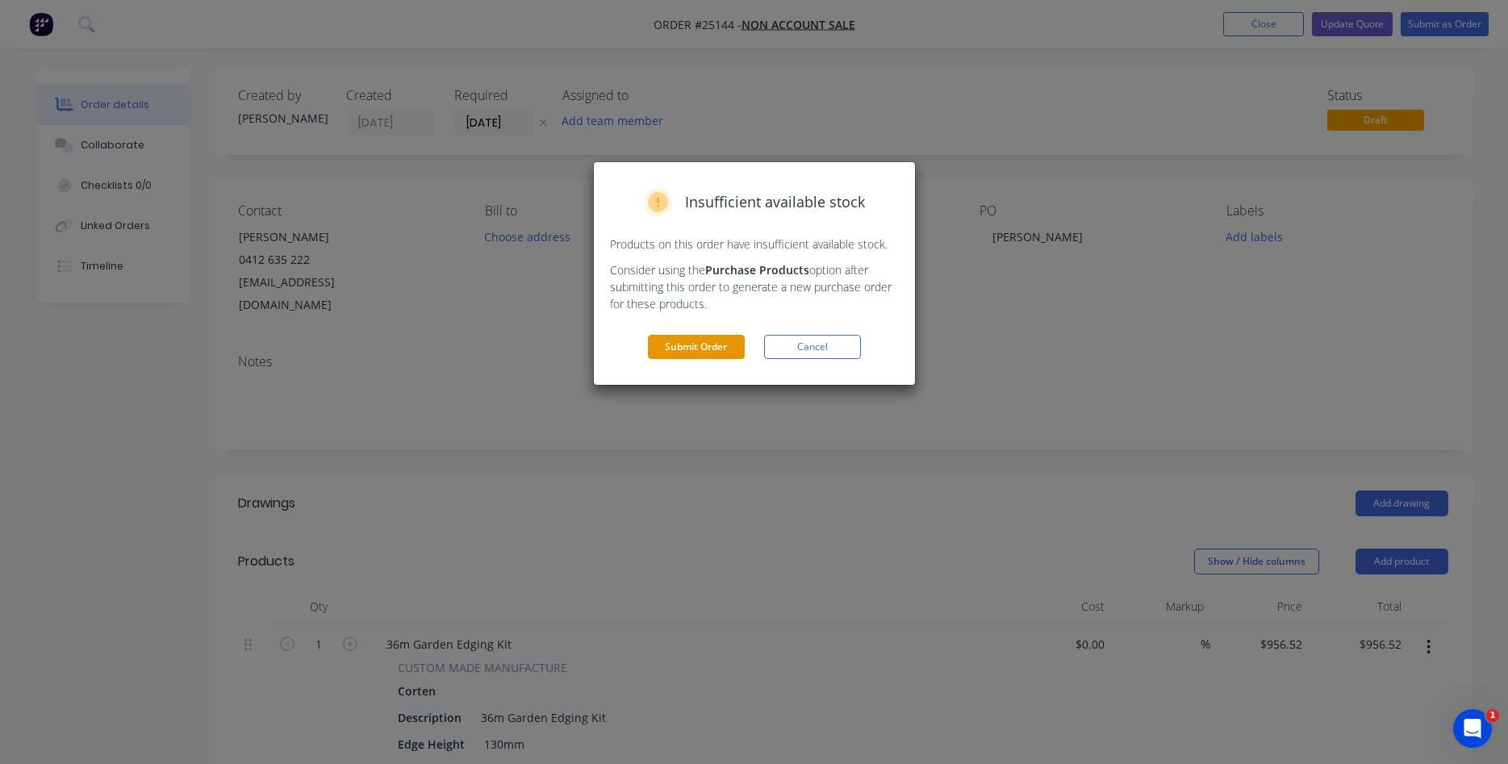
click at [707, 348] on button "Submit Order" at bounding box center [696, 347] width 97 height 24
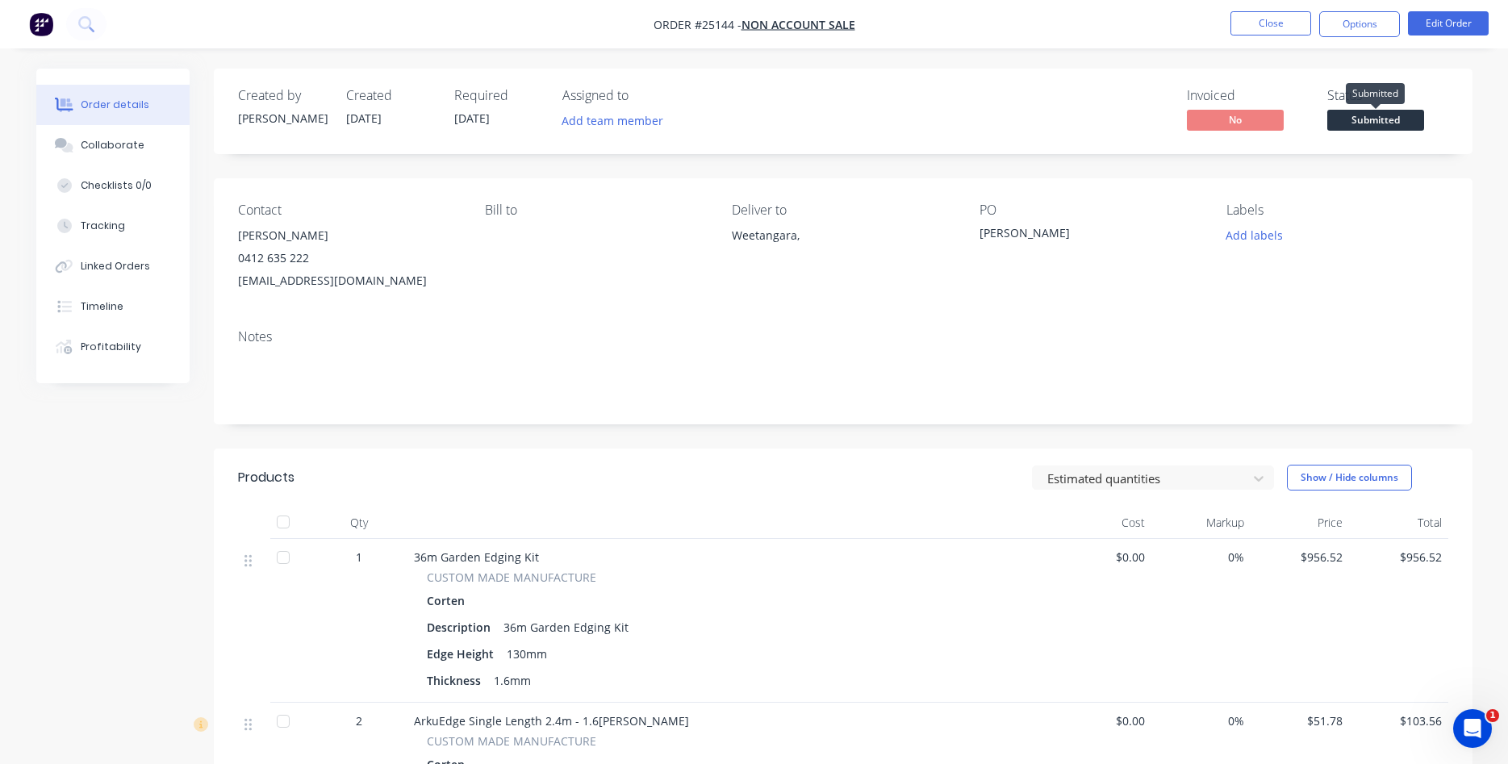
click at [1385, 121] on span "Submitted" at bounding box center [1375, 120] width 97 height 20
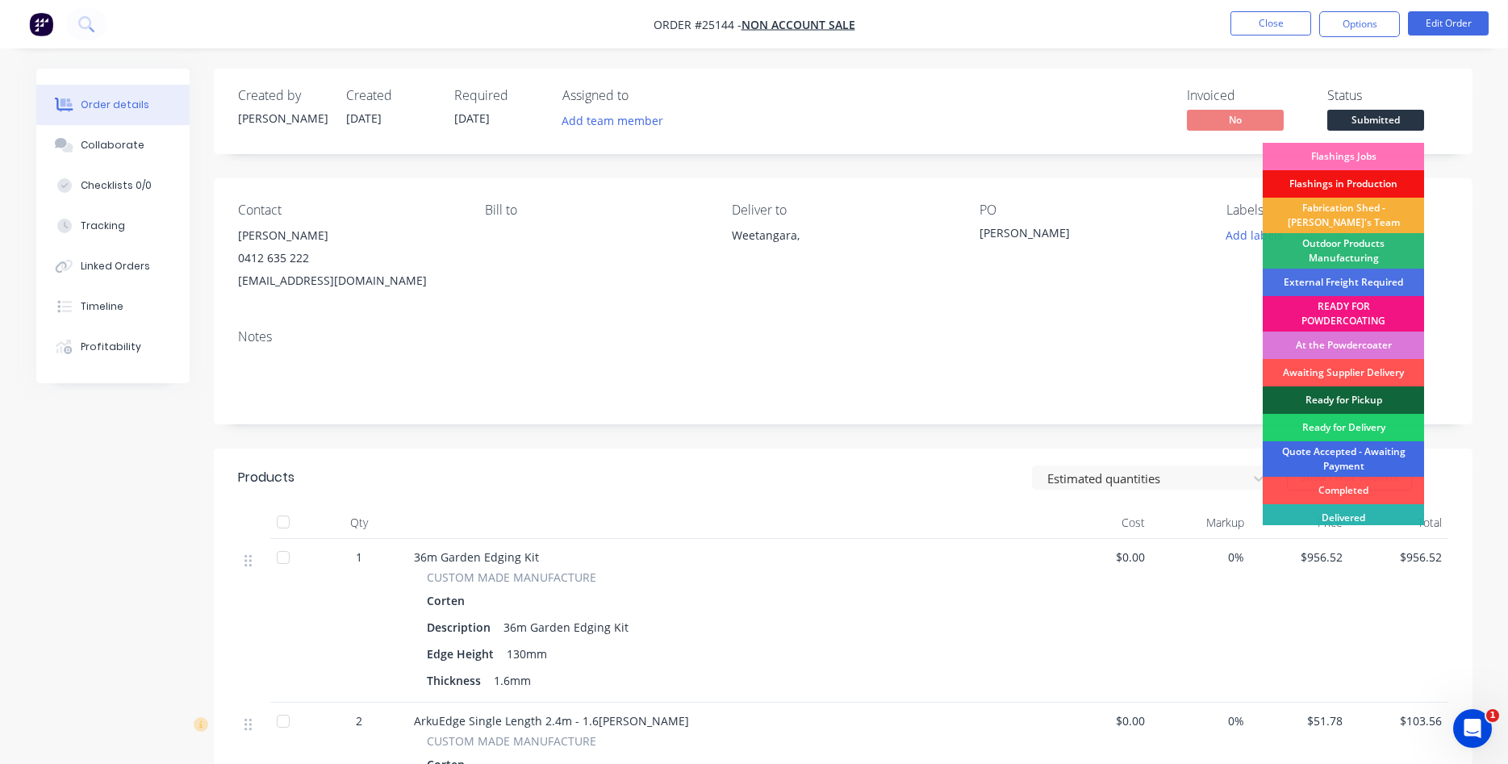
click at [1325, 449] on div "Quote Accepted - Awaiting Payment" at bounding box center [1343, 458] width 161 height 35
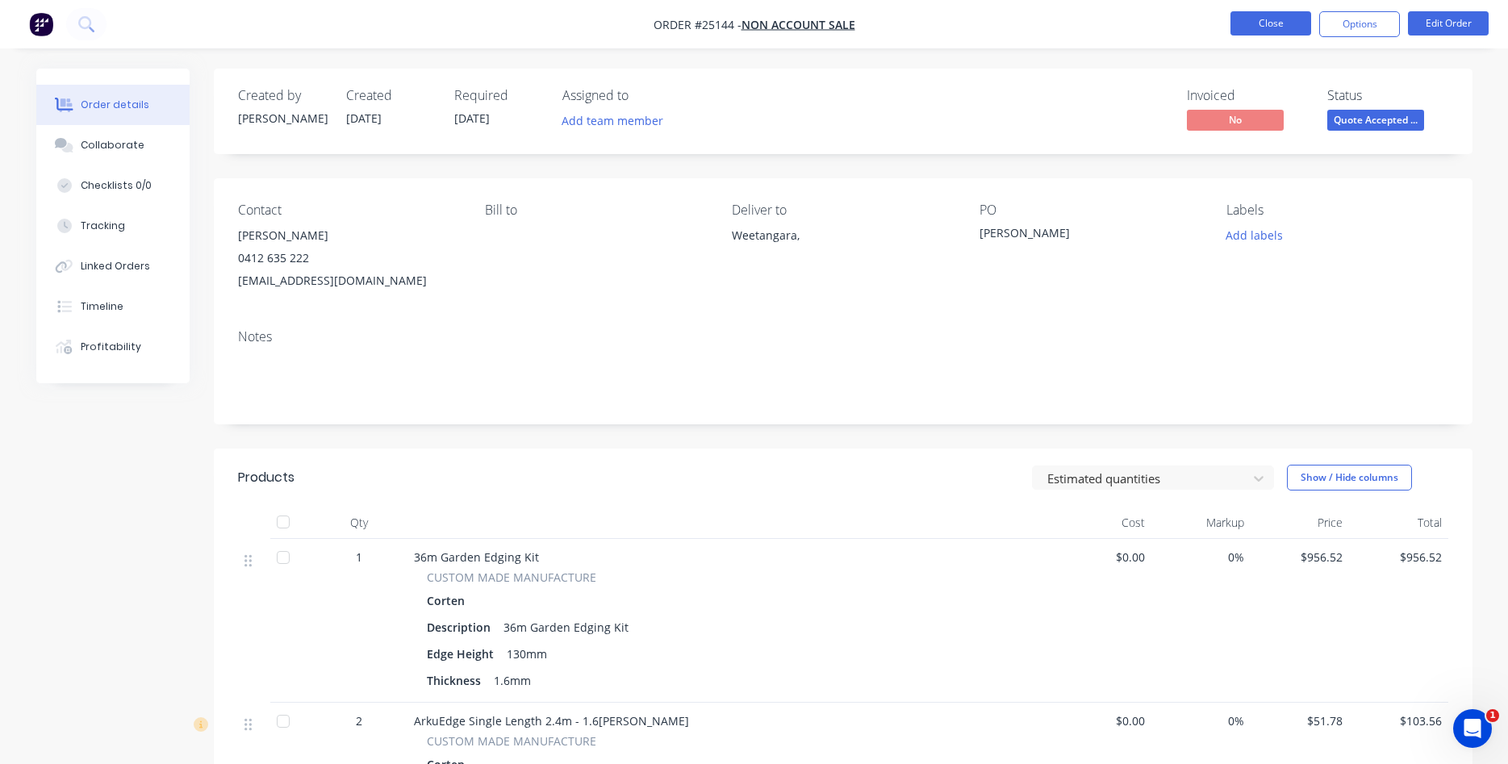
click at [1277, 27] on button "Close" at bounding box center [1270, 23] width 81 height 24
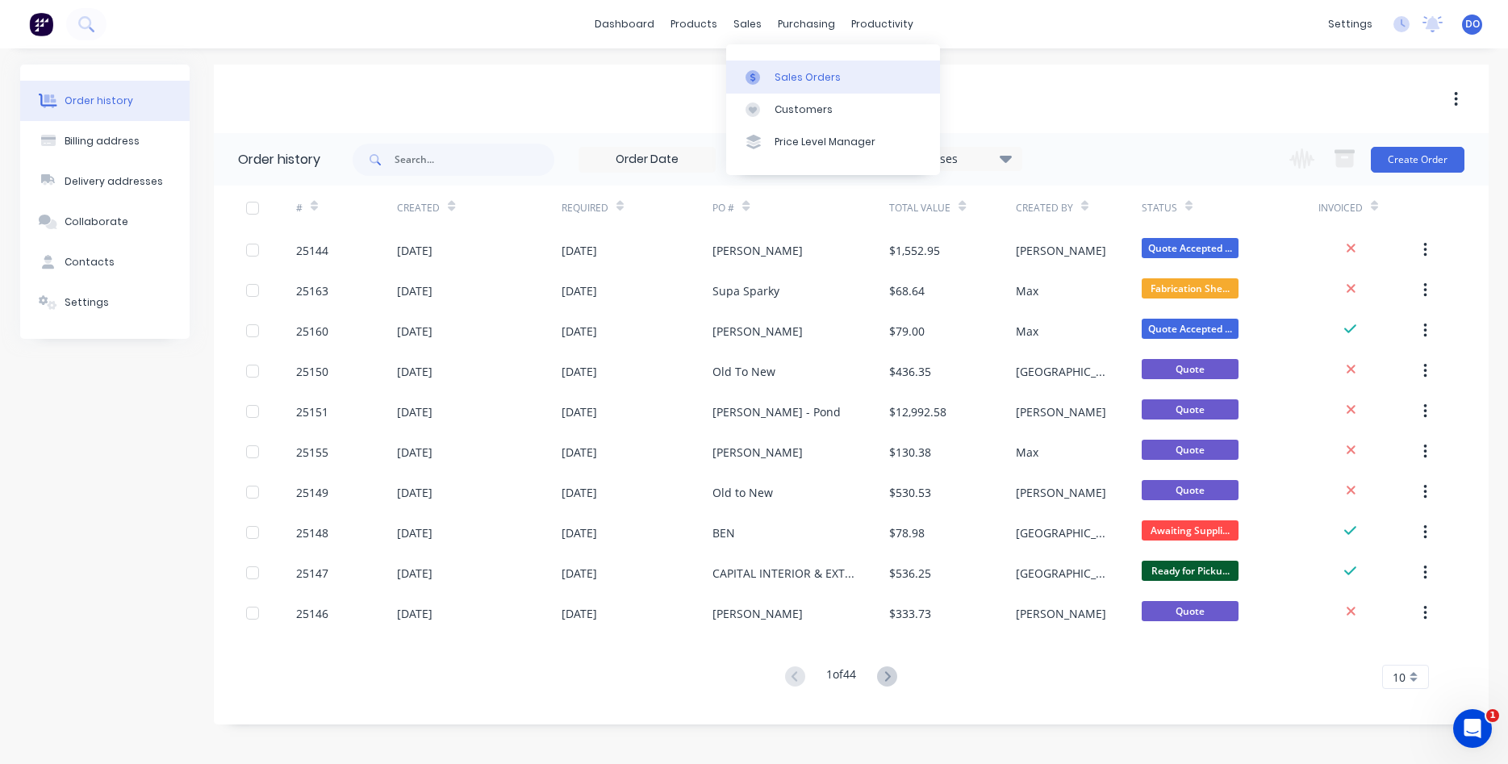
click at [775, 74] on div "Sales Orders" at bounding box center [808, 77] width 66 height 15
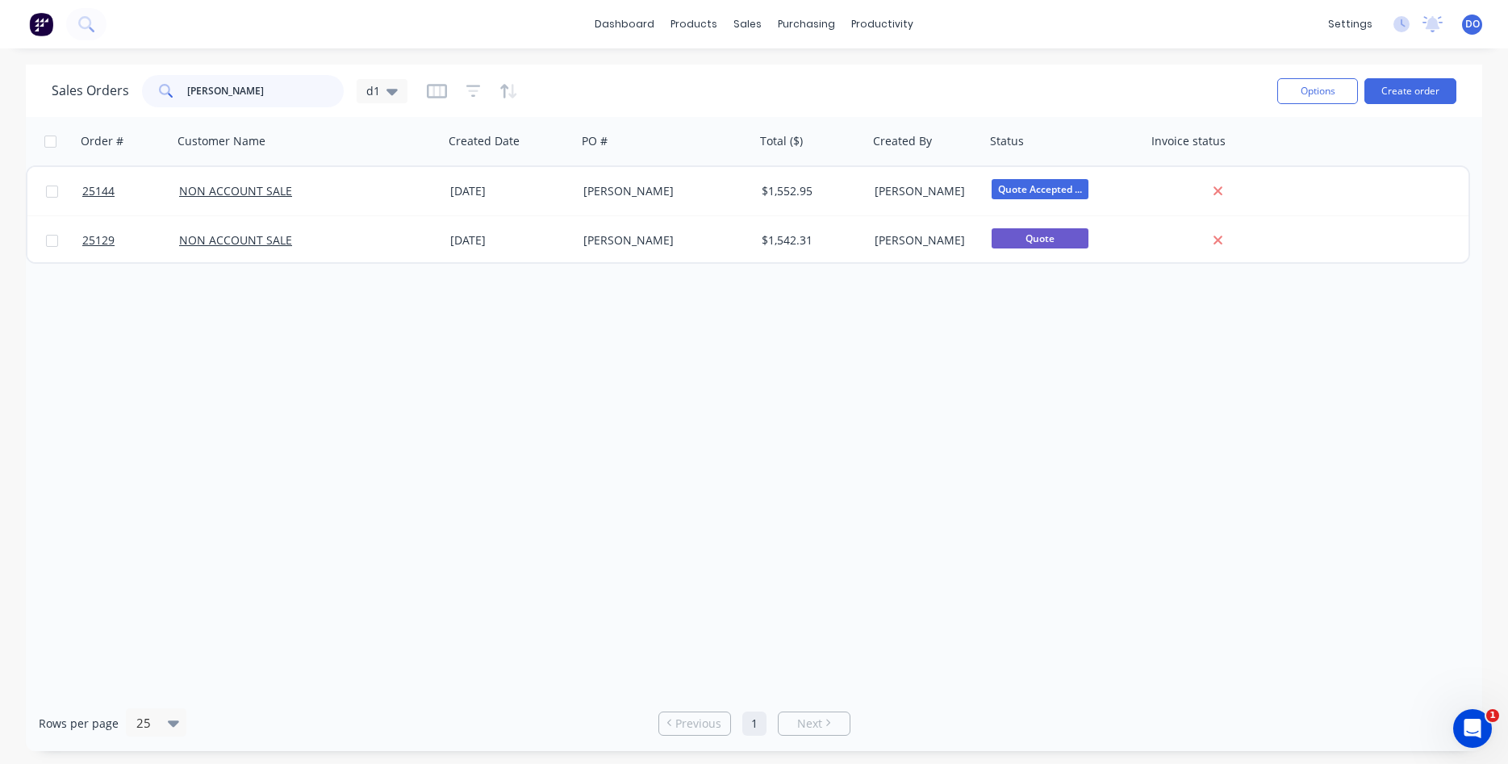
drag, startPoint x: 248, startPoint y: 102, endPoint x: 13, endPoint y: 79, distance: 235.9
click at [187, 79] on input "[PERSON_NAME]" at bounding box center [265, 91] width 157 height 32
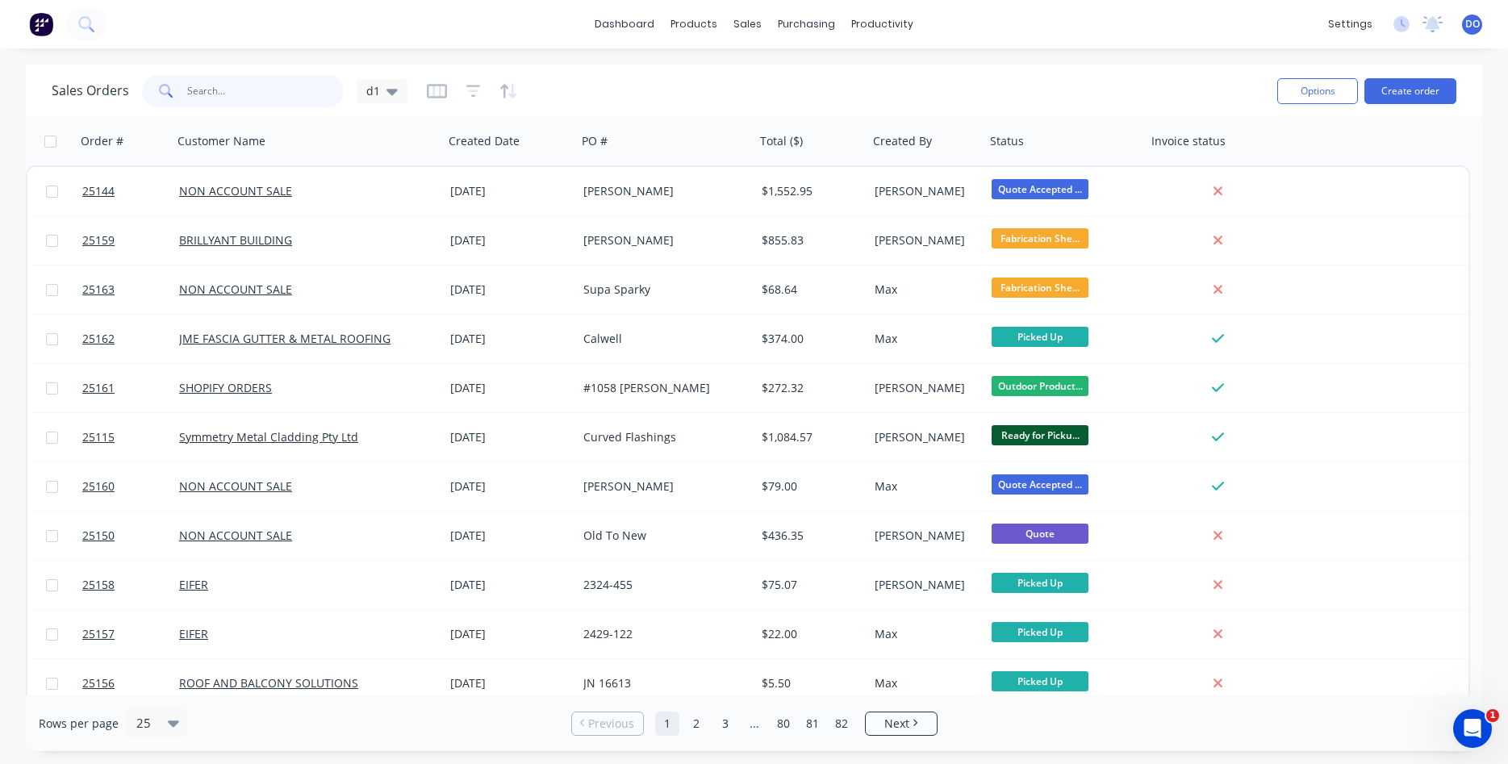
click at [238, 95] on input "text" at bounding box center [265, 91] width 157 height 32
type input "[PERSON_NAME]"
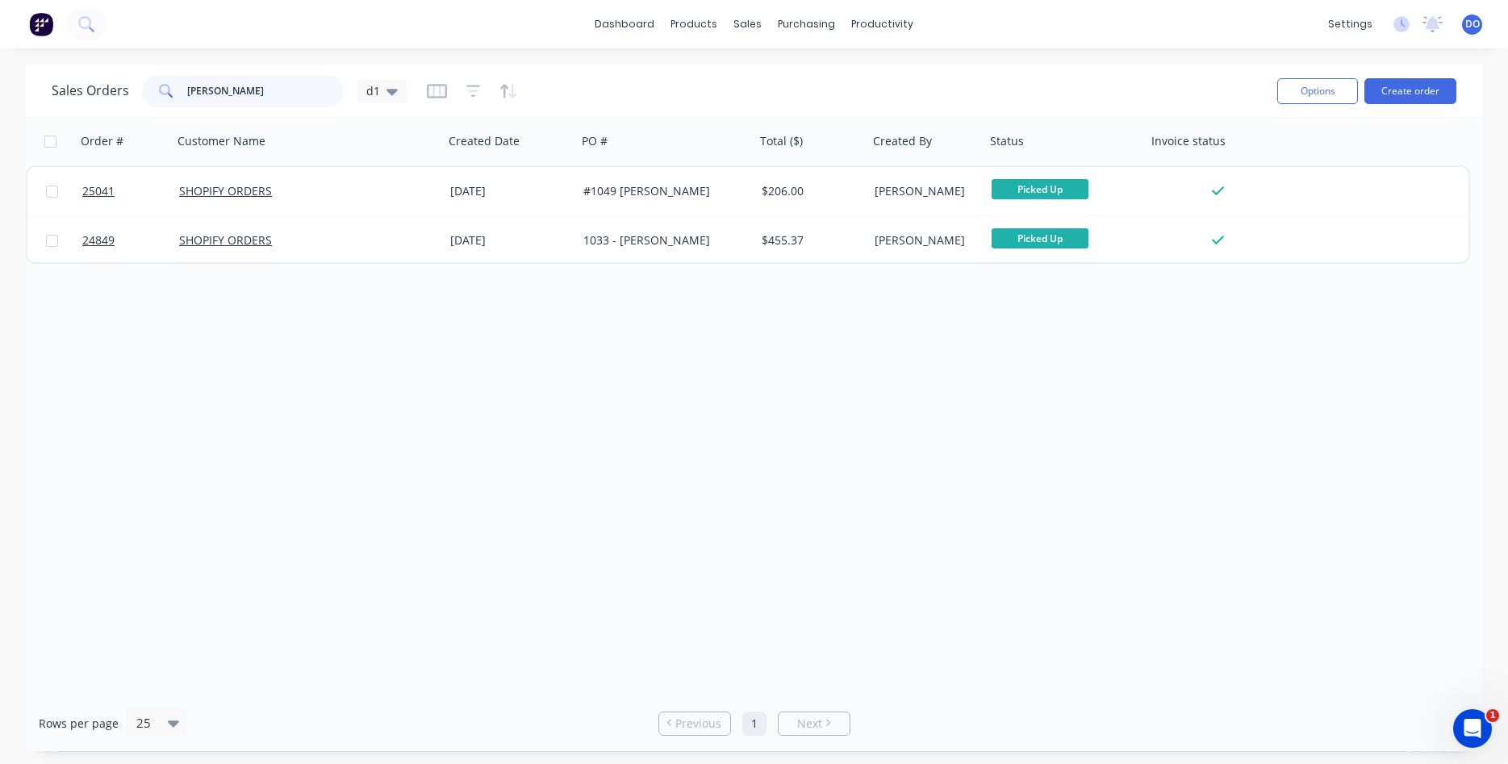
drag, startPoint x: 236, startPoint y: 88, endPoint x: 109, endPoint y: 65, distance: 128.8
click at [187, 75] on input "[PERSON_NAME]" at bounding box center [265, 91] width 157 height 32
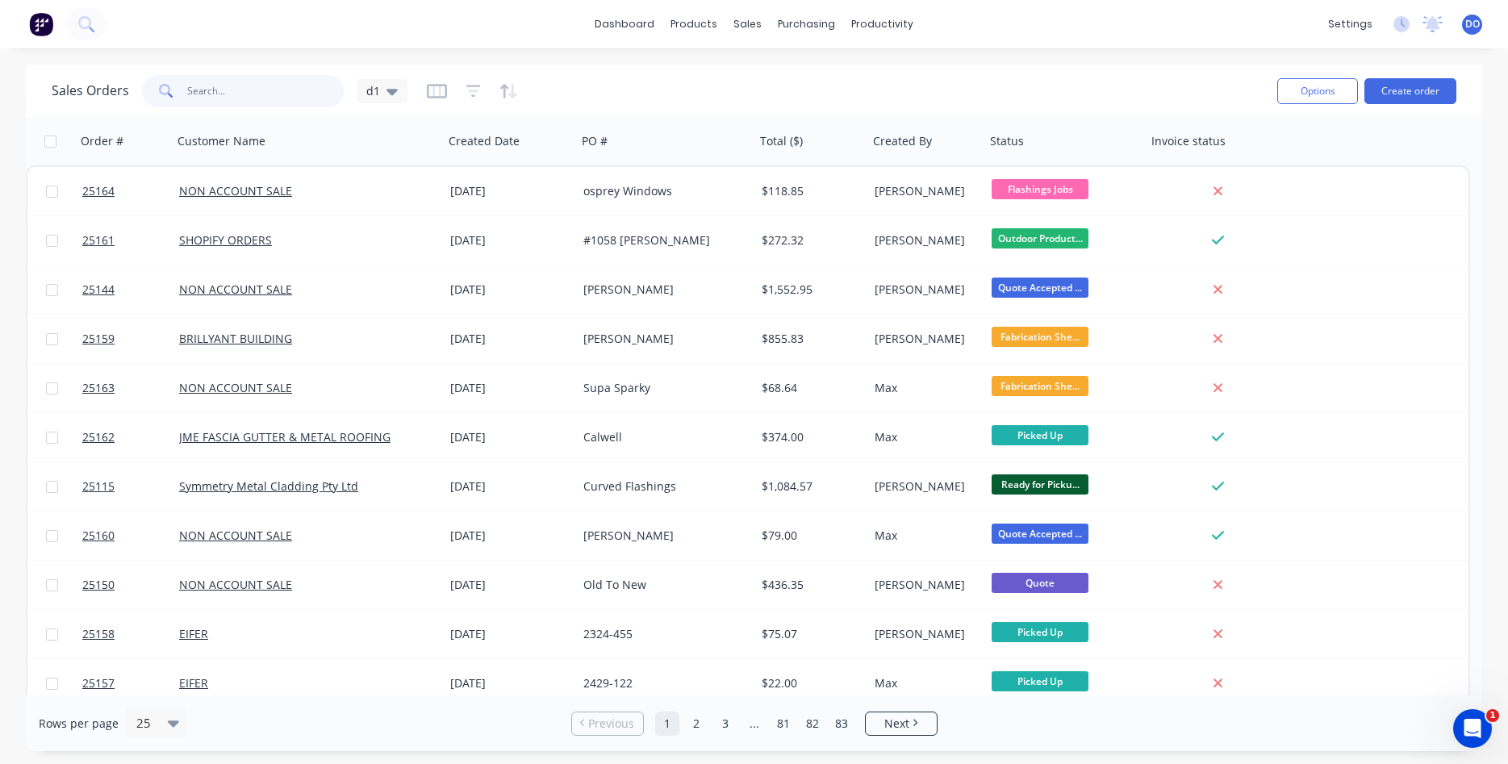
click at [223, 93] on input "text" at bounding box center [265, 91] width 157 height 32
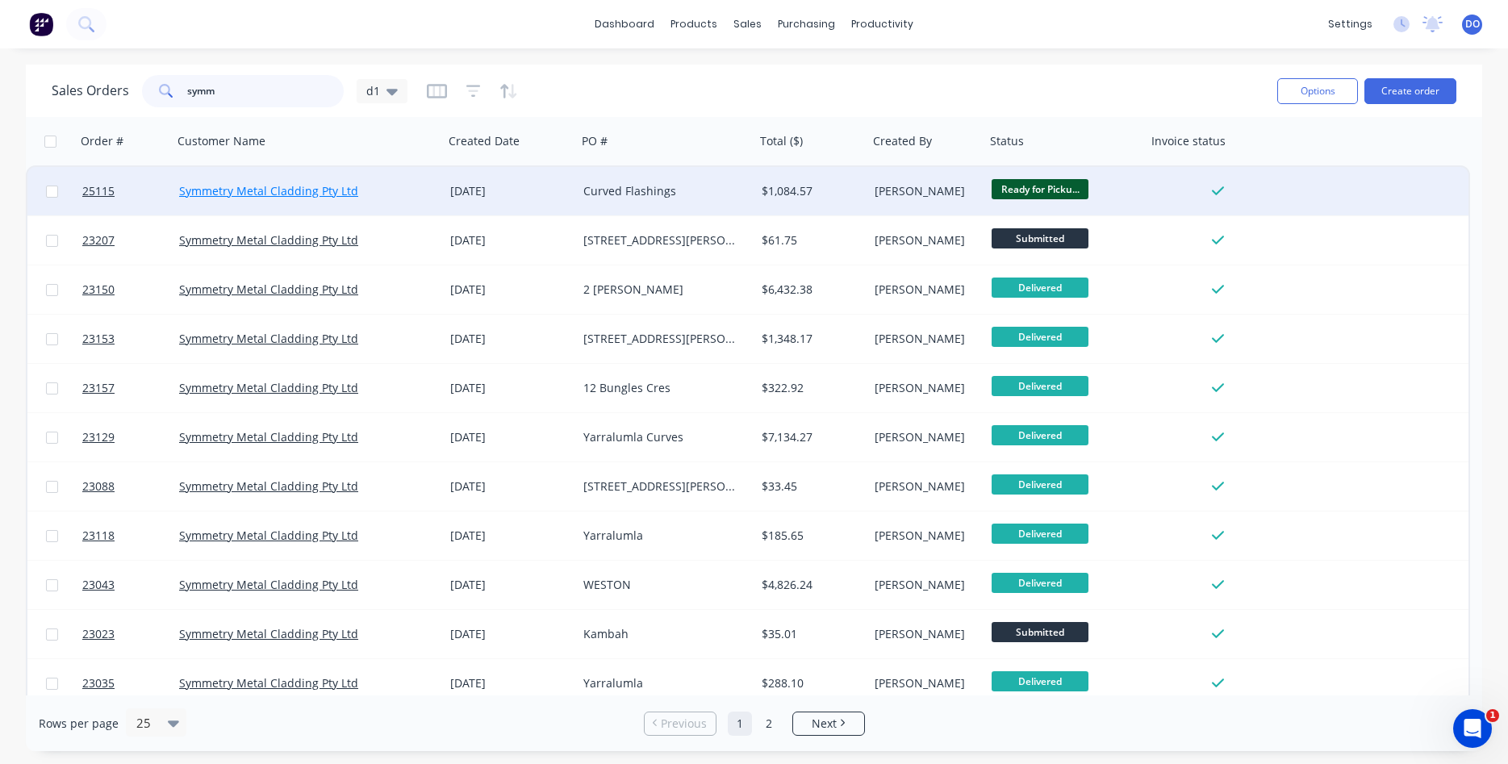
type input "symm"
click at [287, 195] on link "Symmetry Metal Cladding Pty Ltd" at bounding box center [268, 190] width 179 height 15
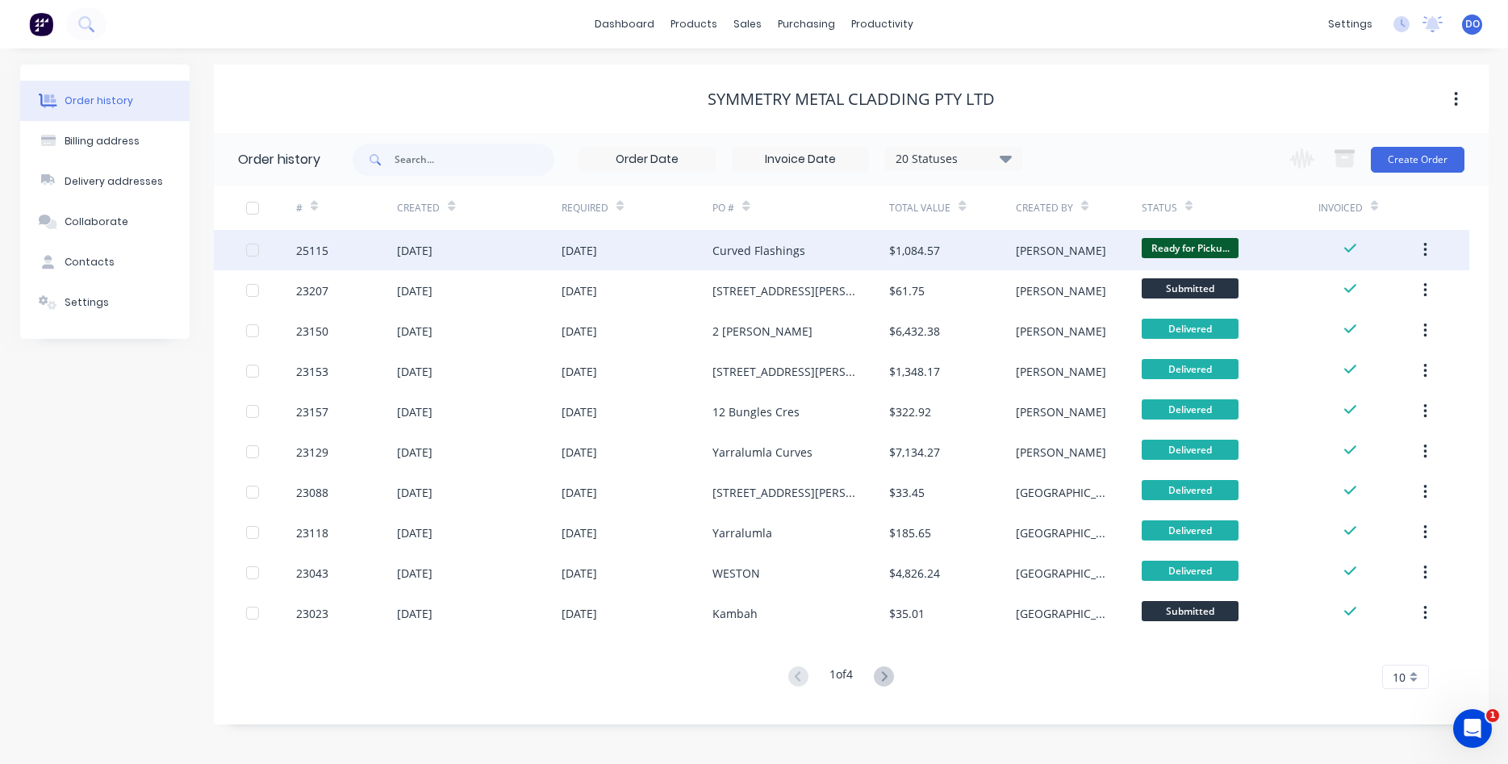
click at [1088, 255] on div "[PERSON_NAME]" at bounding box center [1079, 250] width 126 height 40
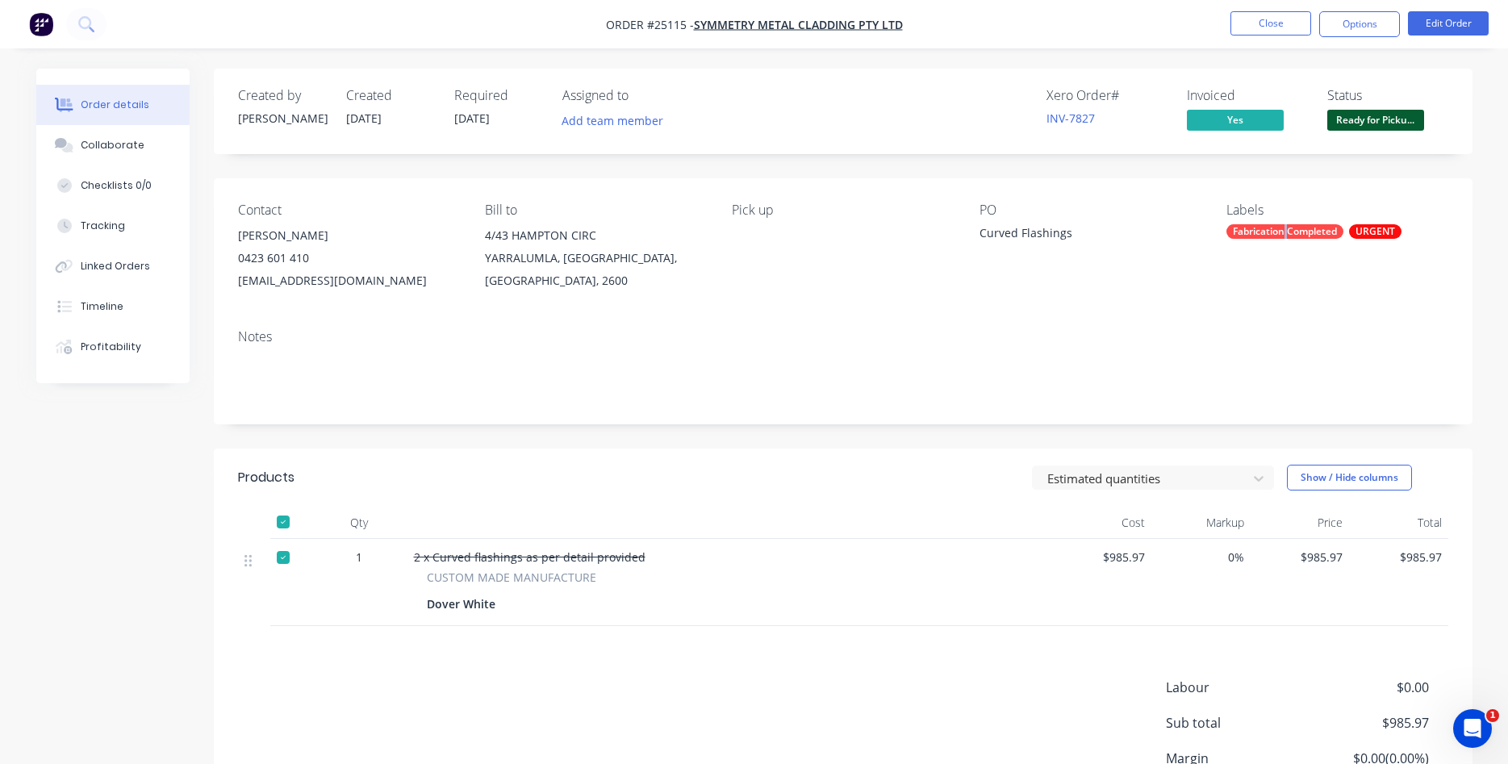
click at [1284, 234] on div "Fabrication Completed" at bounding box center [1284, 231] width 117 height 15
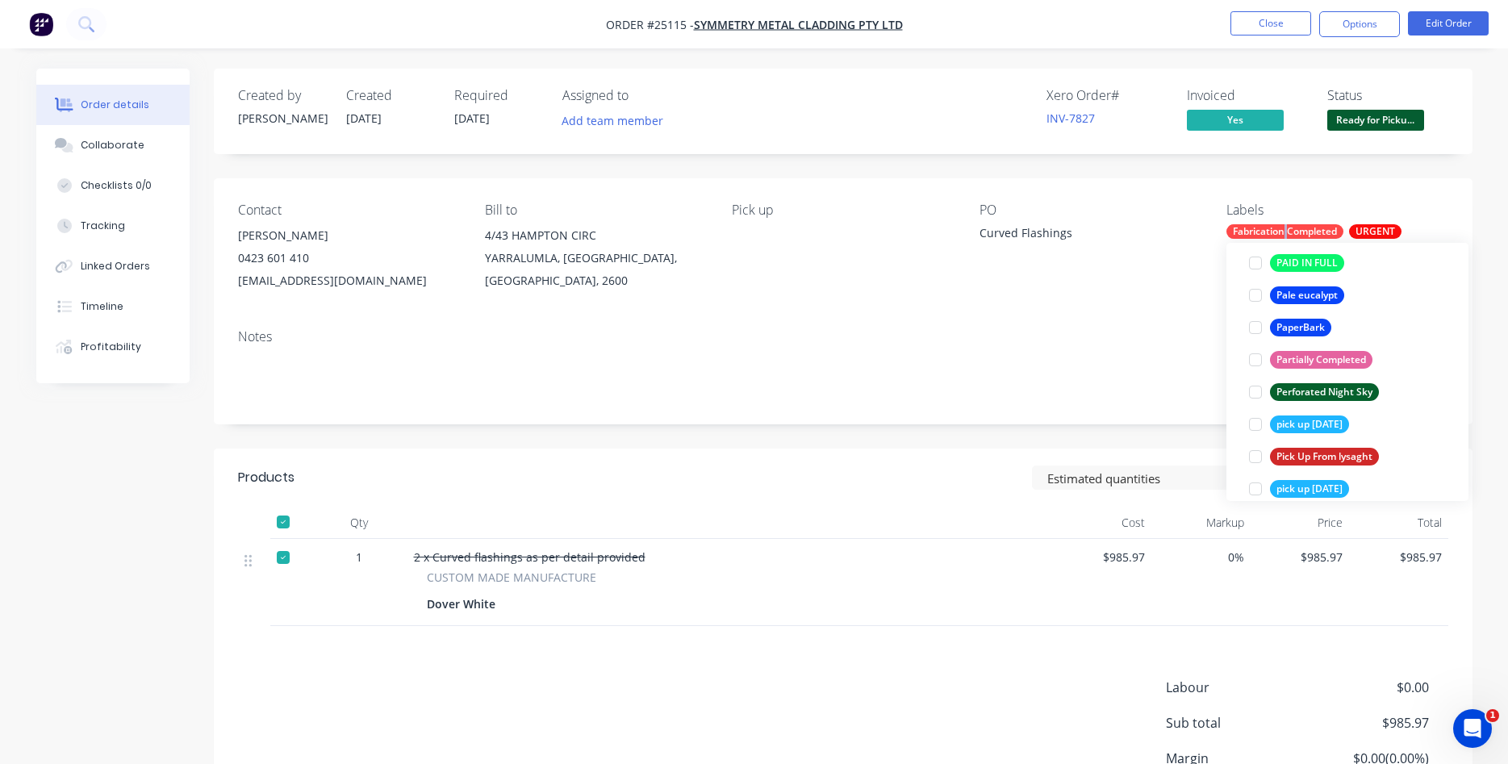
scroll to position [2667, 0]
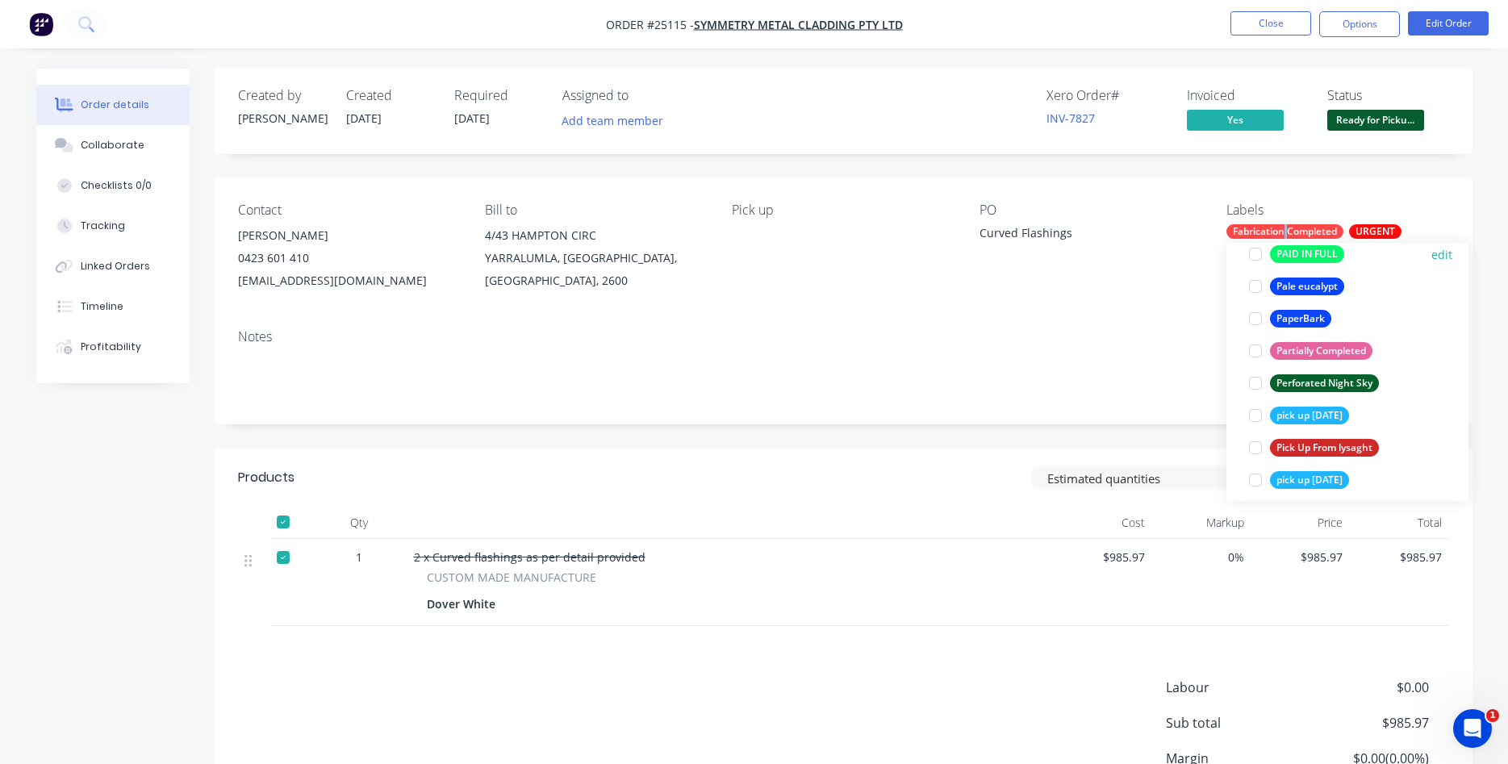
click at [1254, 256] on div at bounding box center [1255, 254] width 32 height 32
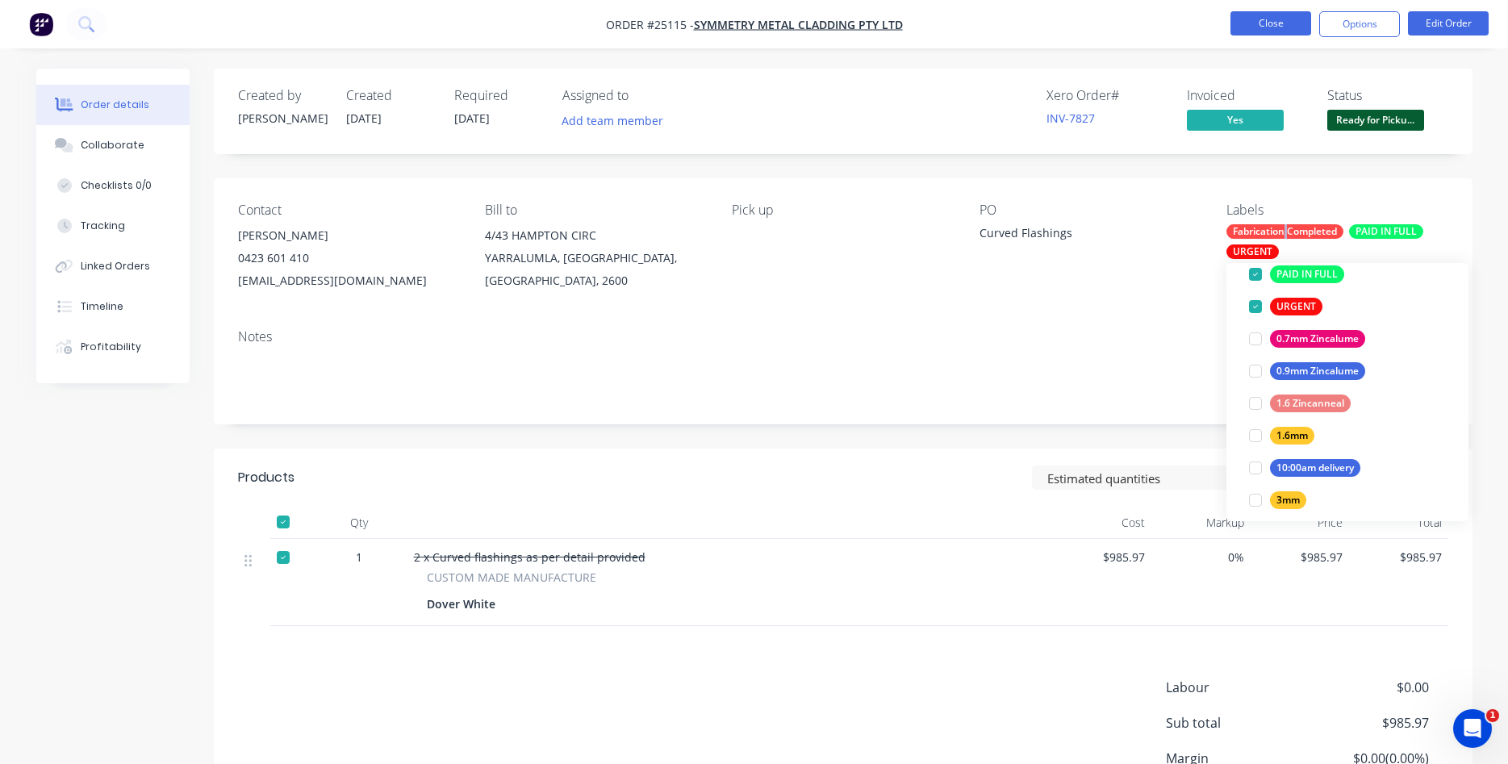
click at [1276, 16] on button "Close" at bounding box center [1270, 23] width 81 height 24
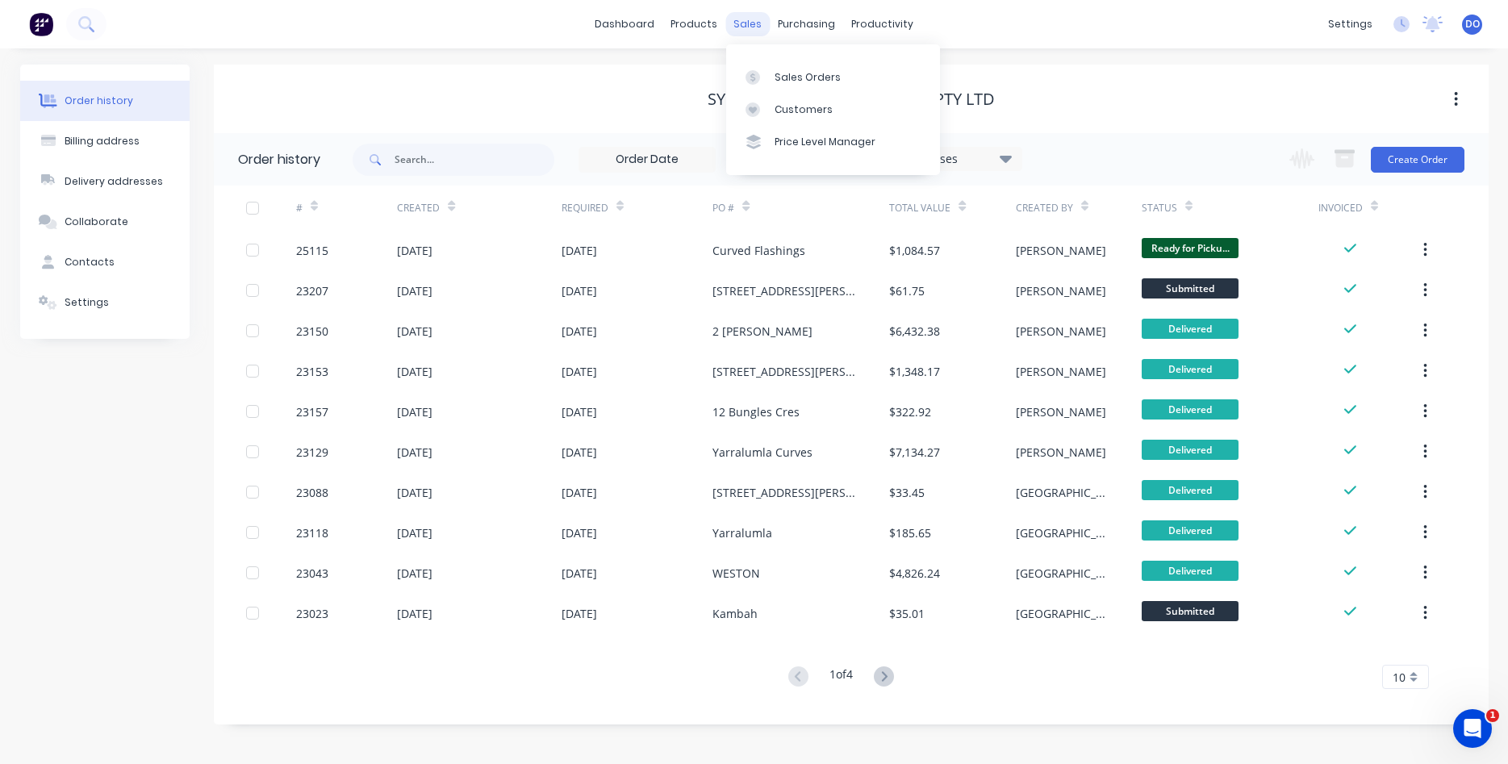
click at [740, 30] on div "sales" at bounding box center [747, 24] width 44 height 24
click at [674, 20] on div "products" at bounding box center [693, 24] width 63 height 24
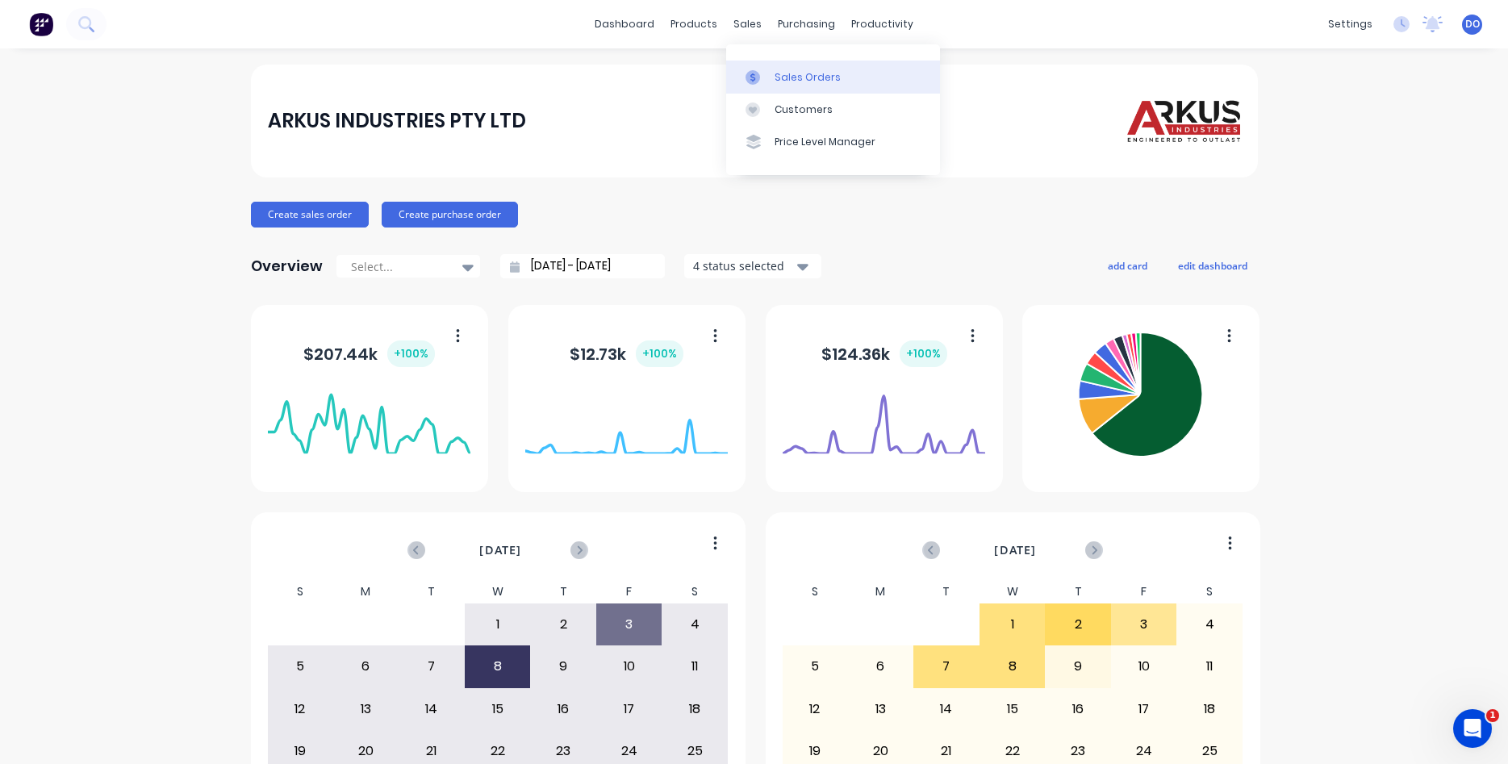
click at [790, 78] on div "Sales Orders" at bounding box center [808, 77] width 66 height 15
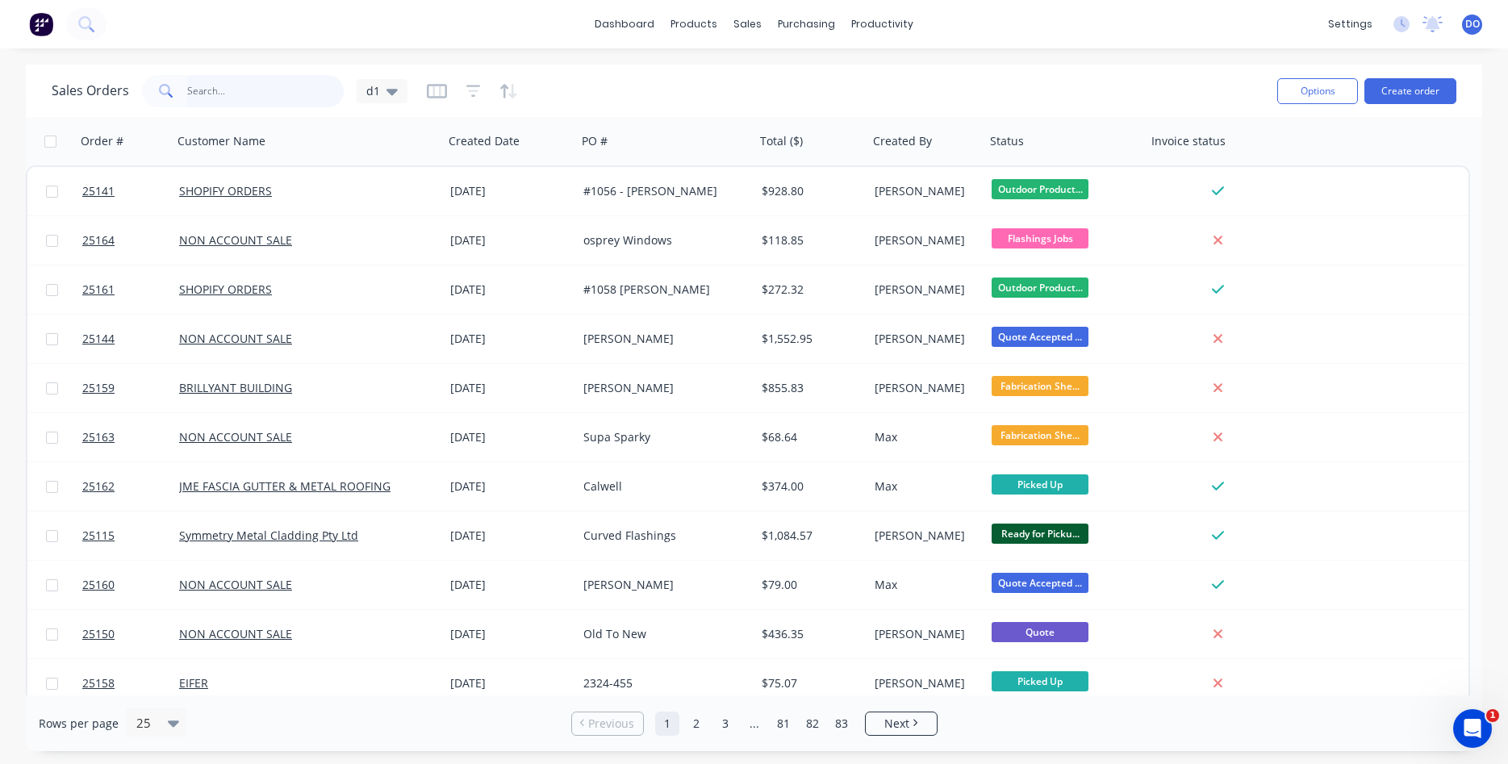
click at [277, 91] on input "text" at bounding box center [265, 91] width 157 height 32
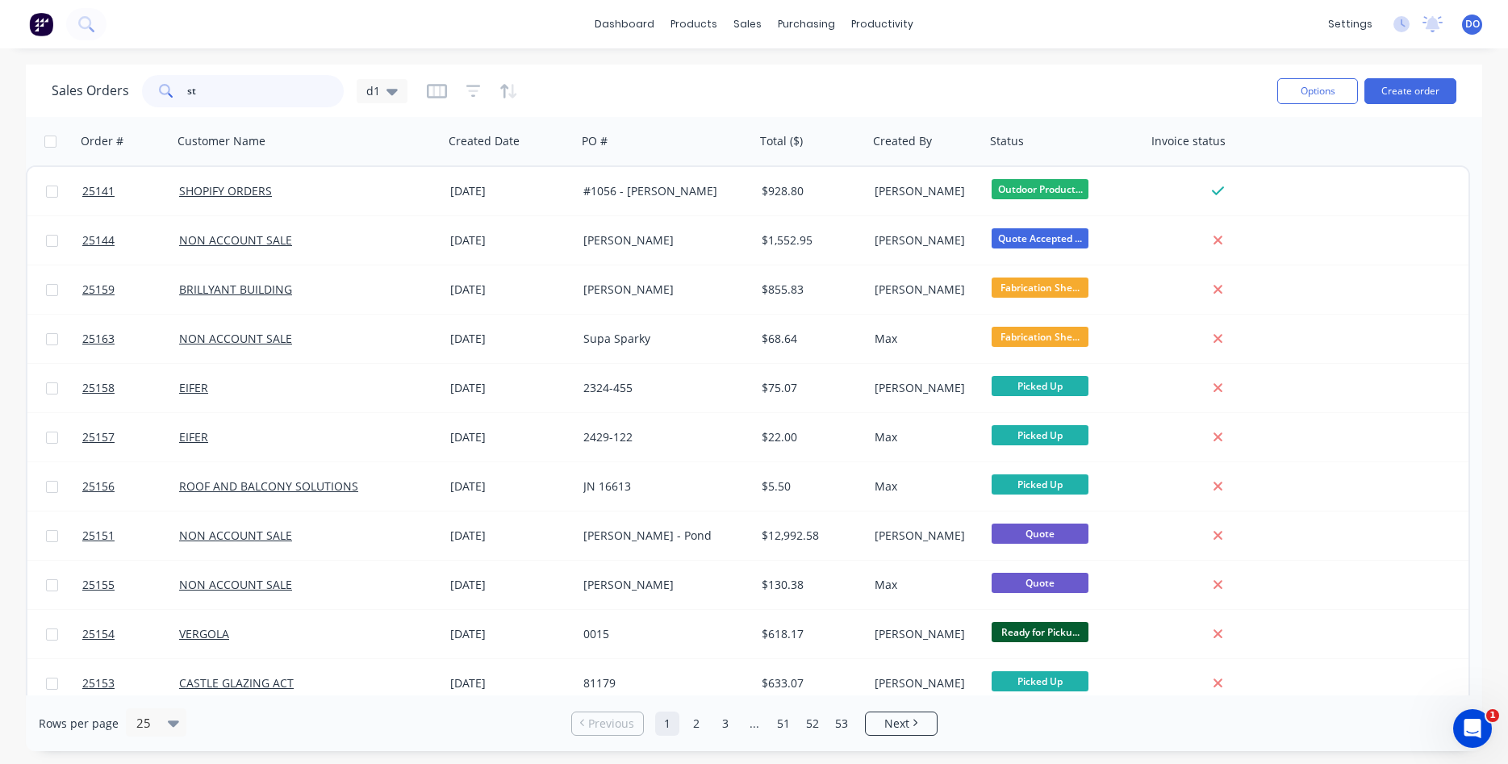
type input "s"
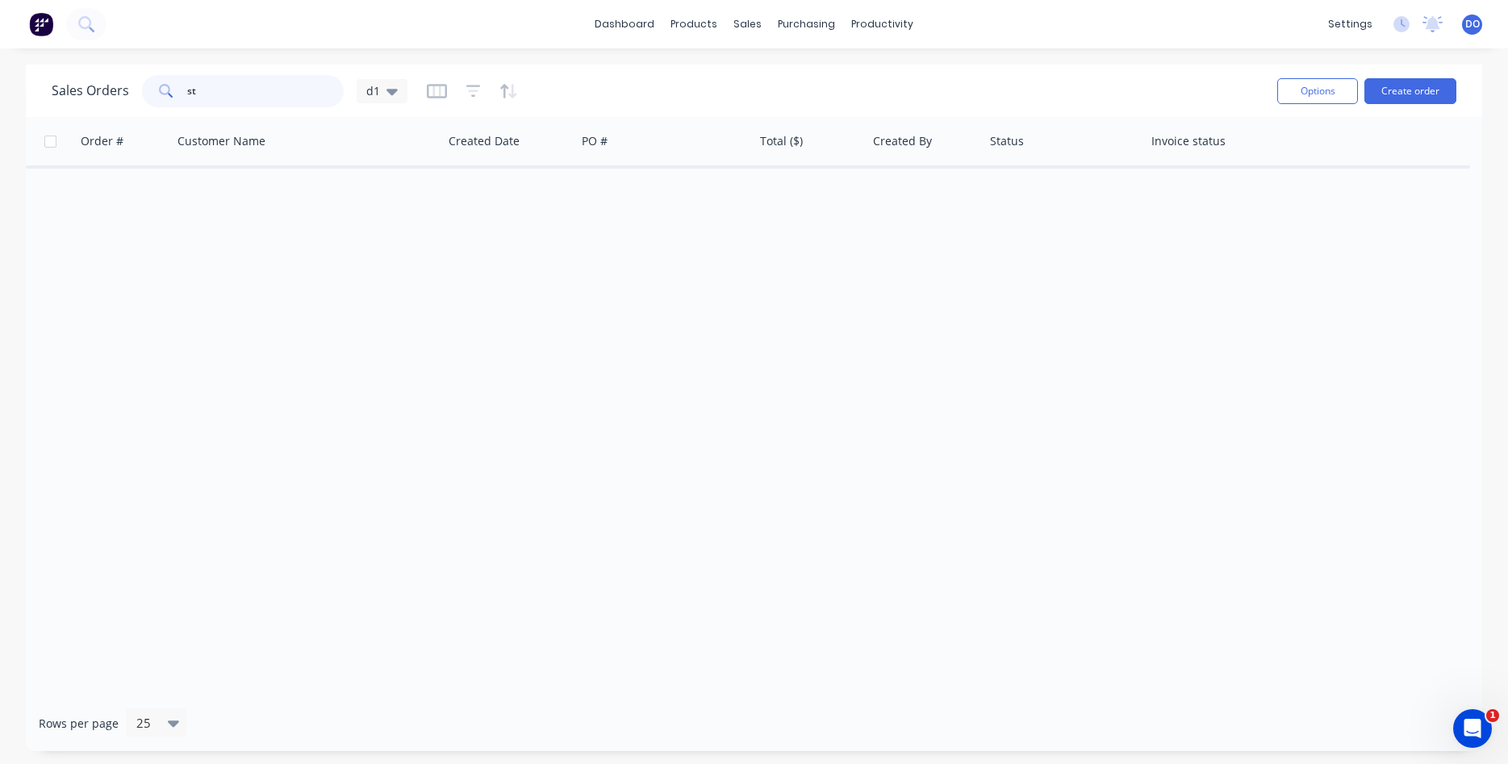
type input "s"
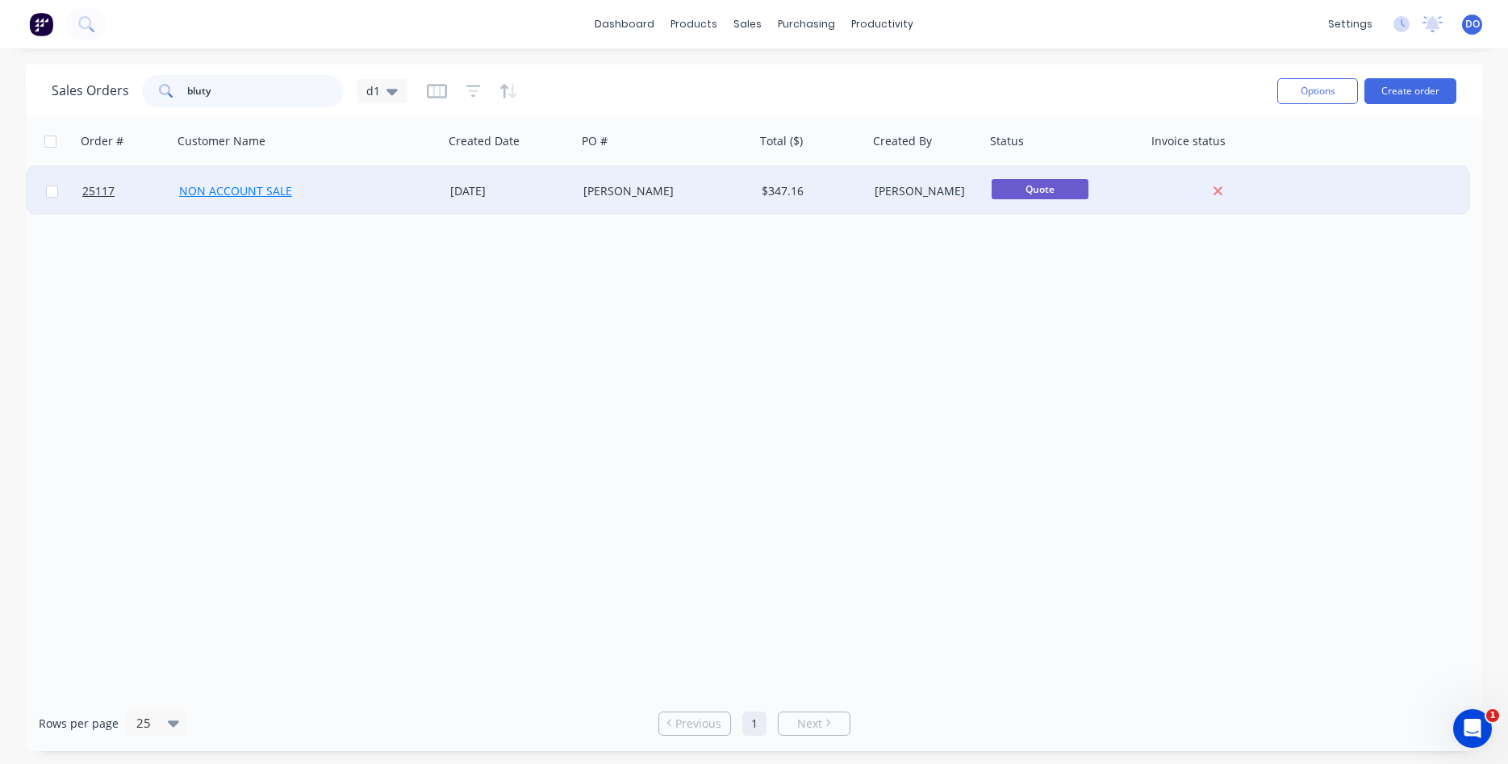
type input "bluty"
click at [268, 197] on link "NON ACCOUNT SALE" at bounding box center [235, 190] width 113 height 15
click at [103, 190] on span "25117" at bounding box center [98, 191] width 32 height 16
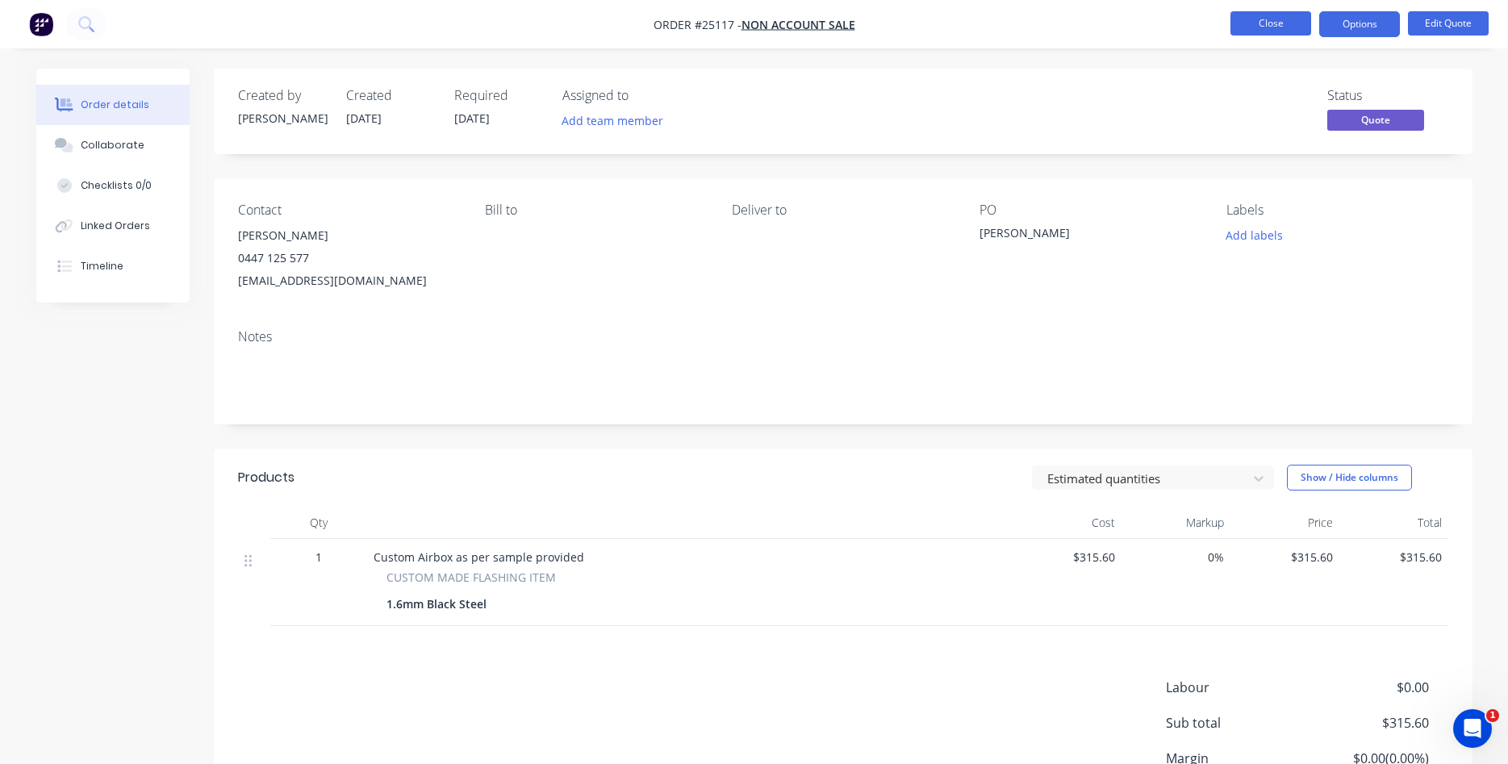
click at [1267, 26] on button "Close" at bounding box center [1270, 23] width 81 height 24
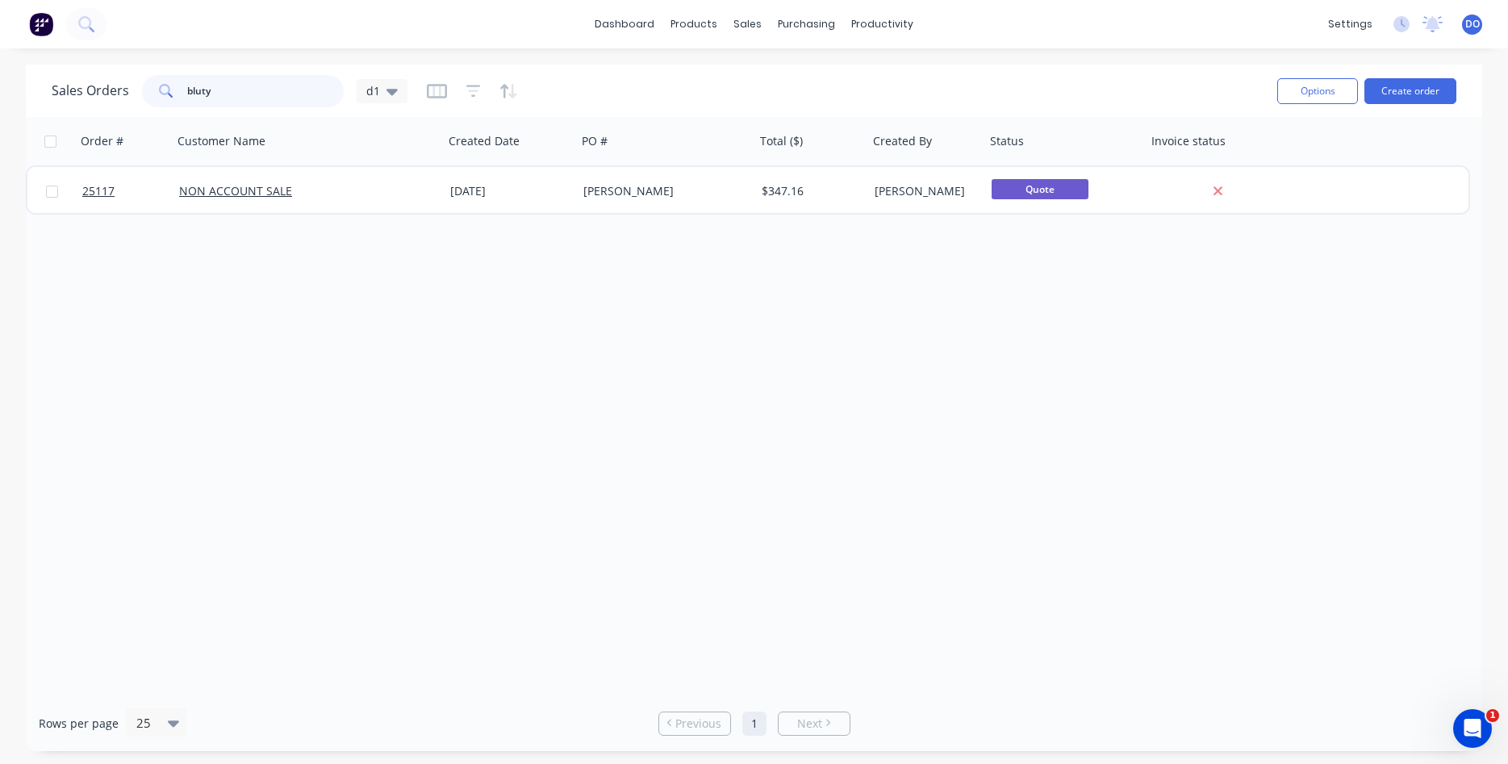
drag, startPoint x: 232, startPoint y: 88, endPoint x: 130, endPoint y: 87, distance: 102.5
click at [187, 87] on input "bluty" at bounding box center [265, 91] width 157 height 32
